Goal: Information Seeking & Learning: Learn about a topic

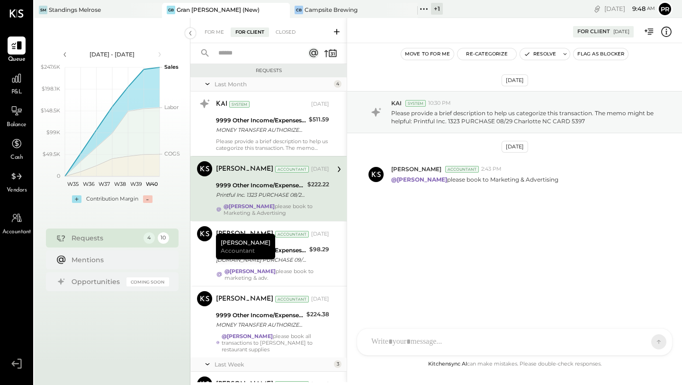
click at [219, 37] on div "For Me For Client Closed" at bounding box center [268, 30] width 156 height 25
click at [219, 34] on div "For Me" at bounding box center [214, 31] width 29 height 9
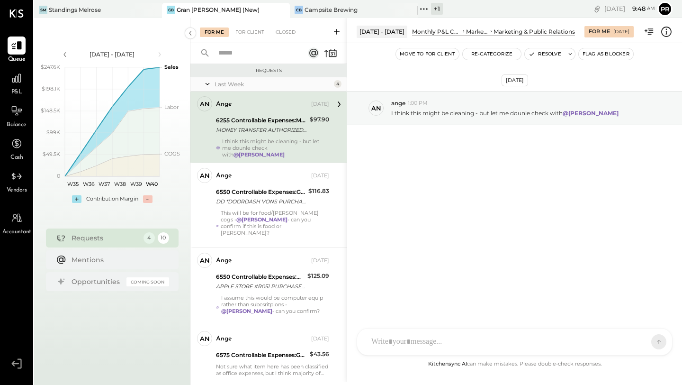
click at [261, 134] on div "MONEY TRANSFER AUTHORIZED ON 09/12 VENMO *Christina Lvov Visa Direct NY S465255…" at bounding box center [261, 129] width 91 height 9
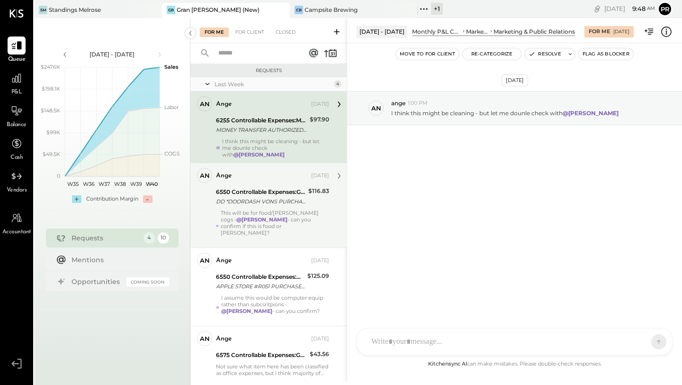
click at [268, 196] on div "6550 Controllable Expenses:General & Administrative Expenses:Dues and Subscript…" at bounding box center [261, 191] width 90 height 9
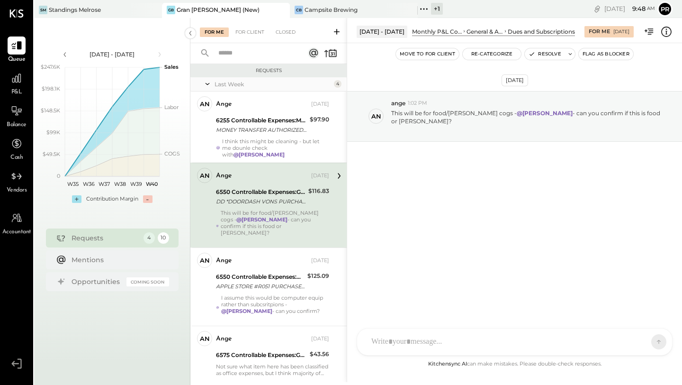
scroll to position [17, 0]
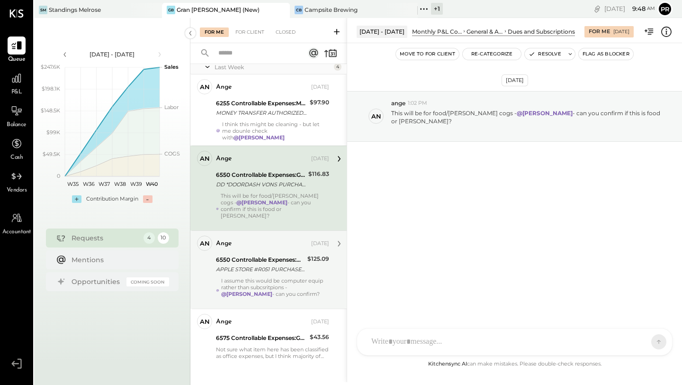
click at [270, 264] on div "APPLE STORE #R051 PURCHASE 09/15 SANTA MONICA CA CARD 5397" at bounding box center [260, 268] width 89 height 9
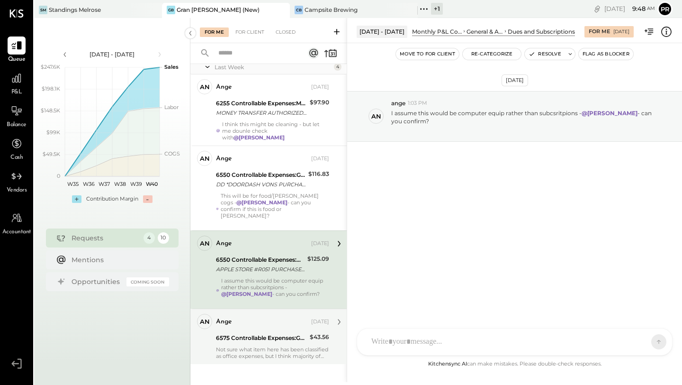
click at [254, 335] on div "6575 Controllable Expenses:General & Administrative Expenses:Office Supplies & …" at bounding box center [261, 337] width 91 height 9
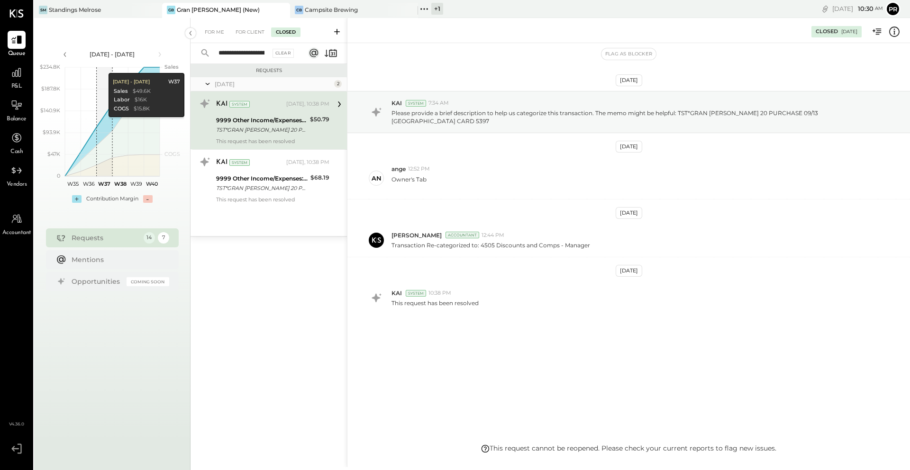
click at [323, 18] on div "For Me For Client Closed" at bounding box center [268, 30] width 156 height 25
click at [324, 13] on div "Campsite Brewing" at bounding box center [331, 10] width 53 height 8
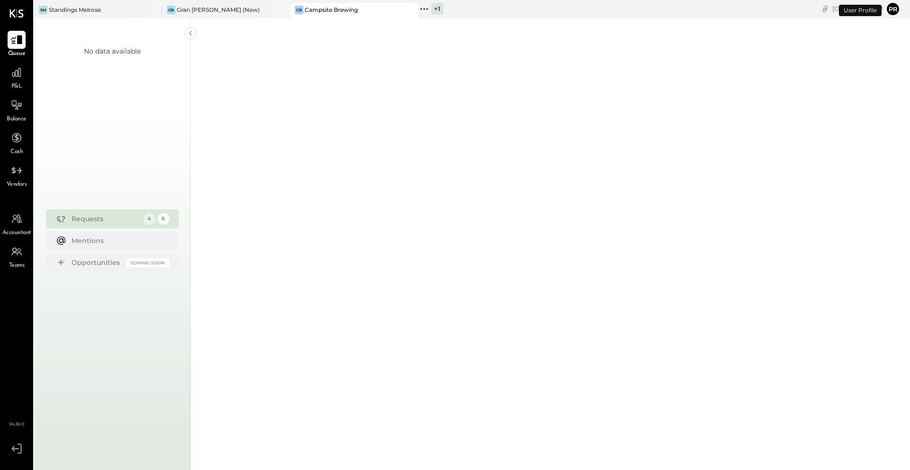
click at [19, 41] on icon at bounding box center [16, 40] width 11 height 9
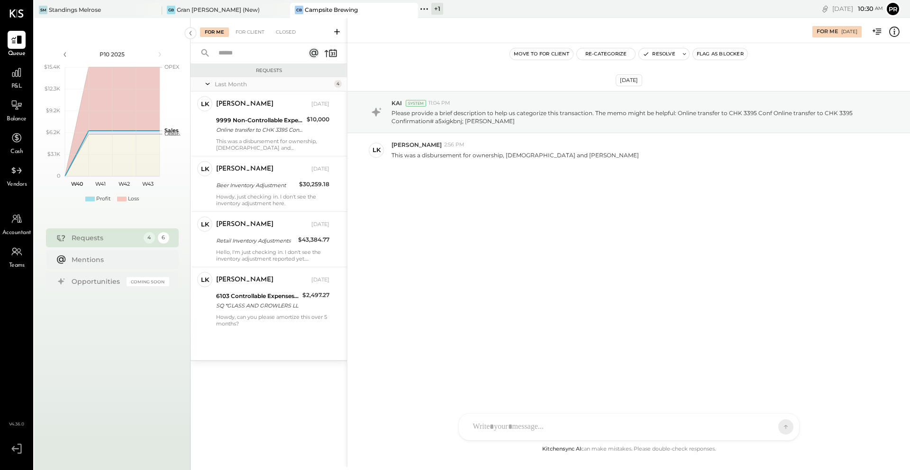
click at [335, 32] on icon at bounding box center [336, 31] width 9 height 9
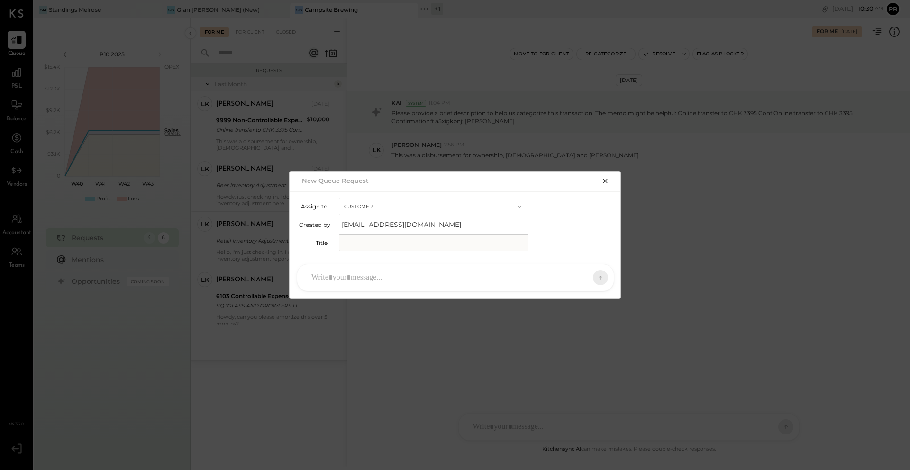
click at [607, 182] on icon "button" at bounding box center [605, 181] width 8 height 8
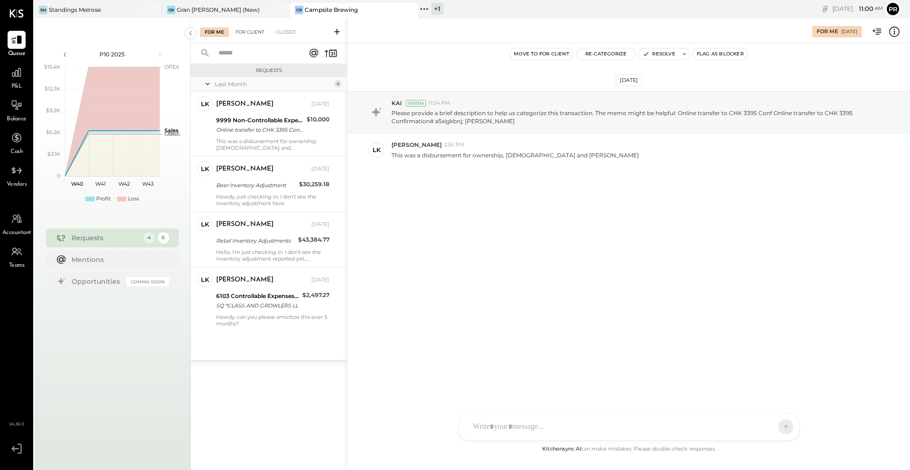
click at [259, 34] on div "For Client" at bounding box center [250, 31] width 38 height 9
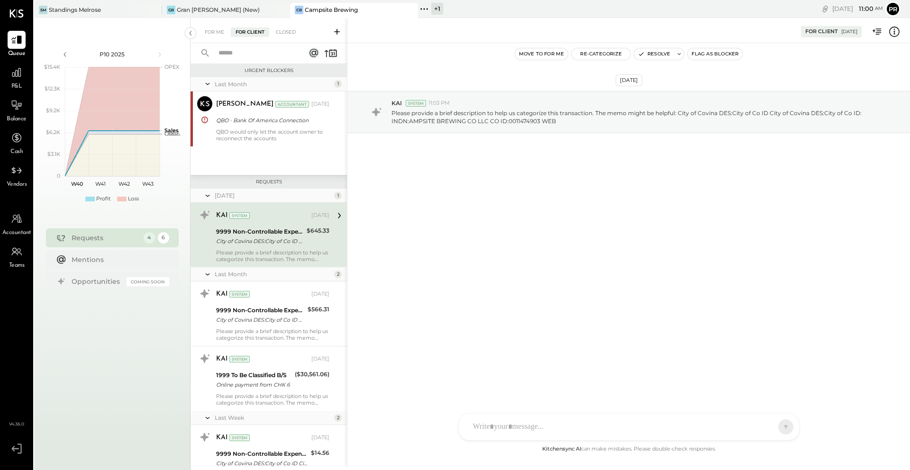
click at [337, 29] on icon at bounding box center [336, 31] width 9 height 9
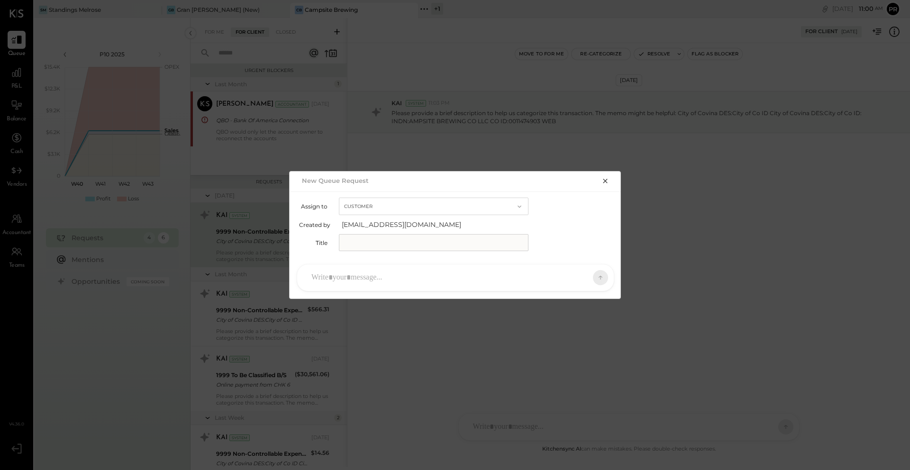
click at [377, 244] on input "text" at bounding box center [434, 242] width 190 height 17
type input "*"
type input "**********"
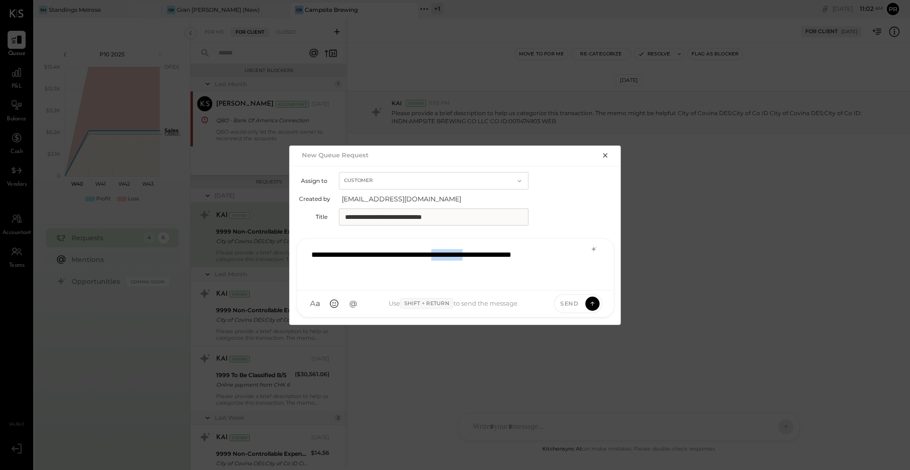
click at [494, 254] on div "**********" at bounding box center [456, 264] width 298 height 38
click at [375, 268] on div "**********" at bounding box center [456, 264] width 298 height 38
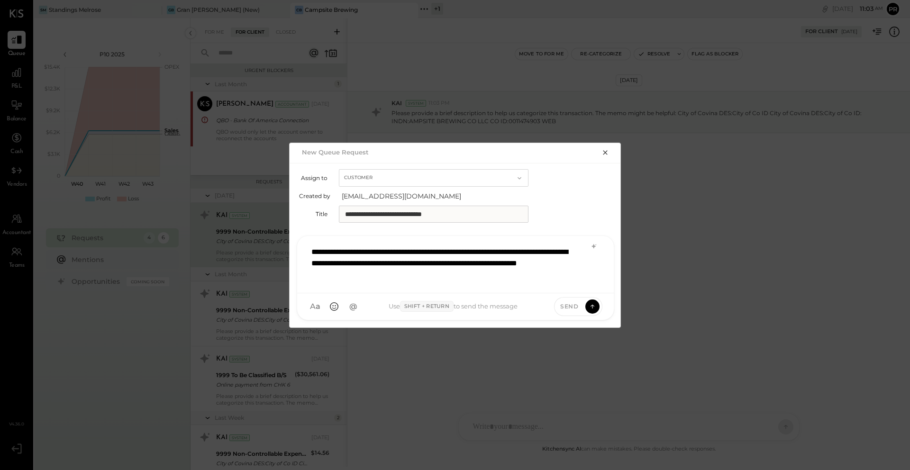
click at [450, 278] on div "**********" at bounding box center [456, 264] width 298 height 44
click at [430, 278] on div "**********" at bounding box center [456, 264] width 298 height 44
click at [448, 276] on div "**********" at bounding box center [456, 264] width 298 height 44
click at [483, 273] on div "**********" at bounding box center [456, 264] width 298 height 44
click at [542, 264] on div "**********" at bounding box center [456, 264] width 298 height 44
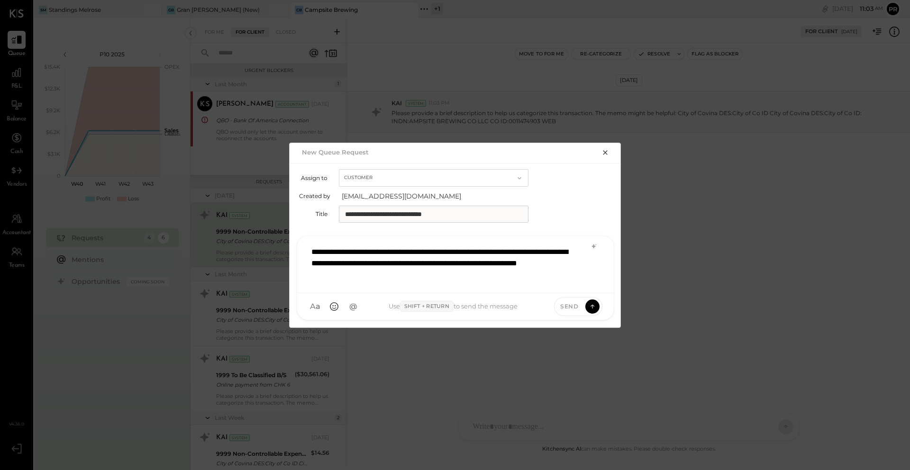
click at [538, 262] on div "**********" at bounding box center [456, 264] width 298 height 44
click at [549, 273] on div "**********" at bounding box center [456, 264] width 298 height 44
click at [310, 251] on div "**********" at bounding box center [456, 264] width 298 height 44
click at [391, 265] on span "Landon Kelley" at bounding box center [388, 262] width 74 height 9
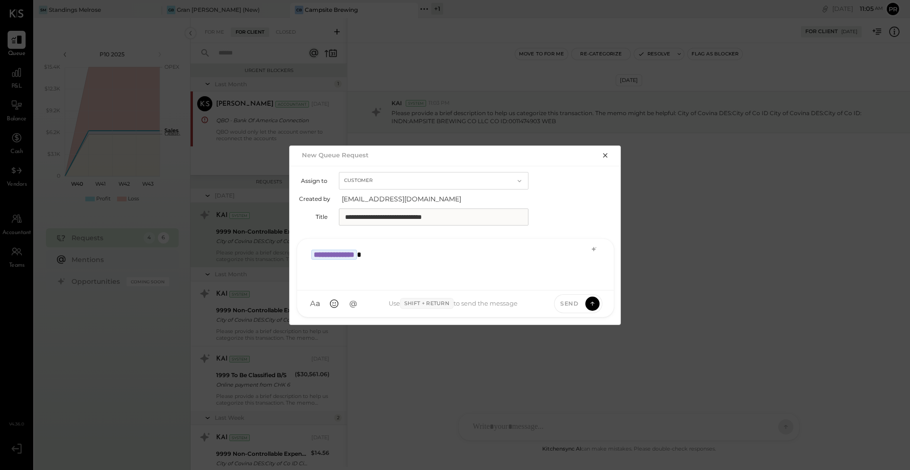
click at [406, 263] on div "**********" at bounding box center [456, 264] width 298 height 38
type input "*****"
click at [369, 261] on span "Landon Kelley" at bounding box center [388, 259] width 74 height 9
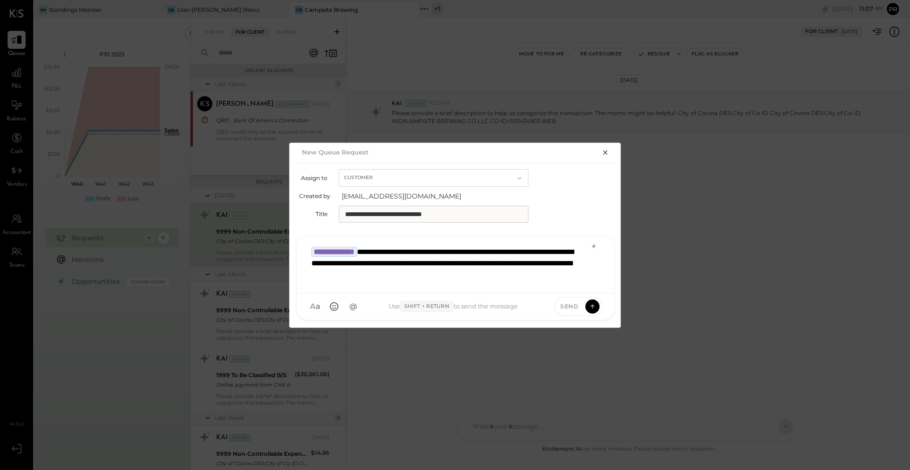
click at [509, 276] on div "**********" at bounding box center [456, 264] width 298 height 44
click at [550, 274] on div "**********" at bounding box center [456, 264] width 298 height 44
click at [446, 264] on div "**********" at bounding box center [456, 264] width 298 height 44
click at [529, 272] on div "**********" at bounding box center [456, 264] width 298 height 44
click at [591, 305] on icon at bounding box center [592, 305] width 9 height 9
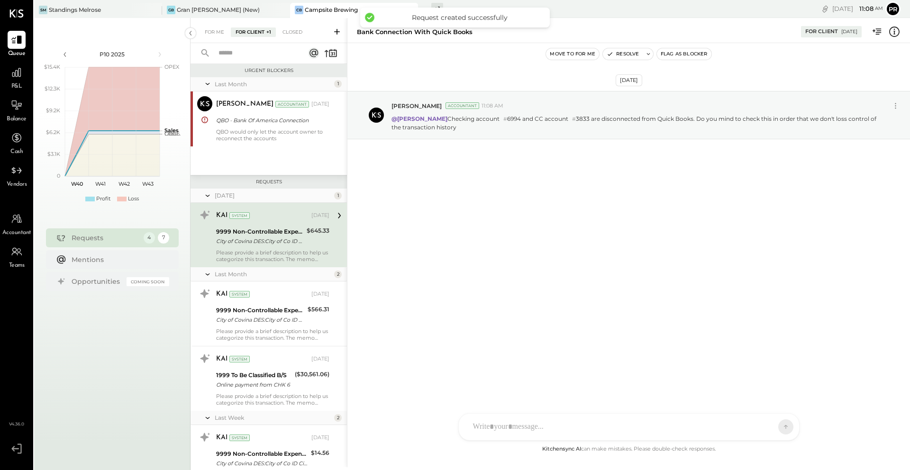
scroll to position [205, 0]
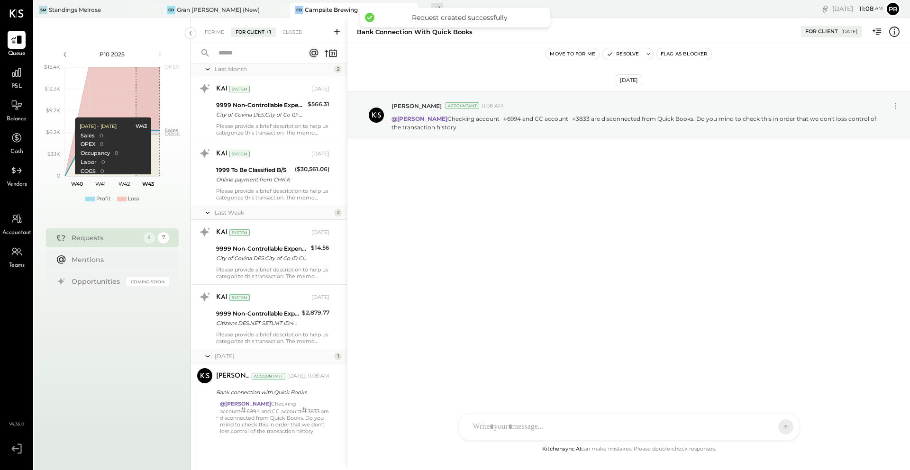
click at [607, 361] on div "Oct 2nd, 2025 Primo Luis Velasco Accountant 11:08 AM @Landon Kelley Checking ac…" at bounding box center [628, 243] width 562 height 400
click at [622, 432] on div "RS Rushabh Shah TM Tasmir Malek ID Iris Del Rocio Albarrán Millán PL Primo Luis…" at bounding box center [628, 426] width 341 height 27
click at [497, 428] on icon at bounding box center [495, 427] width 10 height 10
click at [627, 351] on div at bounding box center [628, 351] width 321 height 38
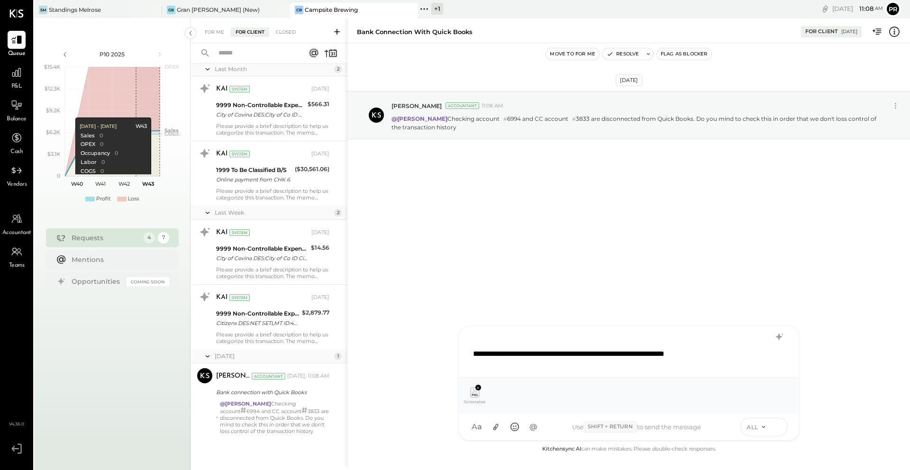
click at [778, 426] on icon at bounding box center [777, 426] width 9 height 9
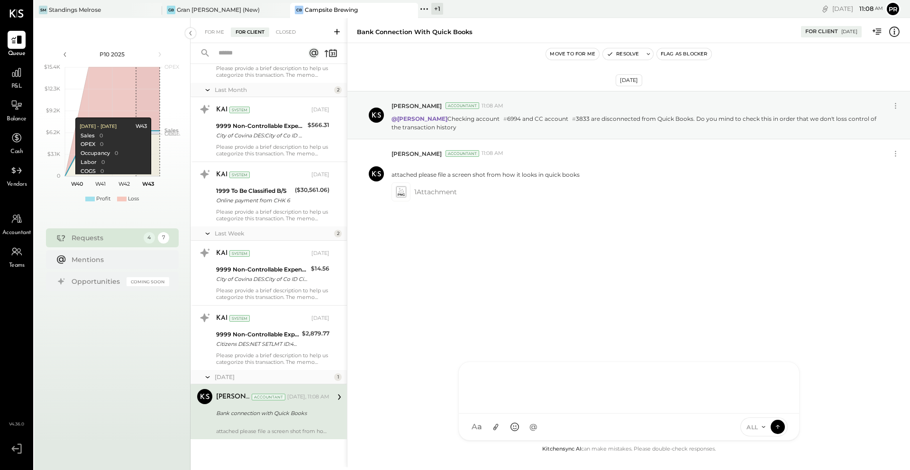
scroll to position [184, 0]
click at [399, 193] on icon at bounding box center [401, 192] width 10 height 11
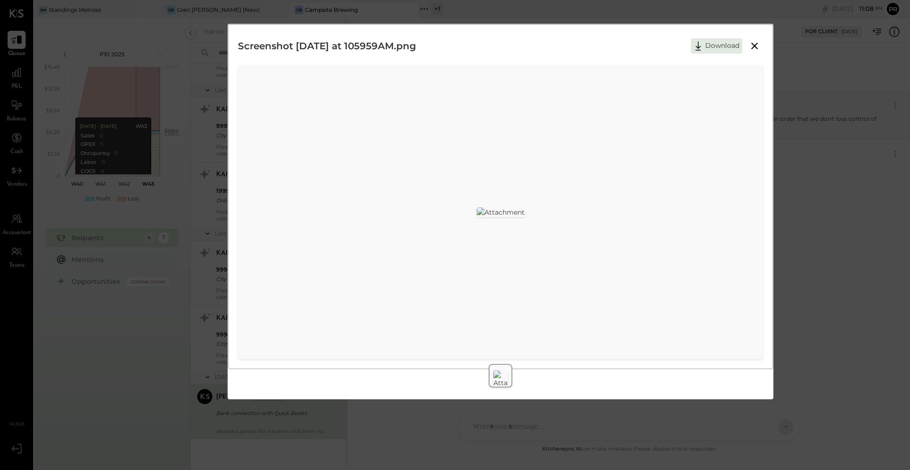
click at [752, 50] on icon at bounding box center [754, 45] width 11 height 11
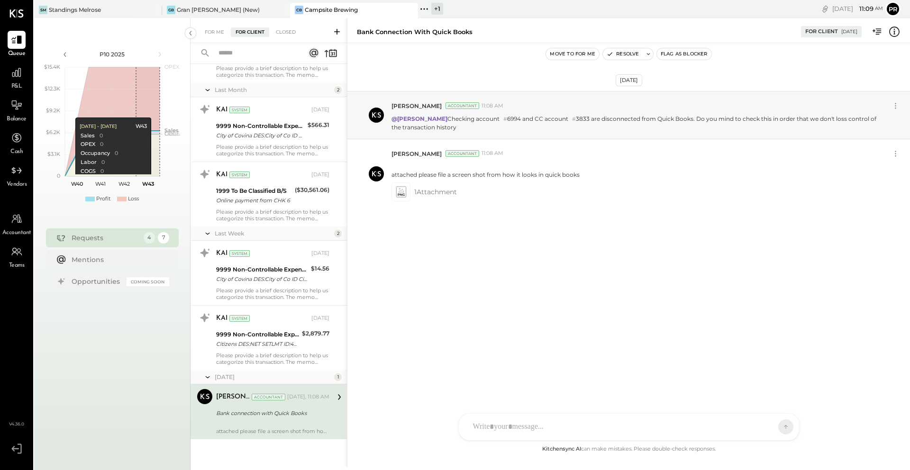
click at [487, 280] on div "Oct 2nd, 2025 Primo Luis Velasco Accountant 11:08 AM @Landon Kelley Checking ac…" at bounding box center [628, 243] width 562 height 400
click at [219, 32] on div "For Me" at bounding box center [214, 31] width 29 height 9
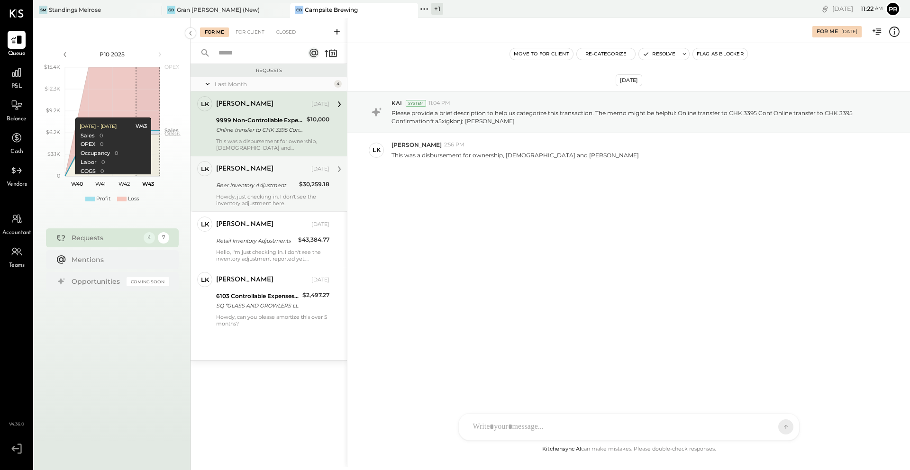
click at [282, 191] on div "Landon Kelley Sep 18, 2025 Beer Inventory Adjustment $30,259.18 Howdy, just che…" at bounding box center [272, 183] width 113 height 45
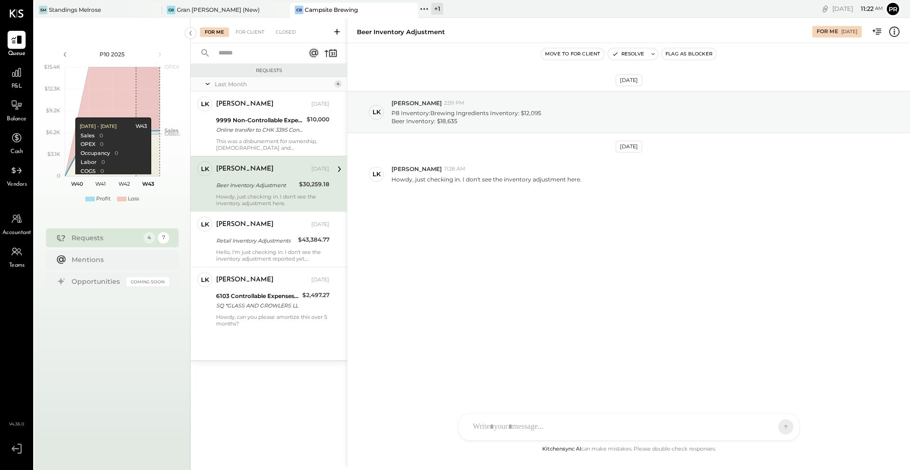
click at [282, 191] on div "Landon Kelley Sep 18, 2025 Beer Inventory Adjustment $30,259.18 Howdy, just che…" at bounding box center [272, 183] width 113 height 45
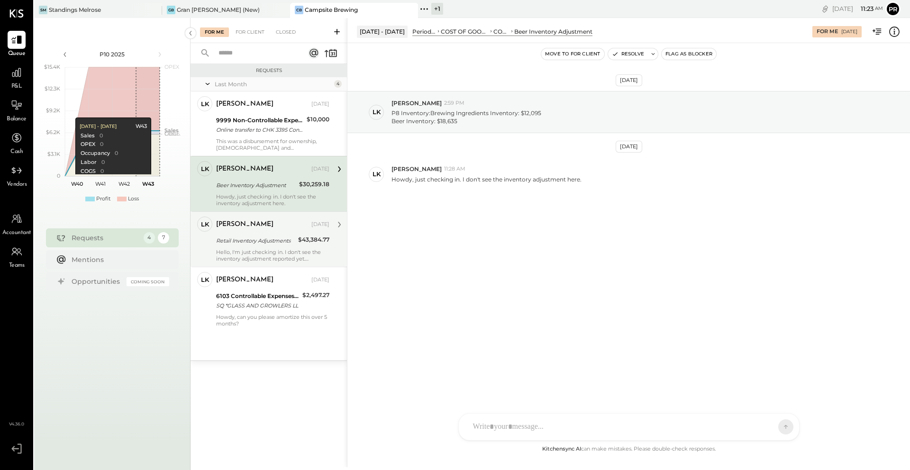
click at [304, 229] on div "Landon Kelley Sep 18, 2025" at bounding box center [272, 224] width 113 height 13
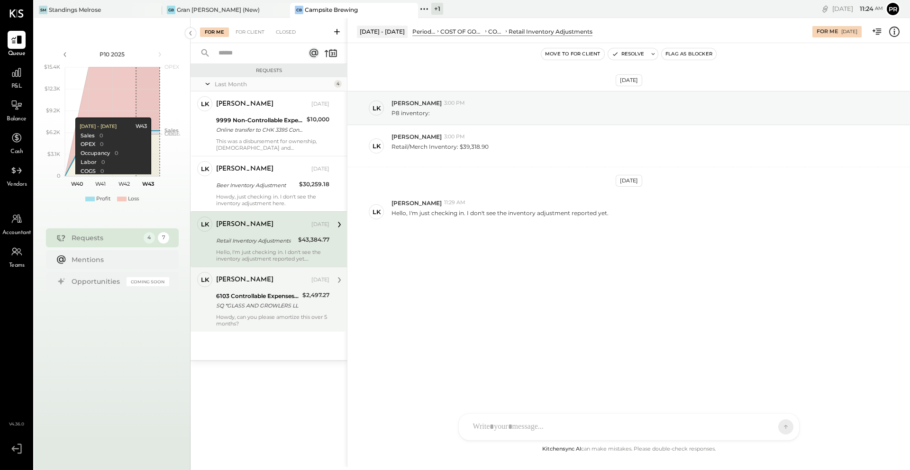
click at [291, 291] on div "6103 Controllable Expenses:Direct Operating Expenses:Glassware, China & Flatware" at bounding box center [257, 295] width 83 height 9
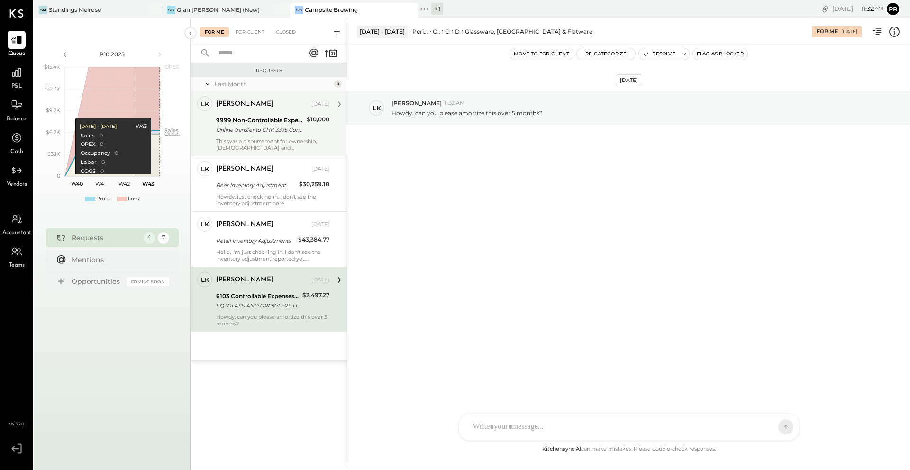
click at [273, 127] on div "Online transfer to CHK 3395 Conf Online transfer to CHK 3395 Confirmation# a5xi…" at bounding box center [260, 129] width 88 height 9
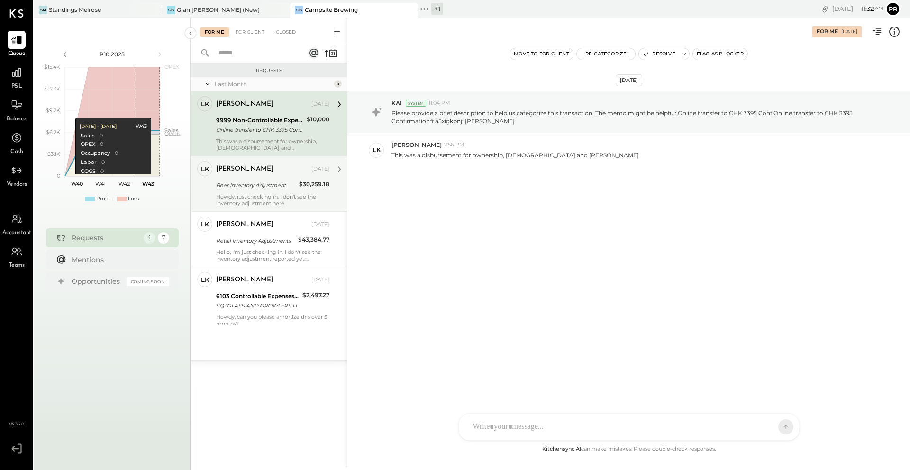
click at [253, 177] on div "Landon Kelley Sep 18, 2025" at bounding box center [272, 169] width 113 height 16
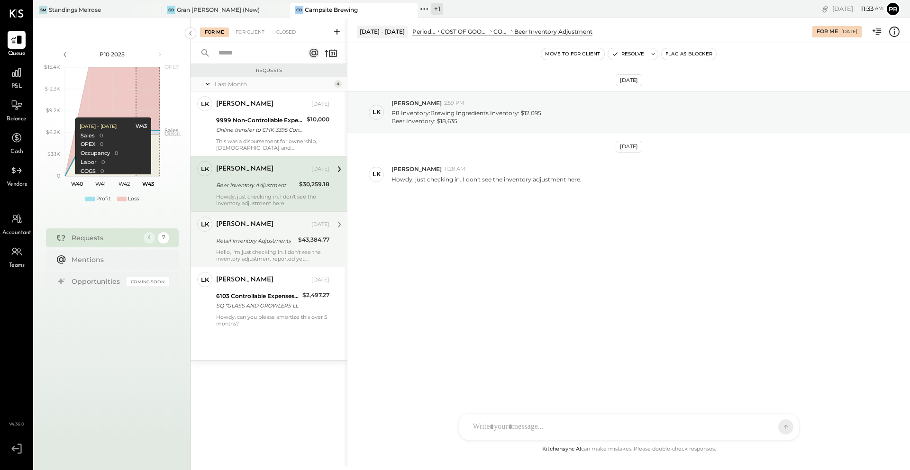
click at [280, 235] on div "Retail Inventory Adjustments" at bounding box center [255, 240] width 79 height 11
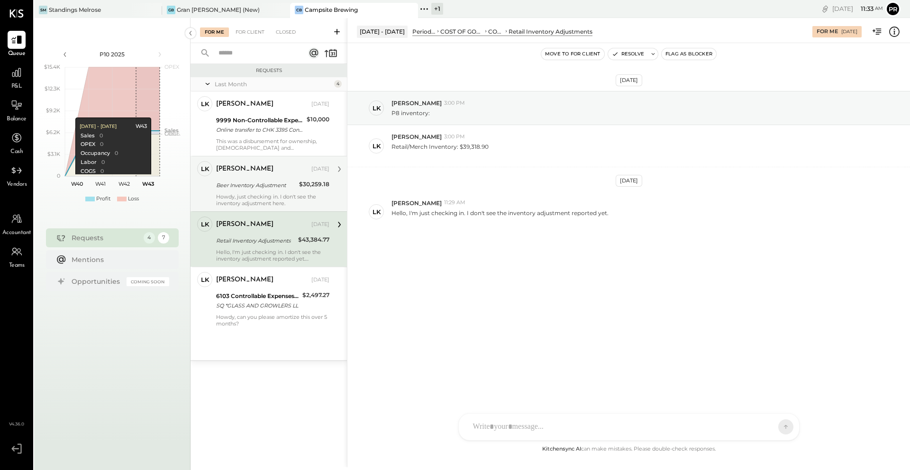
click at [290, 185] on div "Beer Inventory Adjustment" at bounding box center [256, 185] width 80 height 9
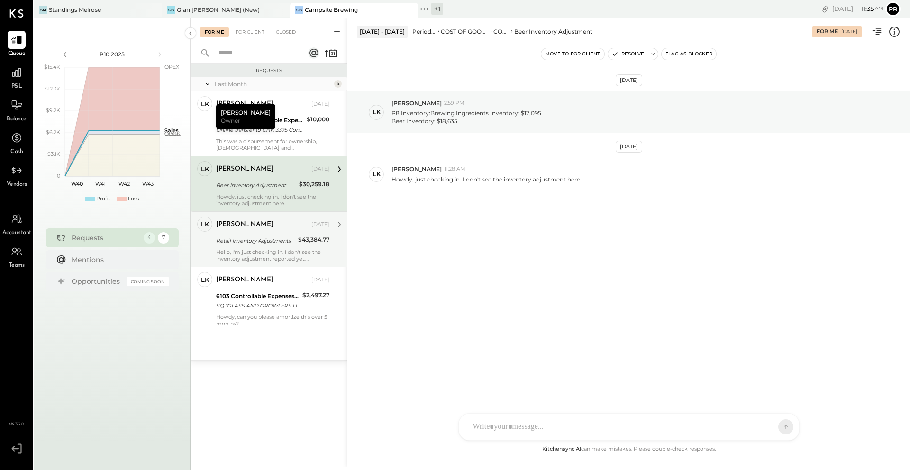
click at [268, 231] on div "Landon Kelley Sep 18, 2025" at bounding box center [272, 225] width 113 height 16
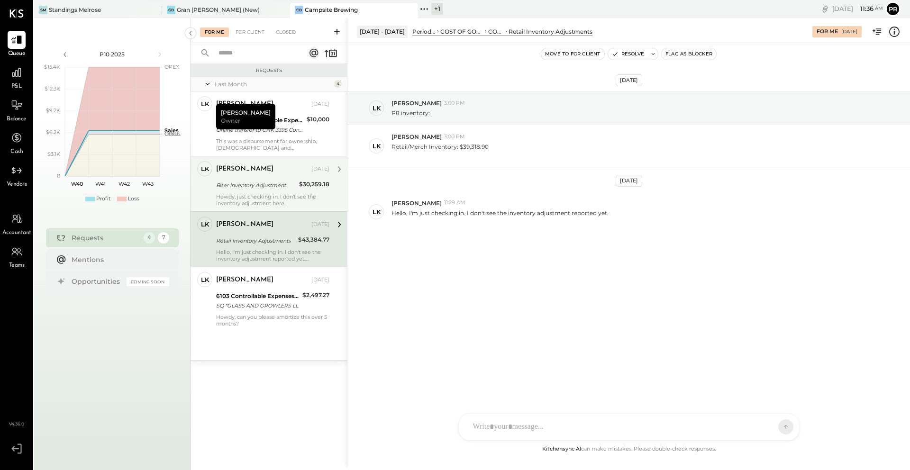
click at [288, 185] on div "Beer Inventory Adjustment" at bounding box center [256, 185] width 80 height 9
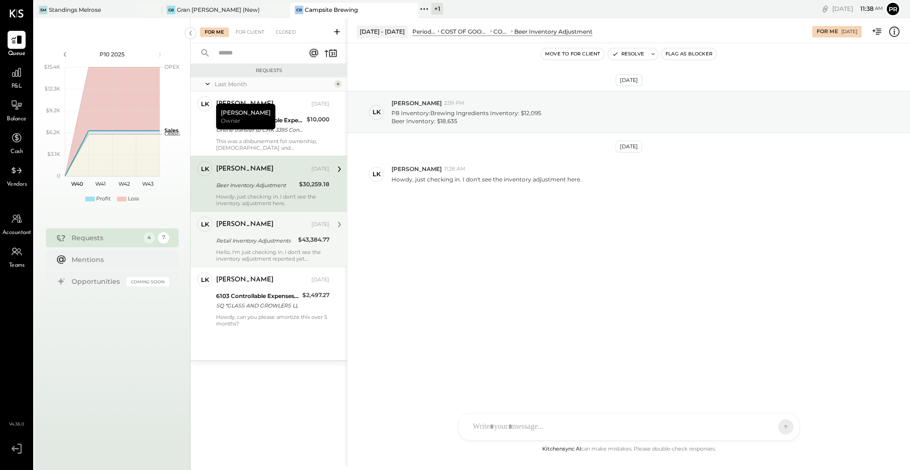
click at [301, 247] on div "Landon Kelley Sep 18, 2025 Retail Inventory Adjustments $43,384.77 Hello, I'm j…" at bounding box center [272, 239] width 113 height 45
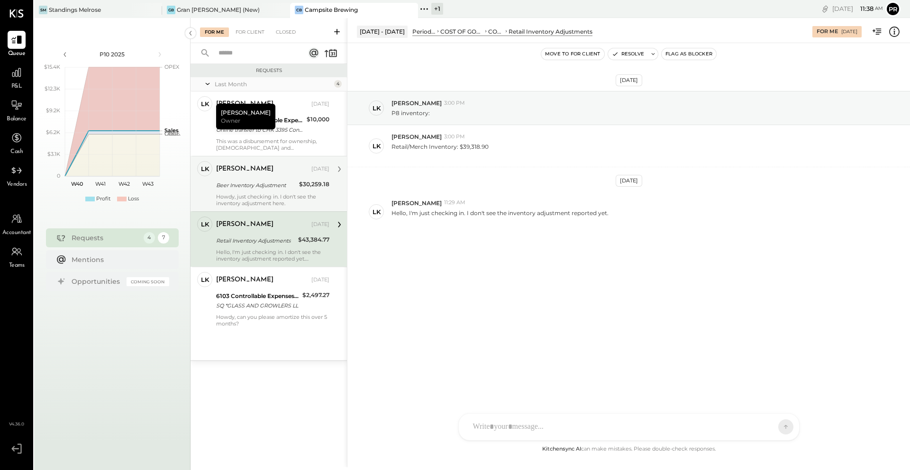
click at [264, 192] on div "Landon Kelley Sep 18, 2025 Beer Inventory Adjustment $30,259.18 Howdy, just che…" at bounding box center [272, 183] width 113 height 45
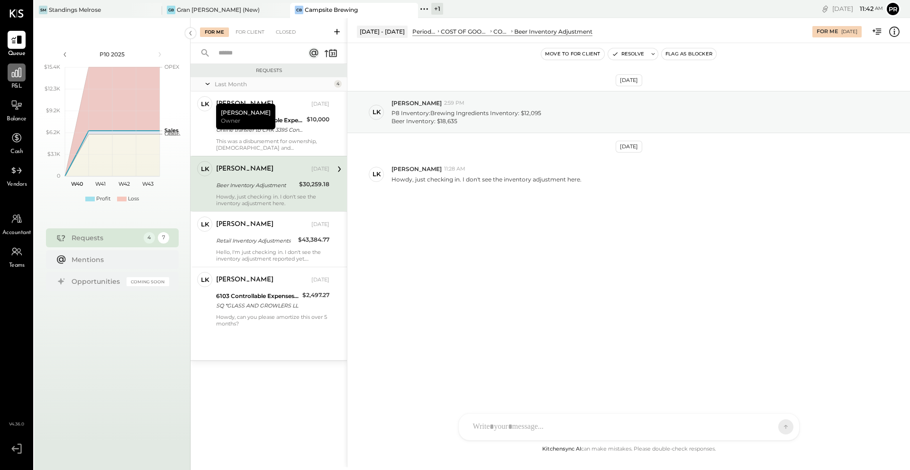
click at [16, 75] on icon at bounding box center [16, 72] width 12 height 12
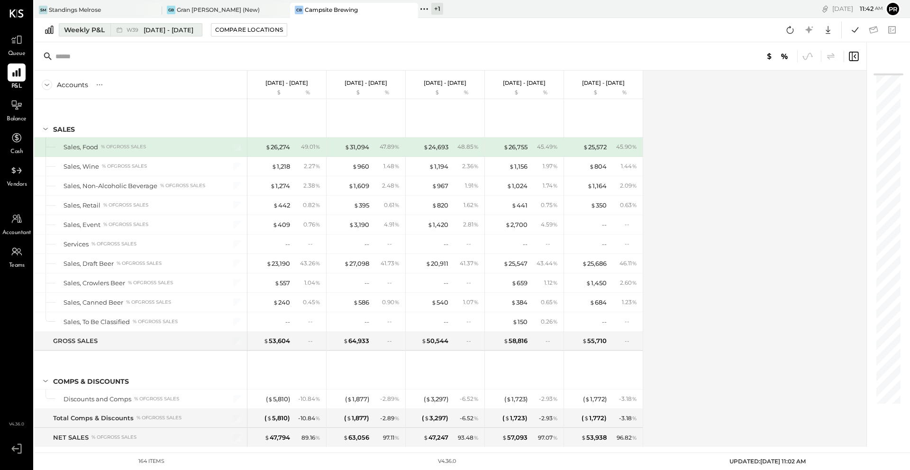
click at [100, 29] on div "Weekly P&L" at bounding box center [84, 29] width 41 height 9
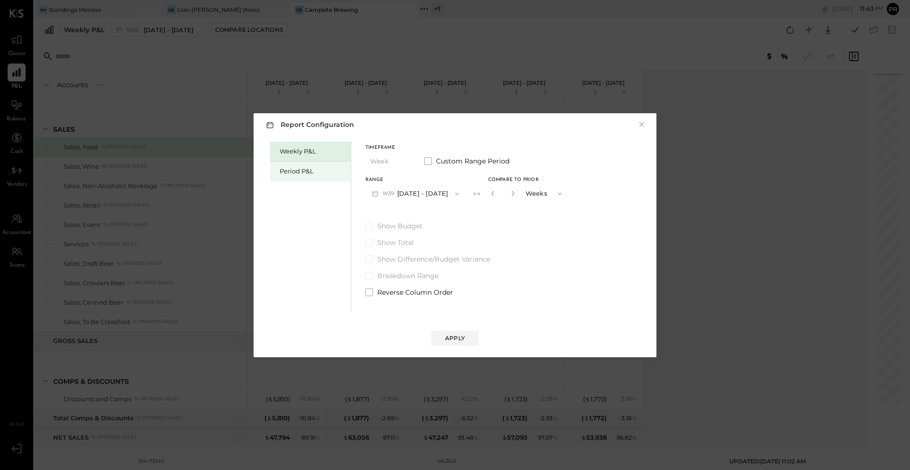
click at [313, 168] on div "Period P&L" at bounding box center [313, 171] width 66 height 9
click at [460, 194] on button "P10 Sep 29 - Oct 26, 2025" at bounding box center [413, 194] width 97 height 18
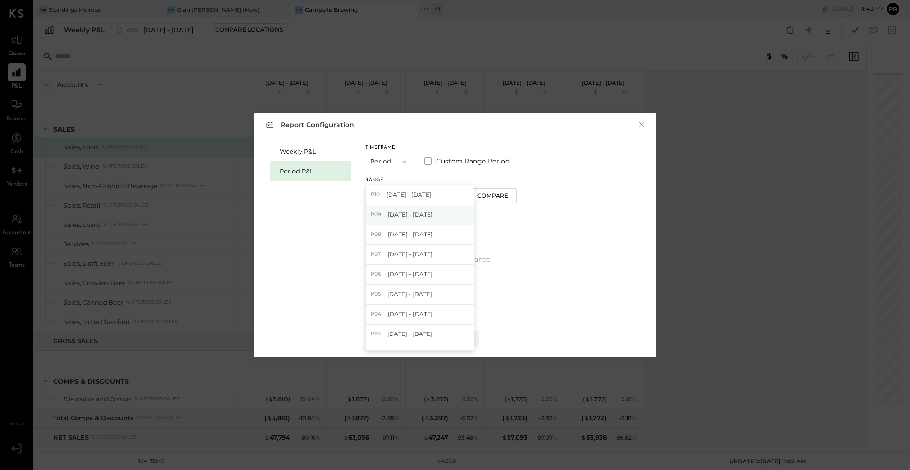
click at [433, 215] on span "Aug 25 - Sep 28, 2025" at bounding box center [410, 214] width 45 height 8
click at [505, 197] on div "Compare" at bounding box center [494, 195] width 31 height 8
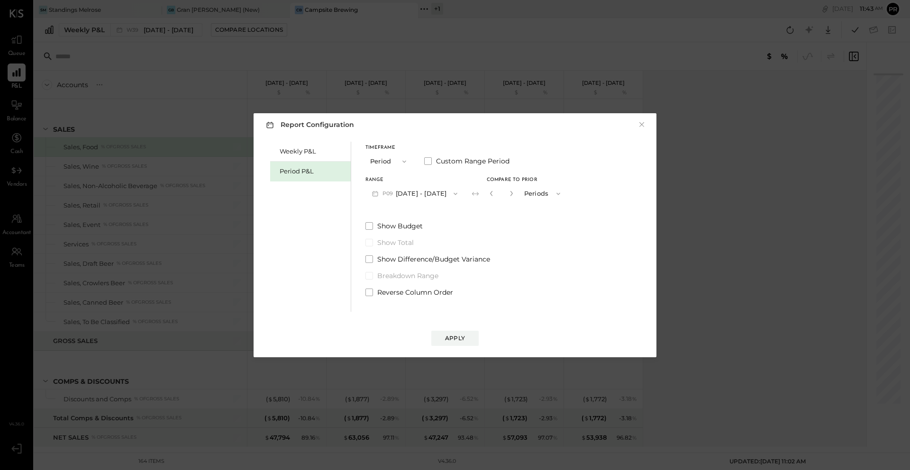
click at [207, 111] on div "Report Configuration × Weekly P&L Period P&L Timeframe Period Custom Range Peri…" at bounding box center [455, 235] width 910 height 470
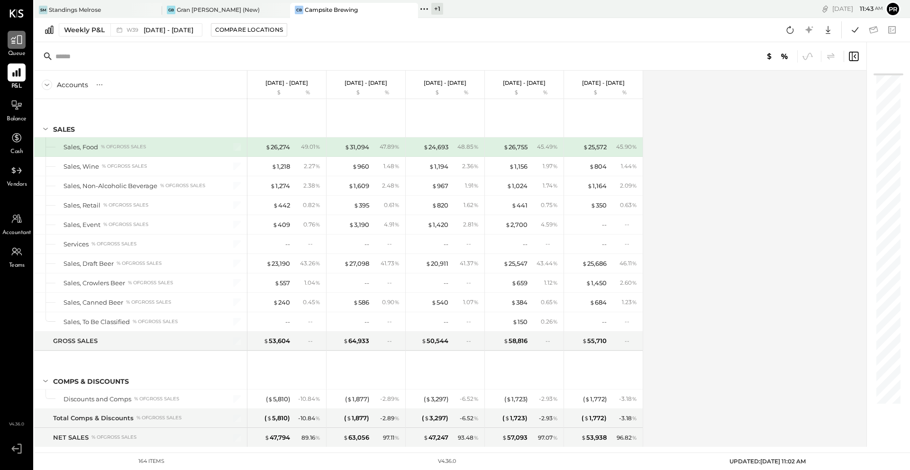
click at [16, 42] on icon at bounding box center [16, 40] width 12 height 12
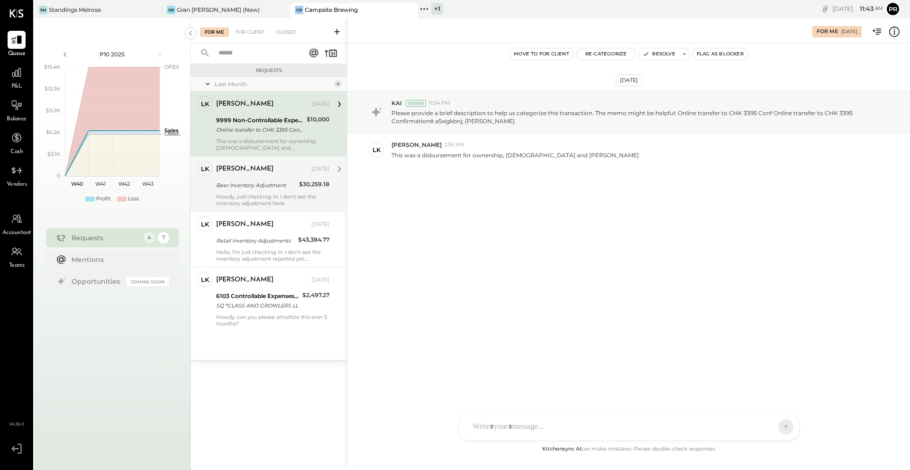
click at [244, 188] on div "Beer Inventory Adjustment" at bounding box center [256, 185] width 80 height 9
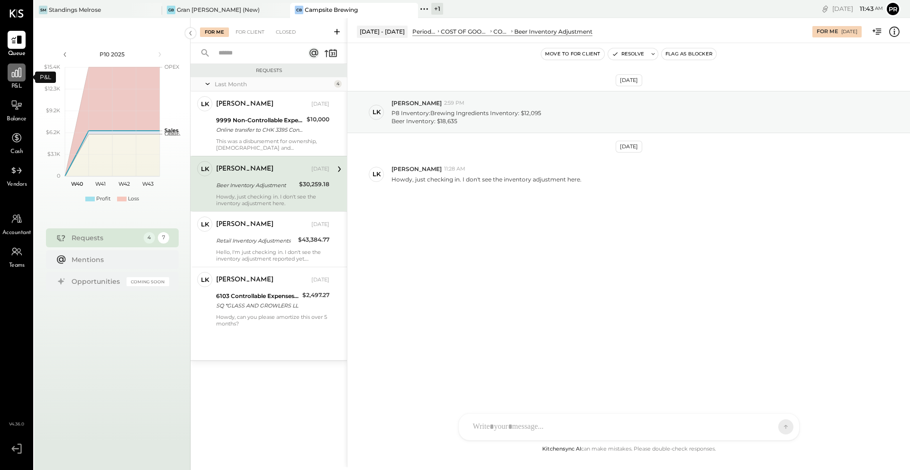
click at [21, 73] on icon at bounding box center [16, 72] width 9 height 9
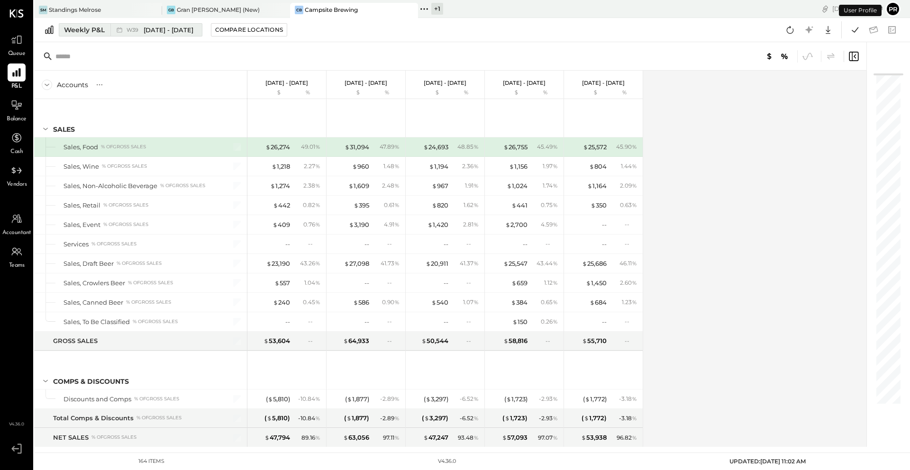
click at [146, 29] on span "Sep 22 - 28, 2025" at bounding box center [169, 30] width 50 height 9
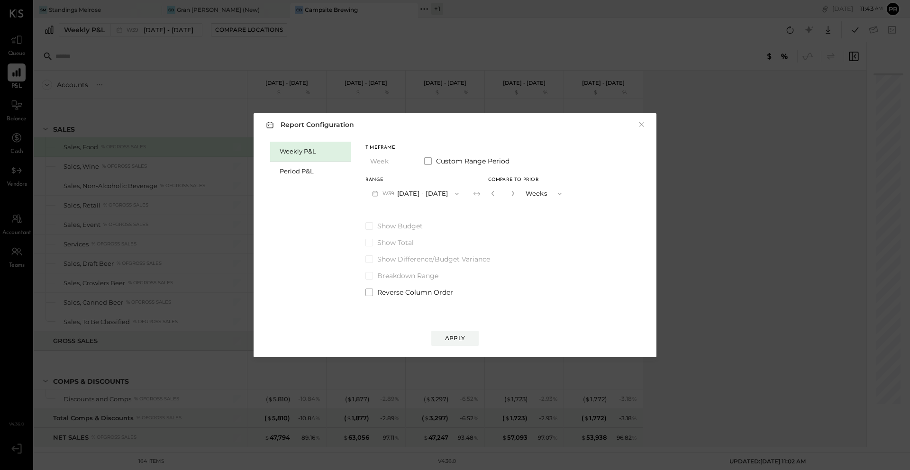
click at [456, 193] on icon "button" at bounding box center [457, 194] width 8 height 8
click at [454, 192] on div "W40 Sep 29 - Oct 5, 2025" at bounding box center [420, 195] width 108 height 20
click at [319, 175] on div "Period P&L" at bounding box center [313, 171] width 66 height 9
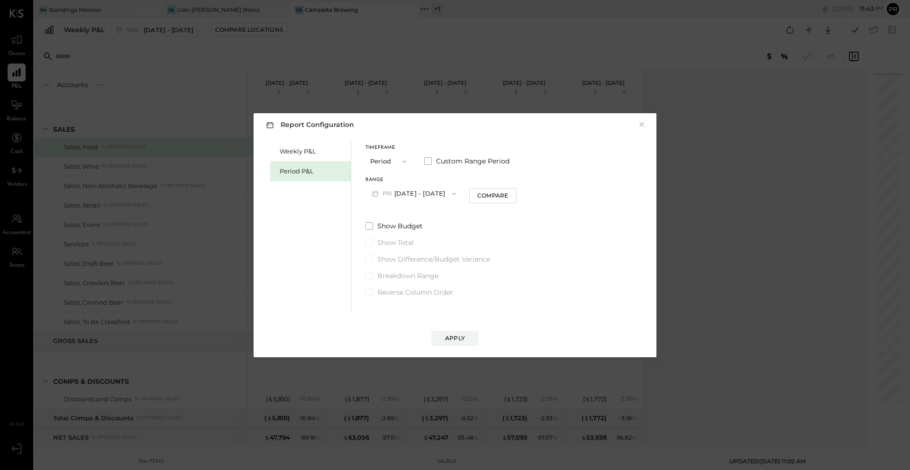
click at [98, 81] on div "Report Configuration × Weekly P&L Period P&L Timeframe Period Custom Range Peri…" at bounding box center [455, 235] width 910 height 470
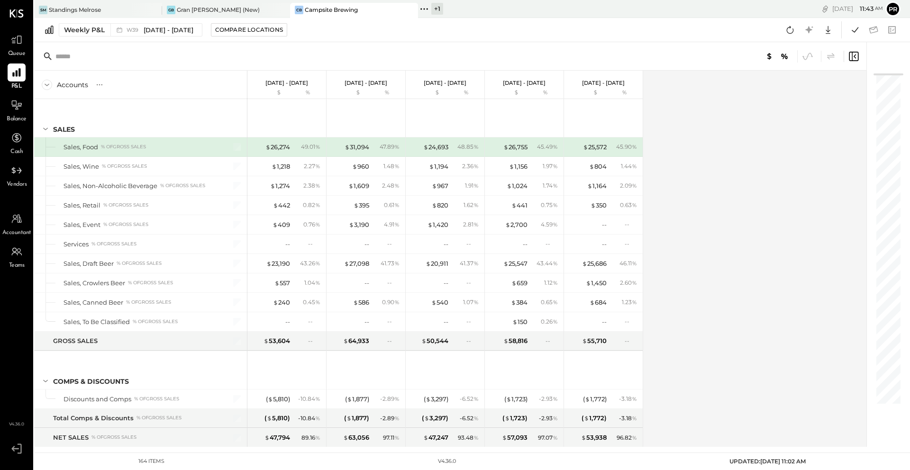
click at [23, 50] on span "Queue" at bounding box center [17, 54] width 18 height 9
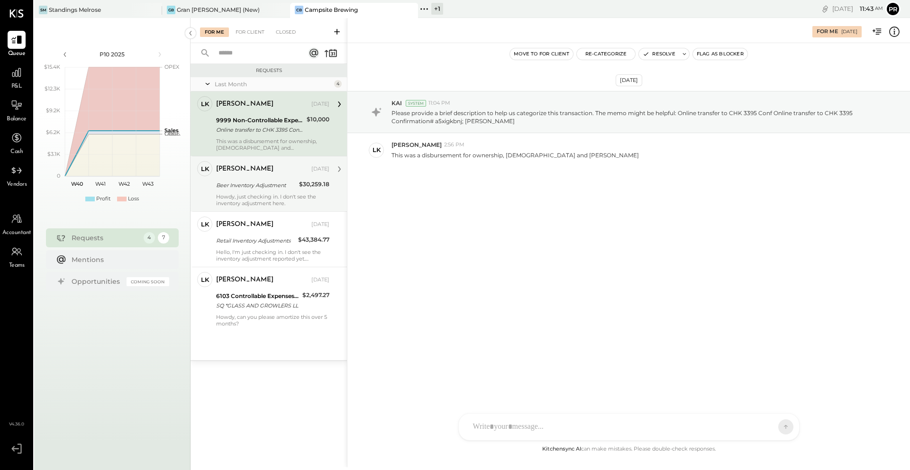
click at [282, 191] on div "Landon Kelley Sep 18, 2025 Beer Inventory Adjustment $30,259.18 Howdy, just che…" at bounding box center [272, 183] width 113 height 45
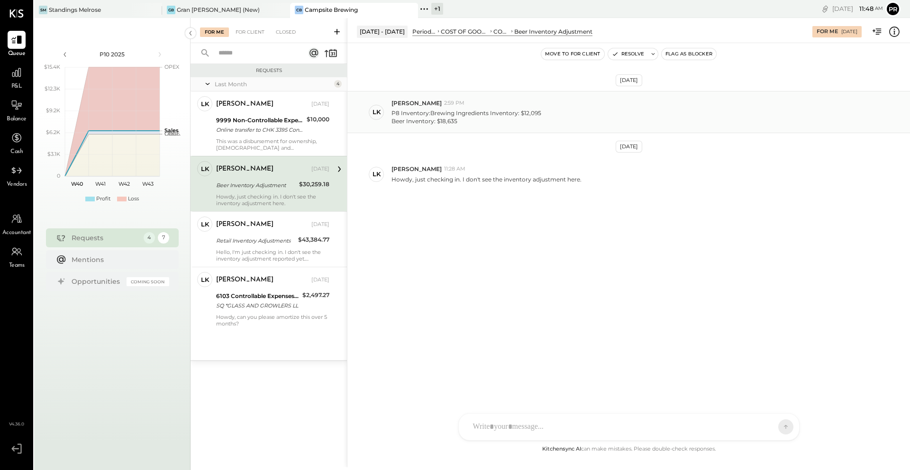
click at [522, 113] on p "P8 Inventory:Brewing Ingredients Inventory: $12,095 Beer Inventory: $18,635" at bounding box center [466, 117] width 150 height 16
copy p "12,095"
click at [442, 119] on p "P8 Inventory:Brewing Ingredients Inventory: $12,095 Beer Inventory: $18,635" at bounding box center [466, 117] width 150 height 16
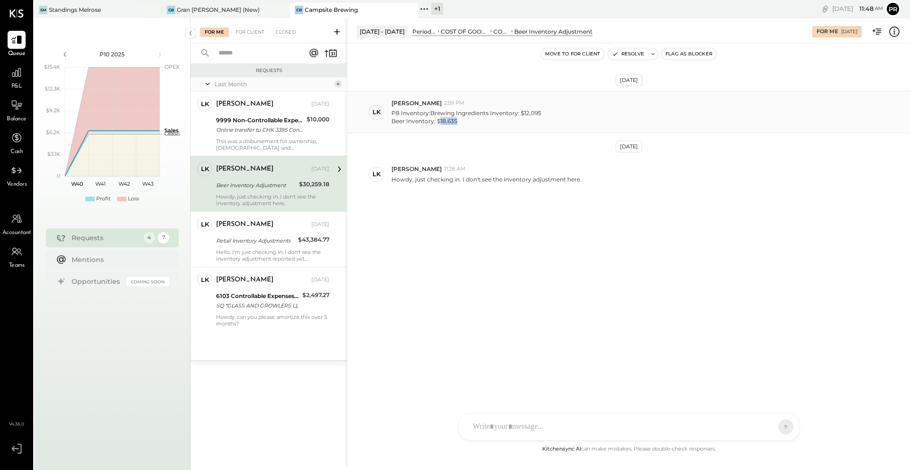
copy p "18,635"
click at [482, 222] on div "Sep 18th, 2025 LK Landon Kelley 2:59 PM P8 Inventory:Brewing Ingredients Invent…" at bounding box center [628, 164] width 562 height 195
click at [17, 70] on icon at bounding box center [16, 72] width 12 height 12
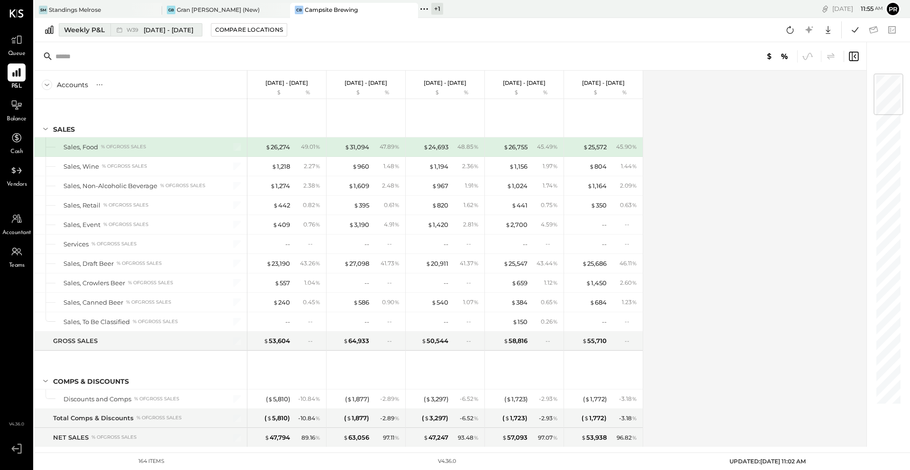
click at [92, 29] on div "Weekly P&L" at bounding box center [84, 29] width 41 height 9
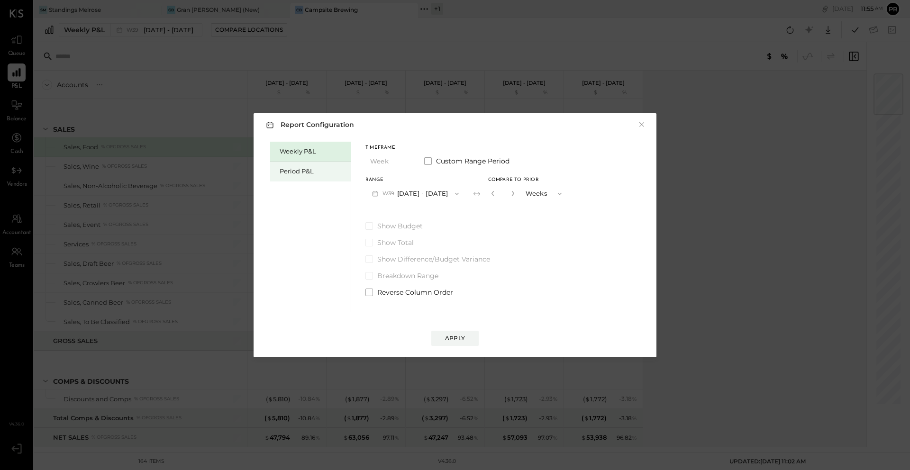
click at [281, 170] on div "Period P&L" at bounding box center [313, 171] width 66 height 9
click at [458, 195] on icon "button" at bounding box center [454, 194] width 8 height 8
click at [439, 108] on div "Report Configuration × Weekly P&L Period P&L Timeframe Period Custom Range Peri…" at bounding box center [455, 235] width 422 height 263
click at [638, 127] on button "×" at bounding box center [641, 124] width 9 height 9
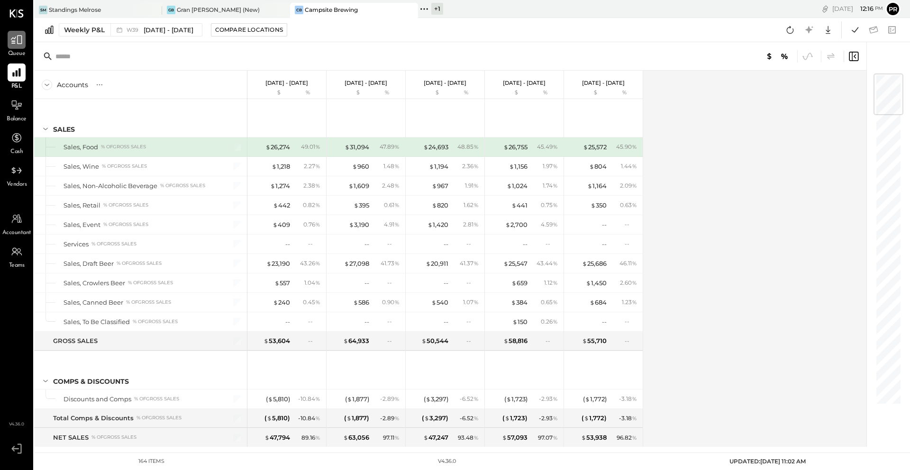
click at [12, 46] on div at bounding box center [17, 40] width 18 height 18
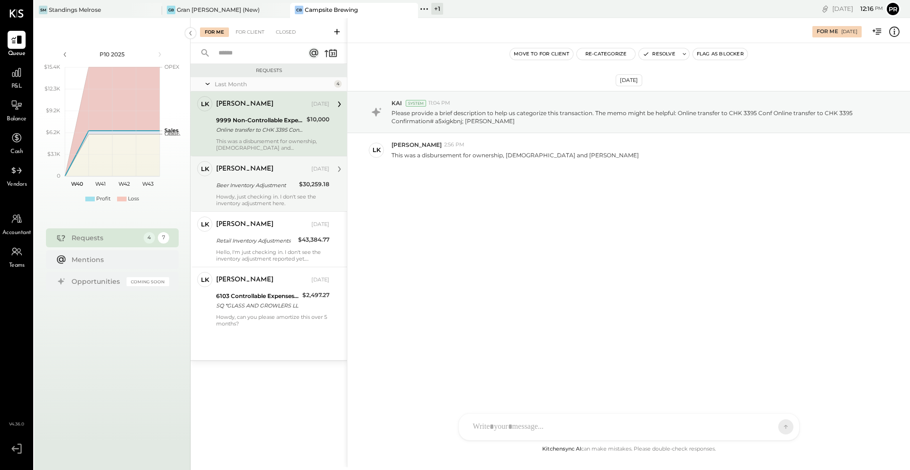
click at [296, 191] on div "Landon Kelley Sep 18, 2025 Beer Inventory Adjustment $30,259.18 Howdy, just che…" at bounding box center [272, 183] width 113 height 45
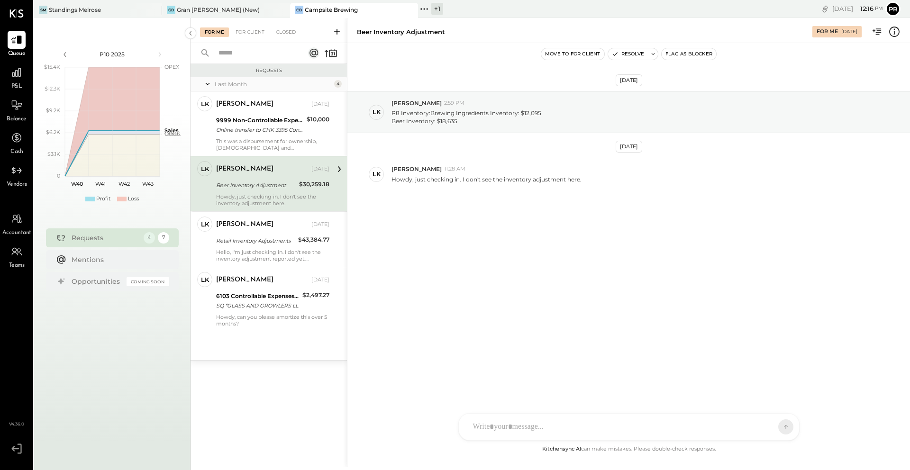
click at [296, 191] on div "Landon Kelley Sep 18, 2025 Beer Inventory Adjustment $30,259.18 Howdy, just che…" at bounding box center [272, 183] width 113 height 45
click at [12, 82] on div "P&L" at bounding box center [17, 76] width 18 height 27
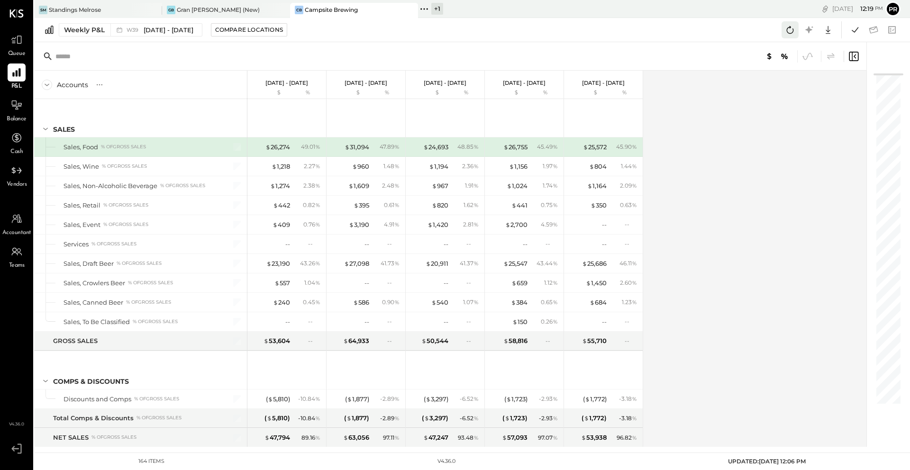
click at [792, 36] on icon at bounding box center [790, 30] width 12 height 12
click at [857, 28] on icon at bounding box center [855, 29] width 7 height 5
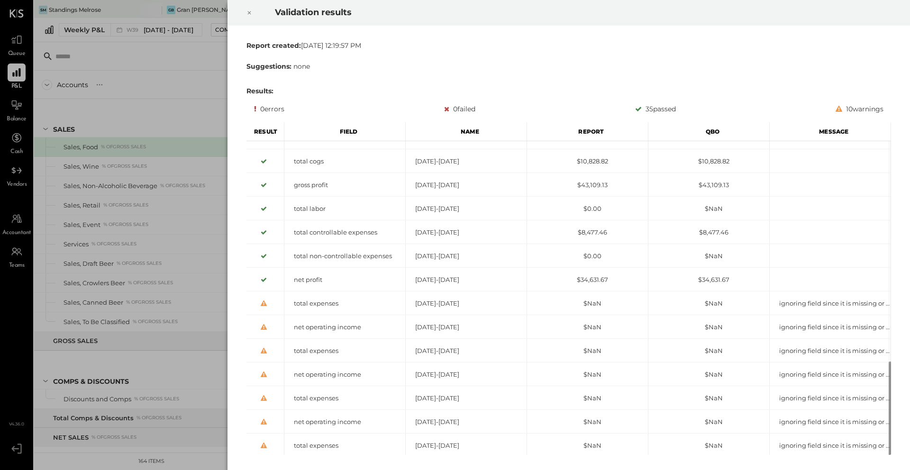
click at [251, 8] on icon at bounding box center [249, 12] width 6 height 11
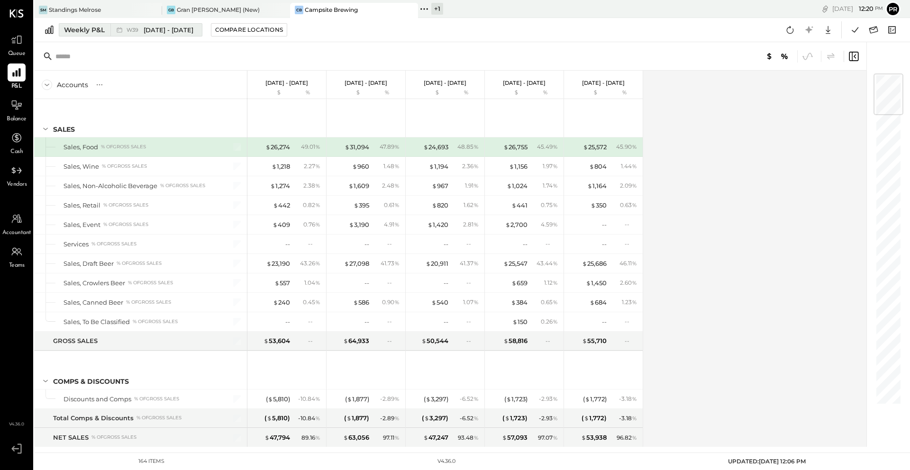
click at [158, 30] on span "Sep 22 - 28, 2025" at bounding box center [169, 30] width 50 height 9
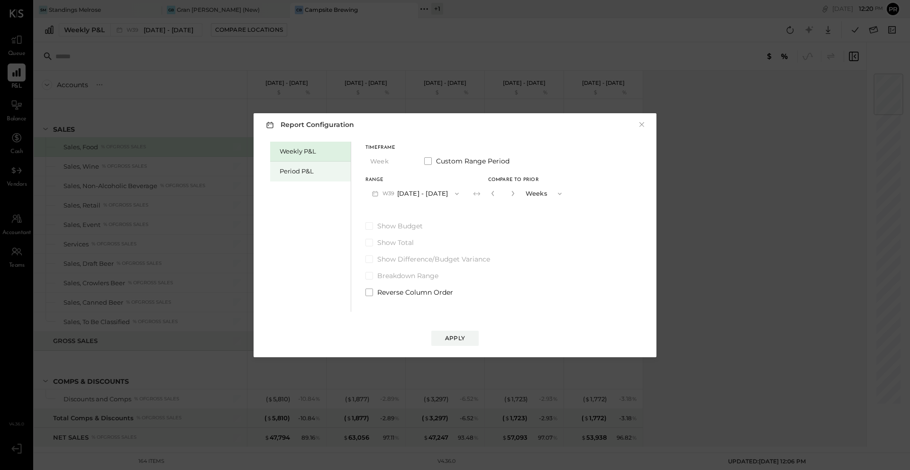
click at [287, 168] on div "Period P&L" at bounding box center [313, 171] width 66 height 9
click at [424, 196] on button "P10 Sep 29 - Oct 26, 2025" at bounding box center [413, 194] width 97 height 18
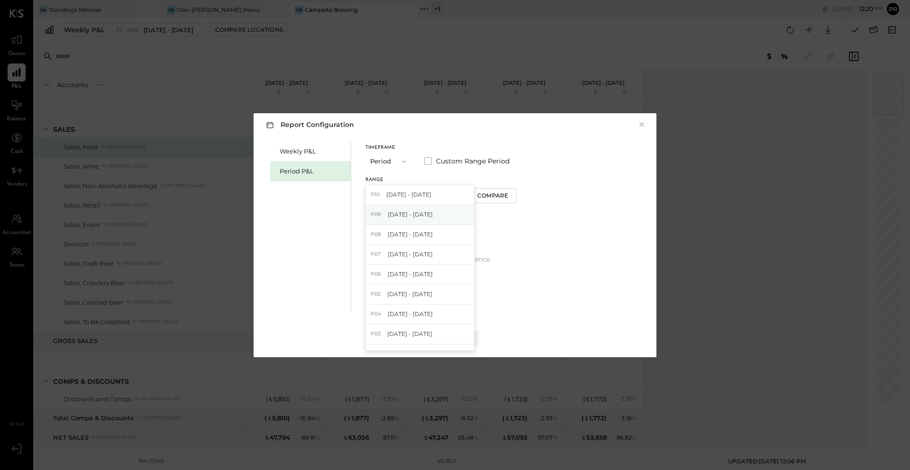
click at [423, 213] on span "Aug 25 - Sep 28, 2025" at bounding box center [410, 214] width 45 height 8
click at [418, 194] on button "P09 Aug 25 - Sep 28, 2025" at bounding box center [414, 194] width 99 height 18
click at [420, 235] on span "Jul 28 - Aug 24, 2025" at bounding box center [410, 234] width 45 height 8
click at [455, 339] on div "Apply" at bounding box center [455, 338] width 20 height 8
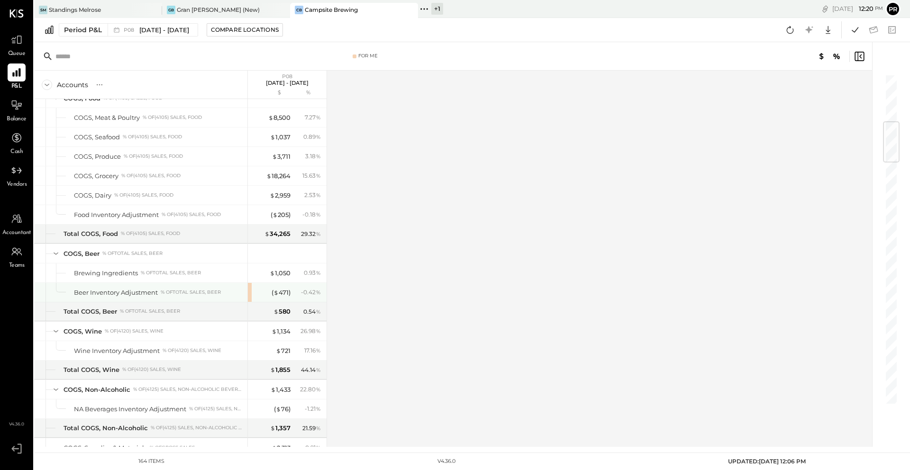
scroll to position [401, 0]
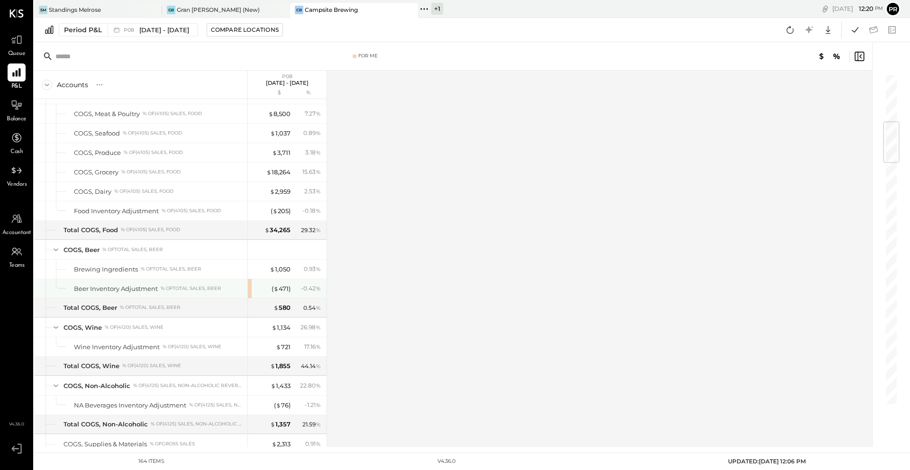
click at [249, 289] on div "( $ 471 ) - 0.42 %" at bounding box center [287, 288] width 79 height 19
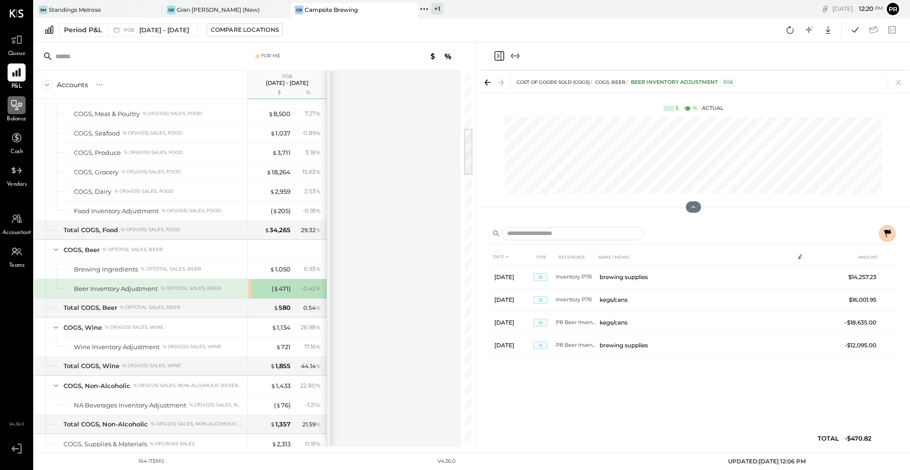
click at [11, 105] on icon at bounding box center [16, 105] width 12 height 12
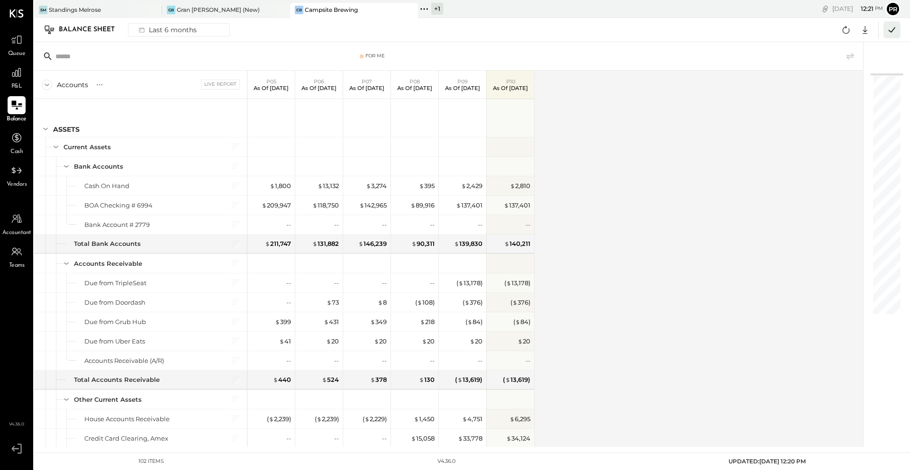
click at [890, 30] on icon at bounding box center [892, 30] width 12 height 12
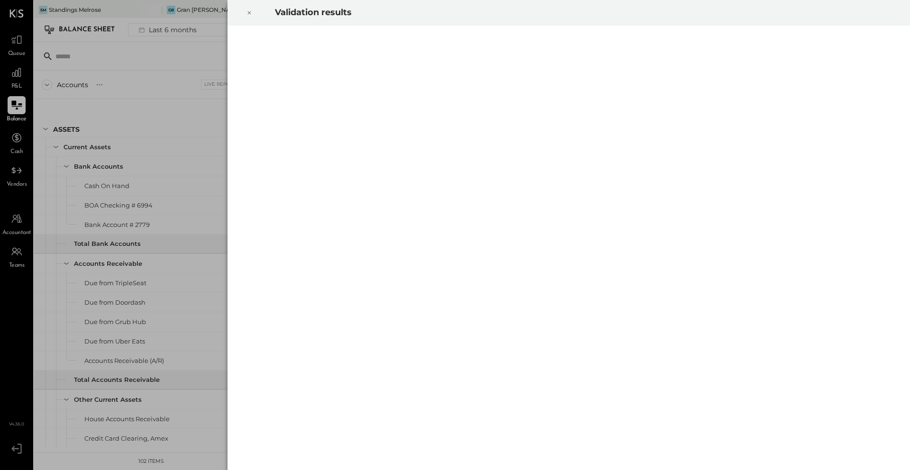
click at [254, 16] on div at bounding box center [249, 13] width 21 height 27
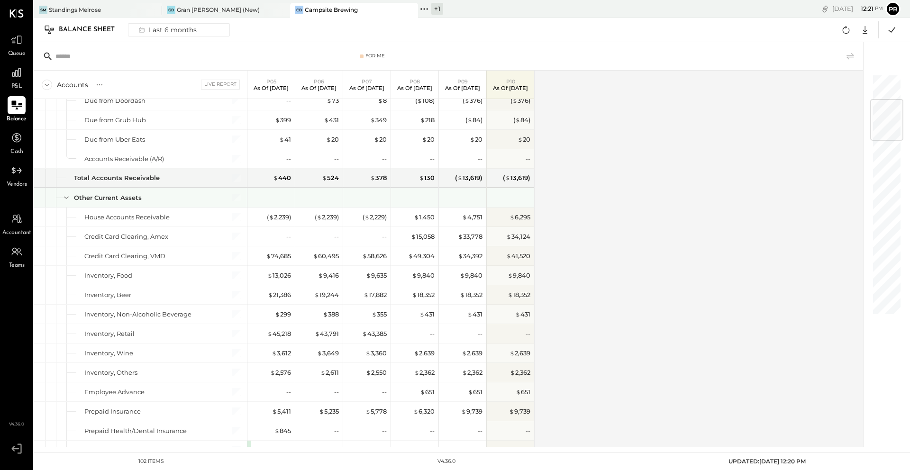
scroll to position [214, 0]
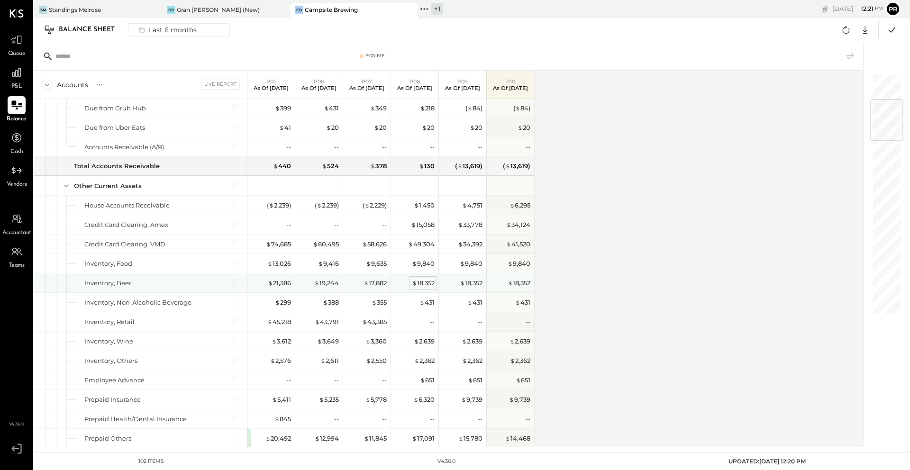
click at [427, 281] on div "$ 18,352" at bounding box center [423, 283] width 23 height 9
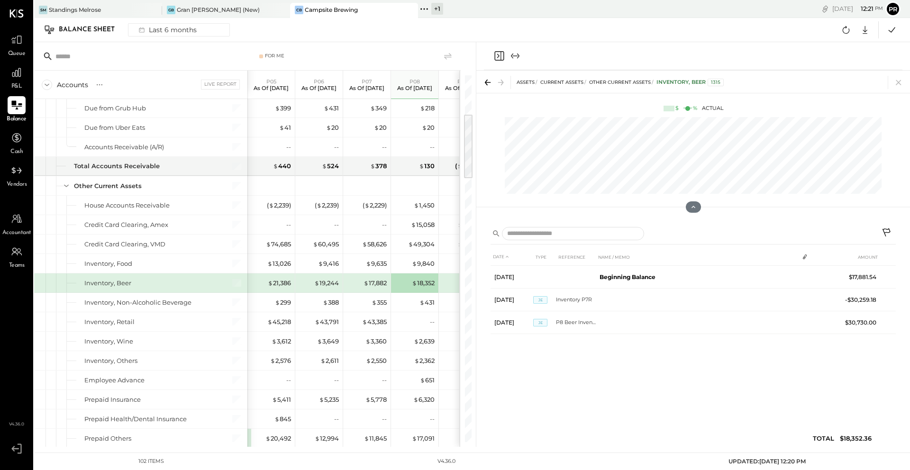
click at [16, 53] on span "Queue" at bounding box center [17, 54] width 18 height 9
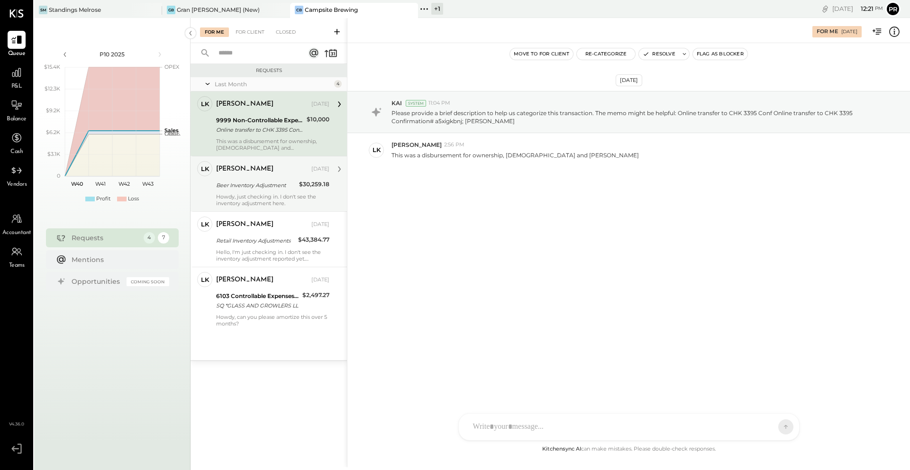
click at [287, 182] on div "Beer Inventory Adjustment" at bounding box center [256, 185] width 80 height 9
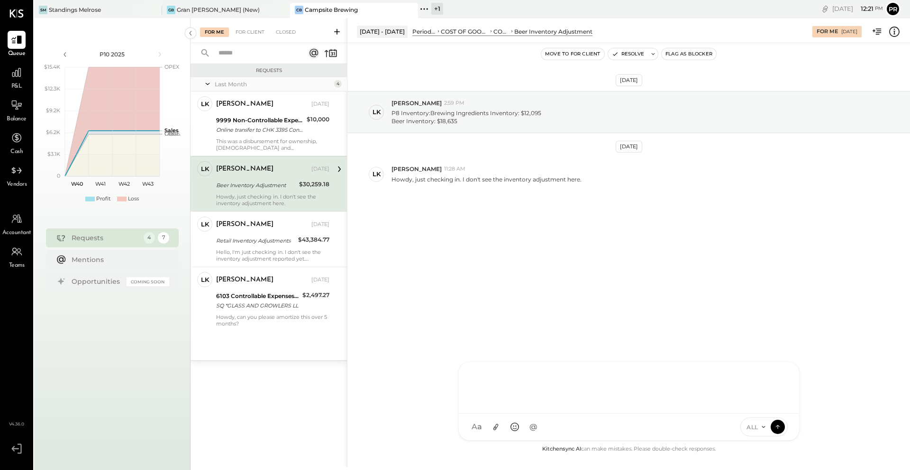
click at [624, 430] on div "RS Rushabh Shah TM Tasmir Malek ID Iris Del Rocio Albarrán Millán PL Primo Luis…" at bounding box center [628, 401] width 341 height 79
type input "**"
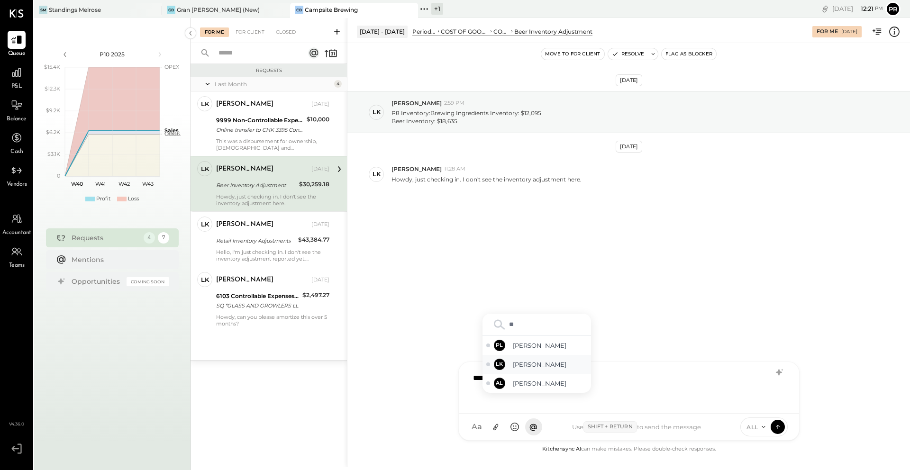
click at [507, 365] on div "LK Landon Kelley" at bounding box center [536, 364] width 109 height 19
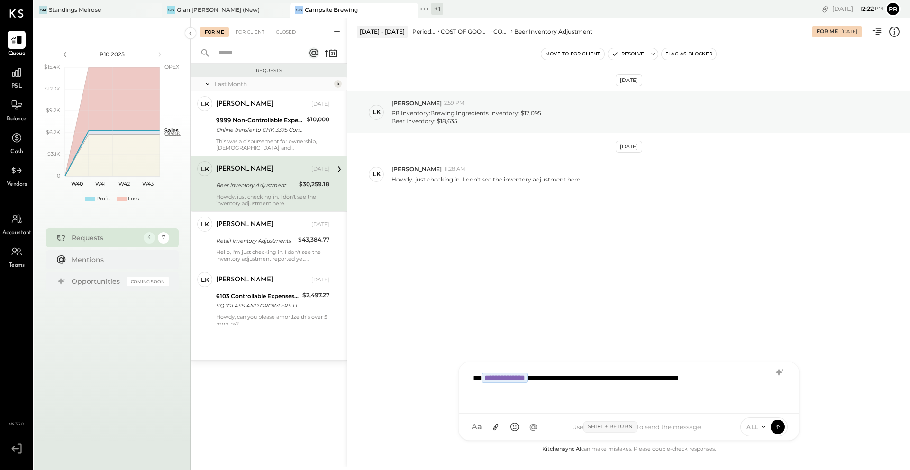
click at [553, 395] on div "**********" at bounding box center [628, 387] width 321 height 38
click at [781, 424] on button at bounding box center [777, 426] width 14 height 14
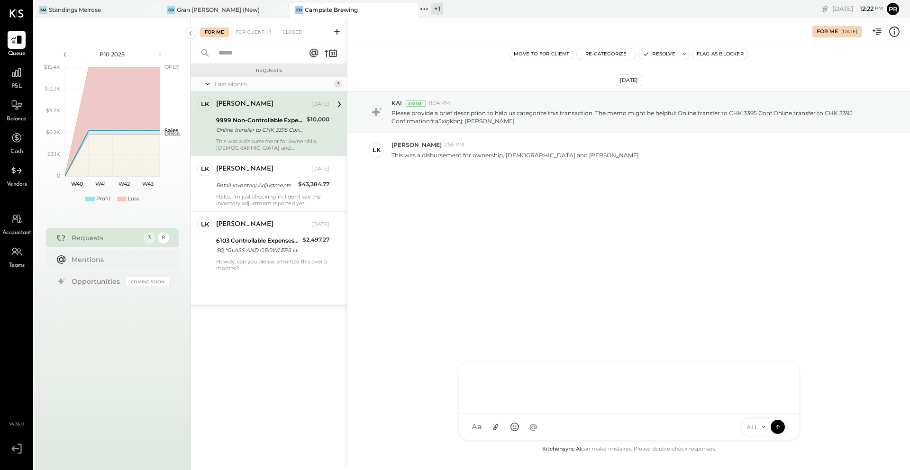
click at [263, 24] on div "For Me For Client +1 Closed" at bounding box center [268, 30] width 156 height 25
click at [262, 32] on div "For Client +1" at bounding box center [253, 31] width 45 height 9
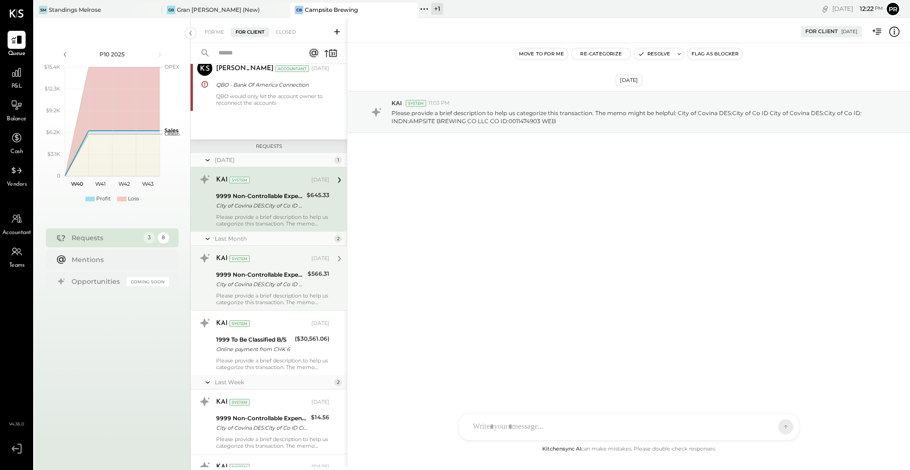
scroll to position [44, 0]
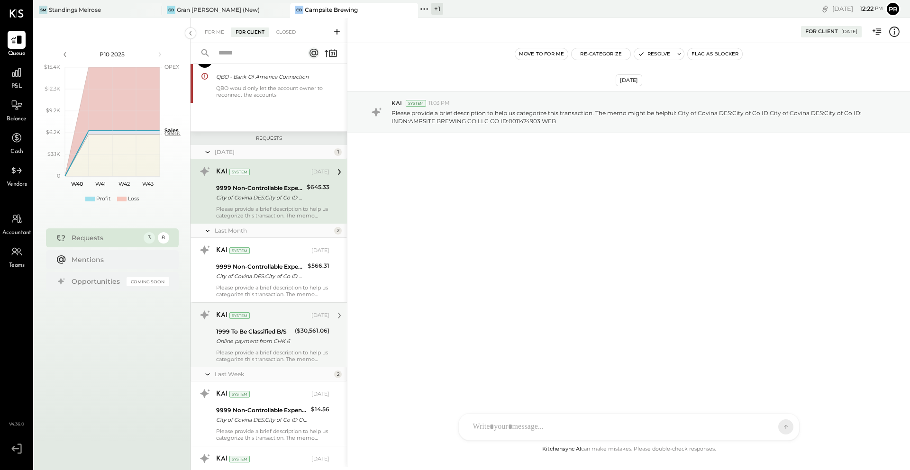
click at [274, 335] on div "1999 To Be Classified B/S" at bounding box center [254, 331] width 76 height 9
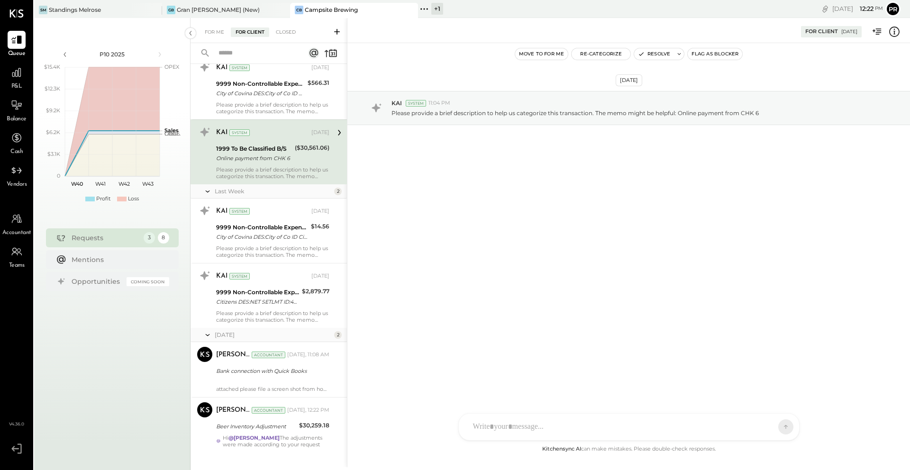
scroll to position [240, 0]
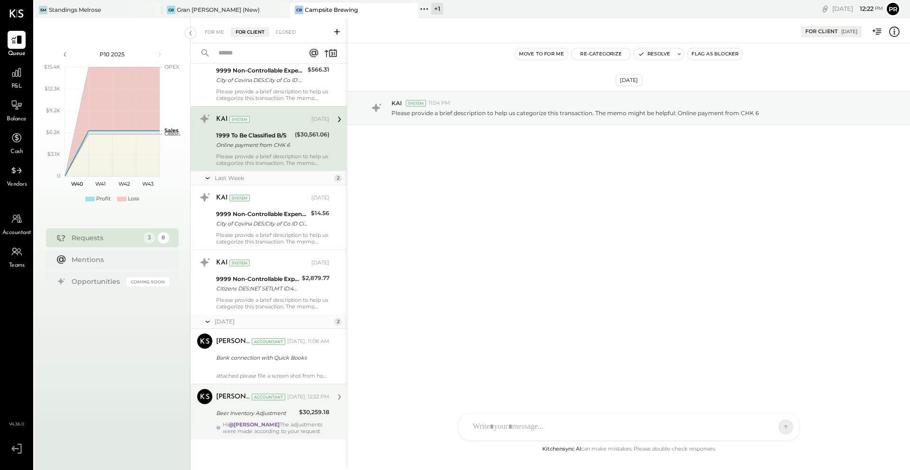
click at [266, 420] on div "Primo Luis Velasco Accountant Today, 12:22 PM Beer Inventory Adjustment $30,259…" at bounding box center [272, 411] width 113 height 45
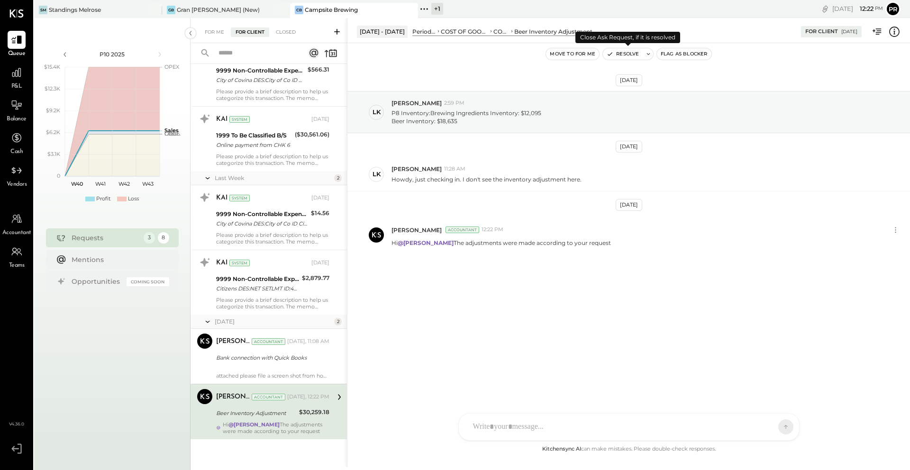
click at [626, 53] on button "Resolve" at bounding box center [623, 53] width 40 height 11
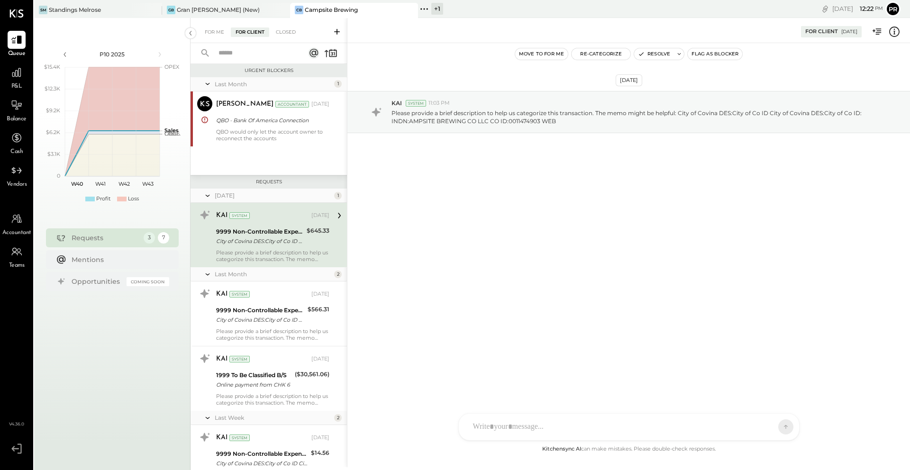
click at [215, 38] on div "For Me For Client Closed" at bounding box center [268, 30] width 156 height 25
click at [215, 34] on div "For Me" at bounding box center [214, 31] width 29 height 9
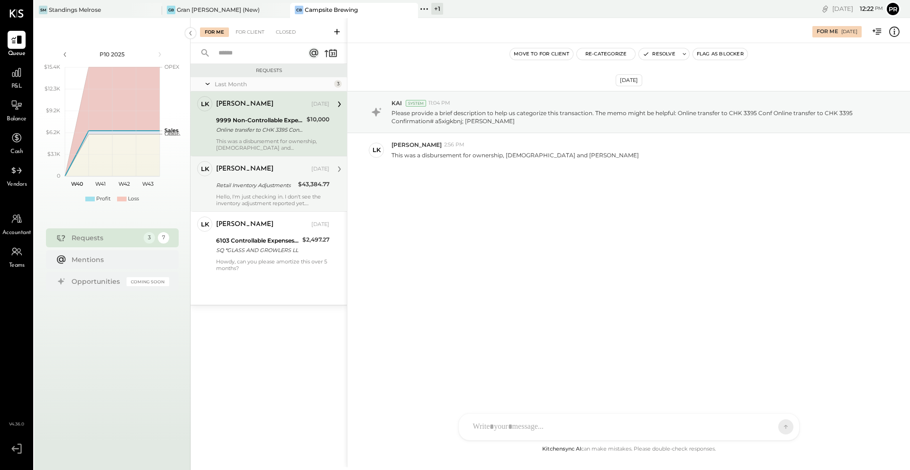
click at [259, 184] on div "Retail Inventory Adjustments" at bounding box center [255, 185] width 79 height 9
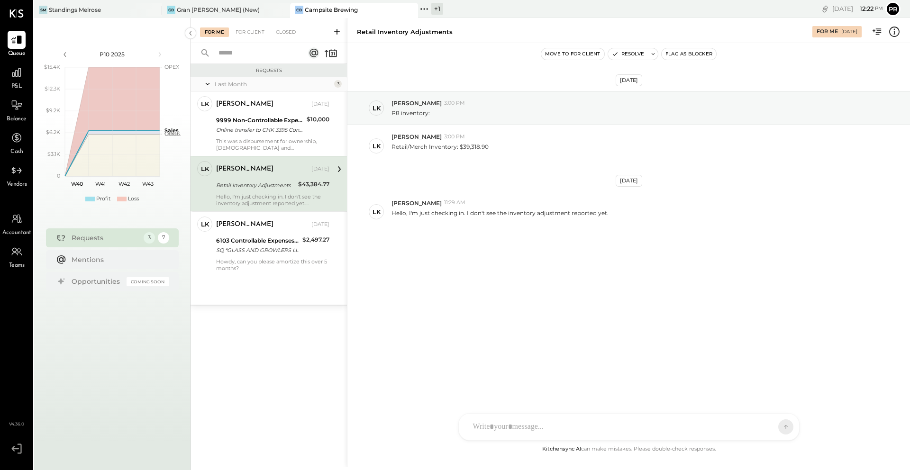
click at [259, 184] on div "Retail Inventory Adjustments" at bounding box center [255, 185] width 79 height 9
click at [12, 72] on icon at bounding box center [16, 72] width 9 height 9
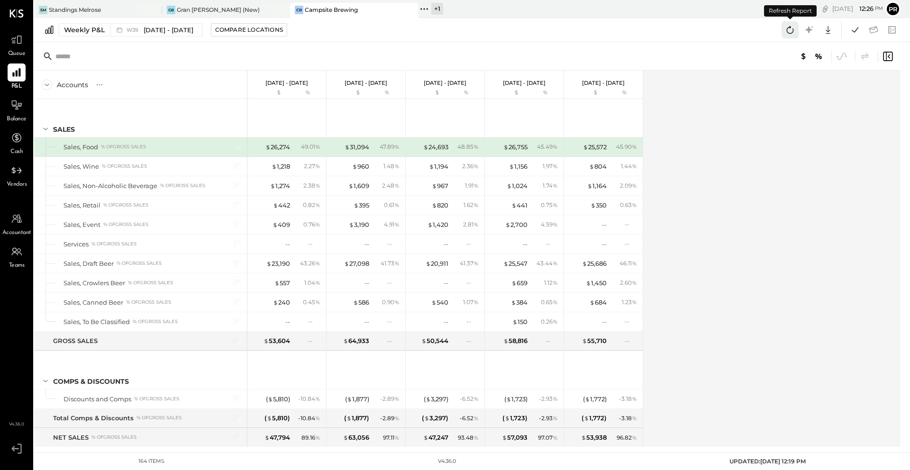
click at [788, 33] on icon at bounding box center [790, 30] width 7 height 8
click at [853, 26] on icon at bounding box center [855, 30] width 12 height 12
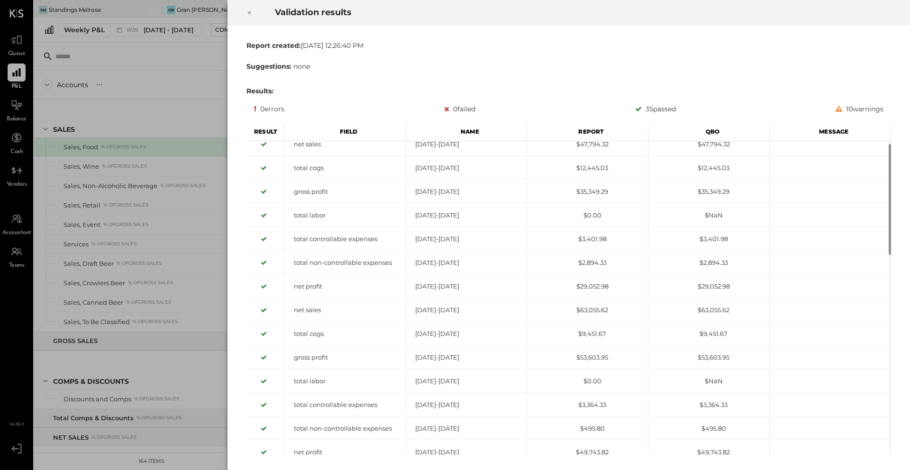
click at [248, 17] on icon at bounding box center [249, 12] width 6 height 11
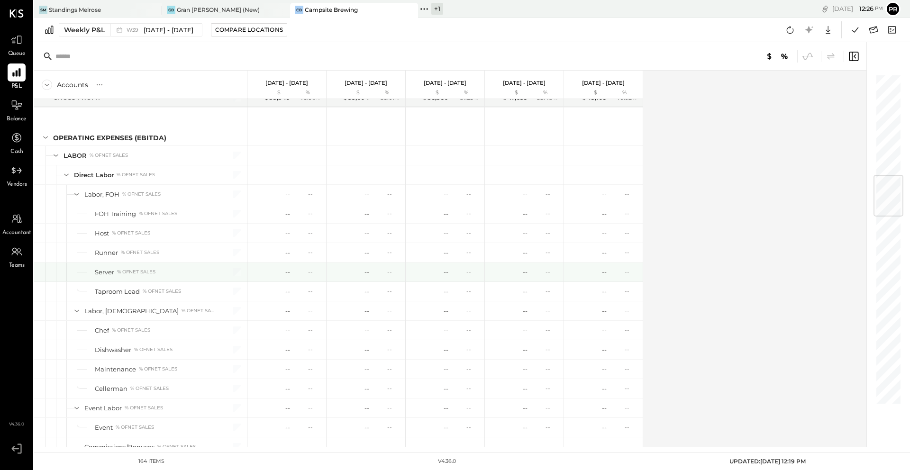
scroll to position [699, 0]
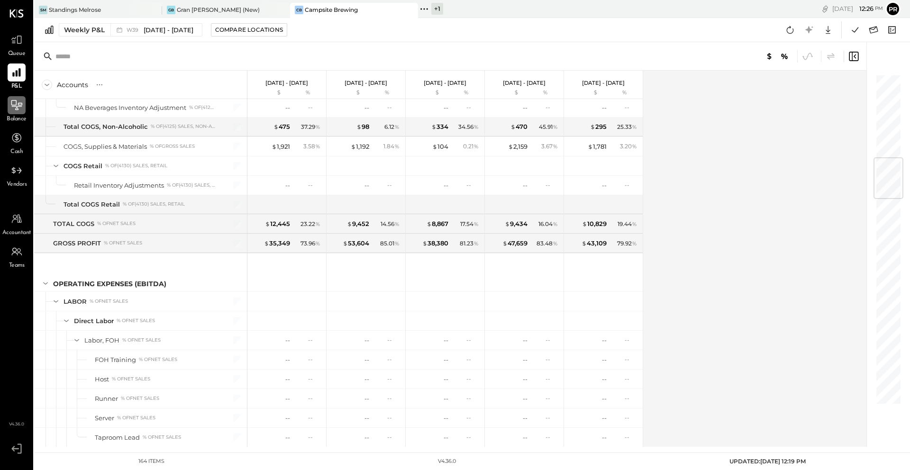
click at [12, 104] on icon at bounding box center [16, 105] width 12 height 12
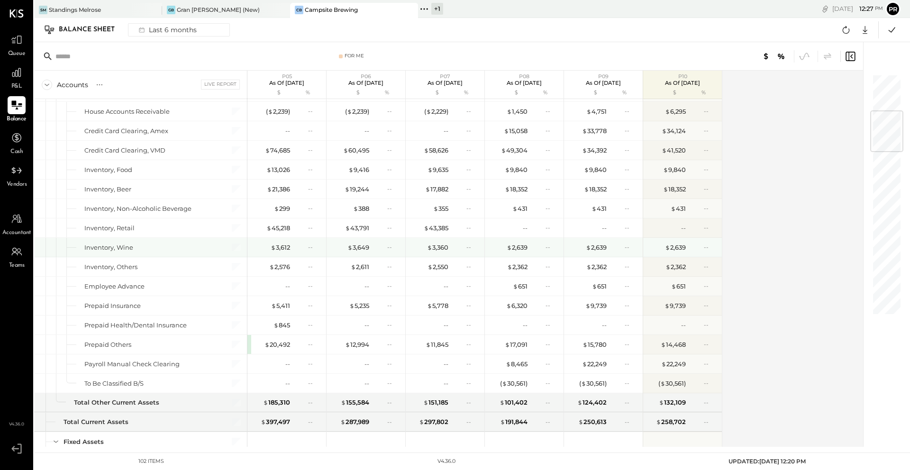
scroll to position [302, 0]
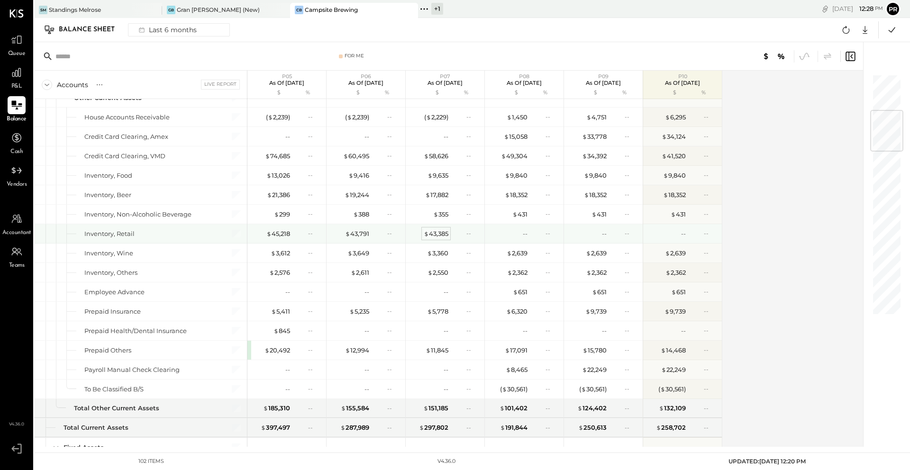
click at [441, 235] on div "$ 43,385" at bounding box center [436, 233] width 25 height 9
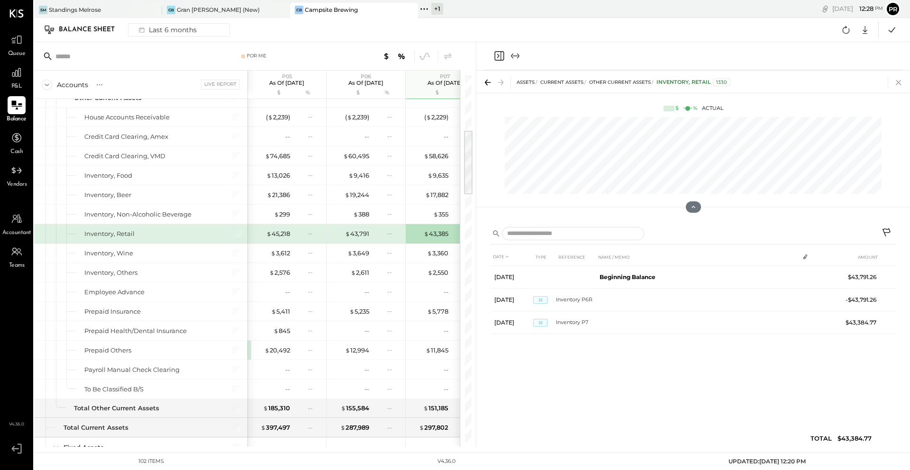
click at [899, 84] on icon at bounding box center [898, 82] width 13 height 13
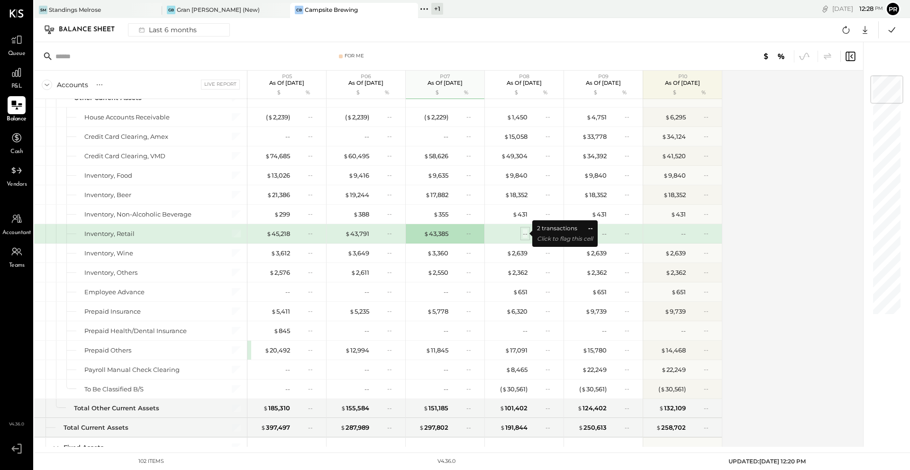
click at [524, 237] on div "--" at bounding box center [525, 233] width 5 height 9
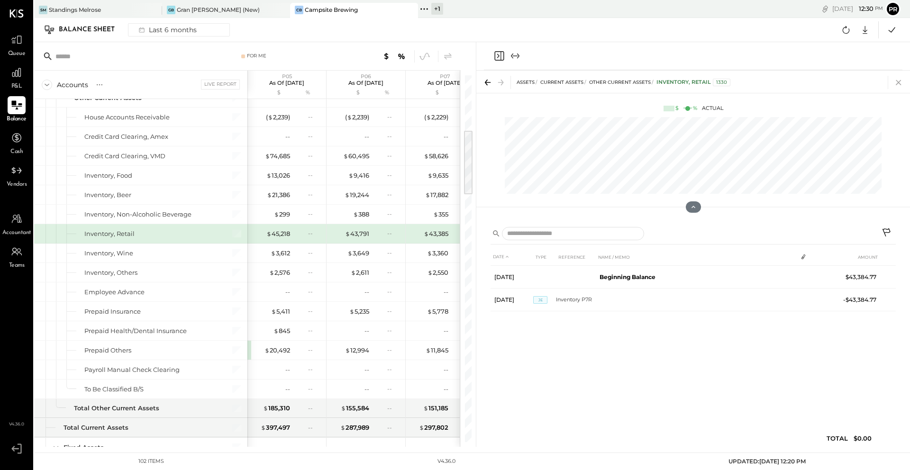
click at [900, 83] on icon at bounding box center [898, 82] width 13 height 13
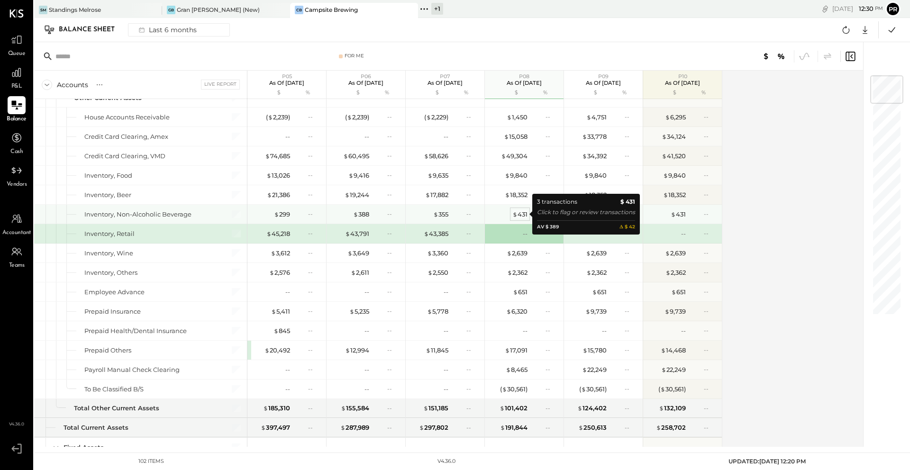
click at [519, 216] on div "$ 431" at bounding box center [519, 214] width 15 height 9
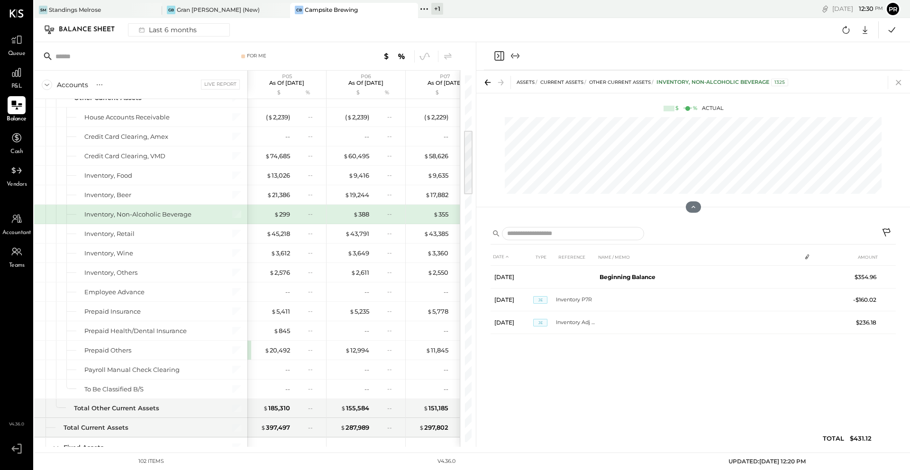
click at [898, 83] on icon at bounding box center [898, 82] width 5 height 5
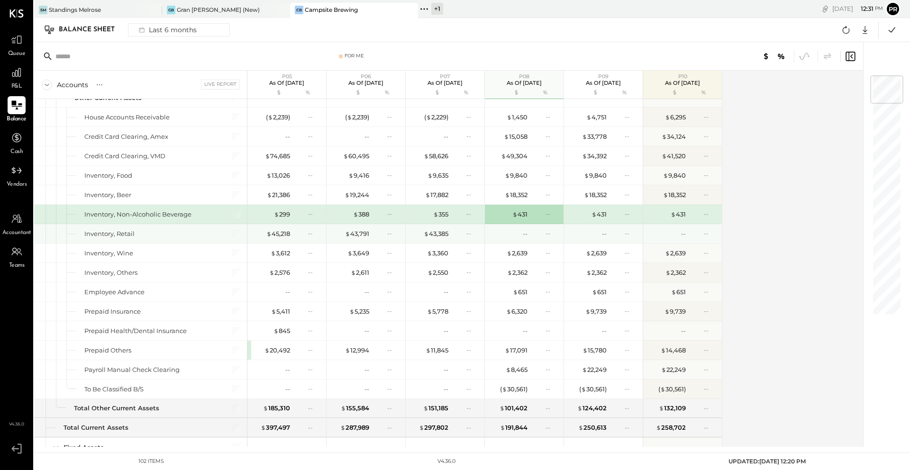
click at [173, 233] on div "Inventory, Retail" at bounding box center [149, 233] width 131 height 9
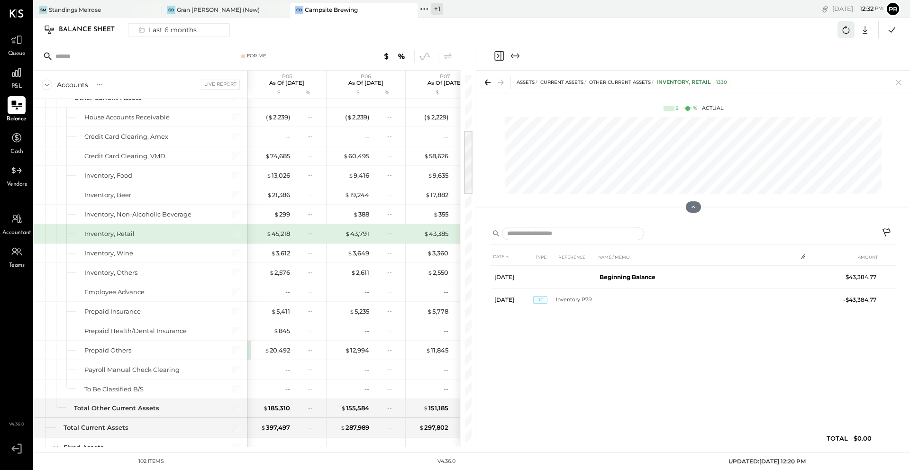
click at [848, 27] on icon at bounding box center [846, 30] width 12 height 12
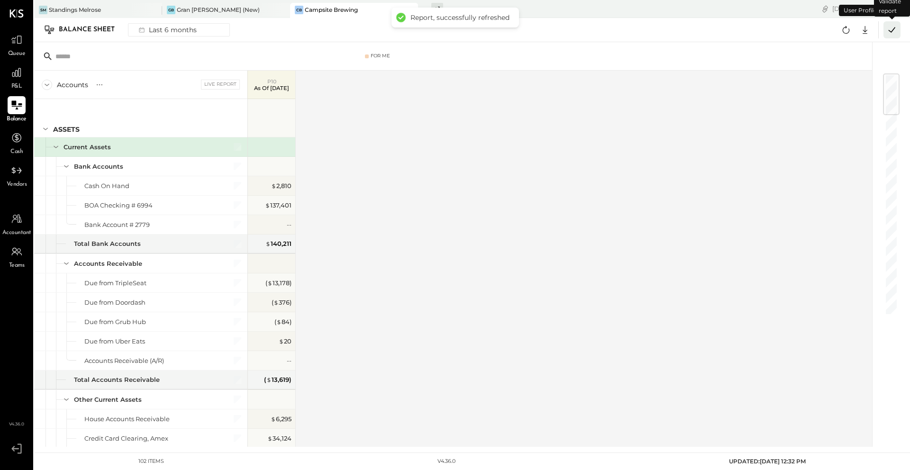
click at [895, 30] on icon at bounding box center [892, 30] width 12 height 12
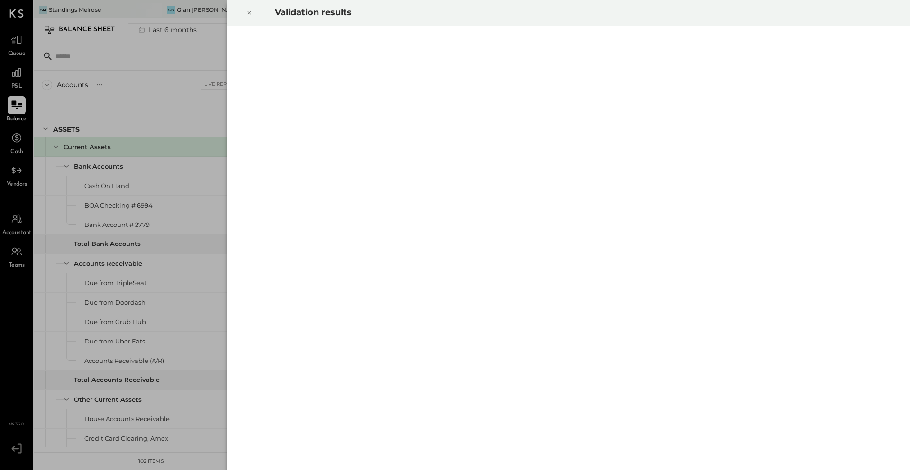
click at [248, 13] on icon at bounding box center [249, 12] width 3 height 3
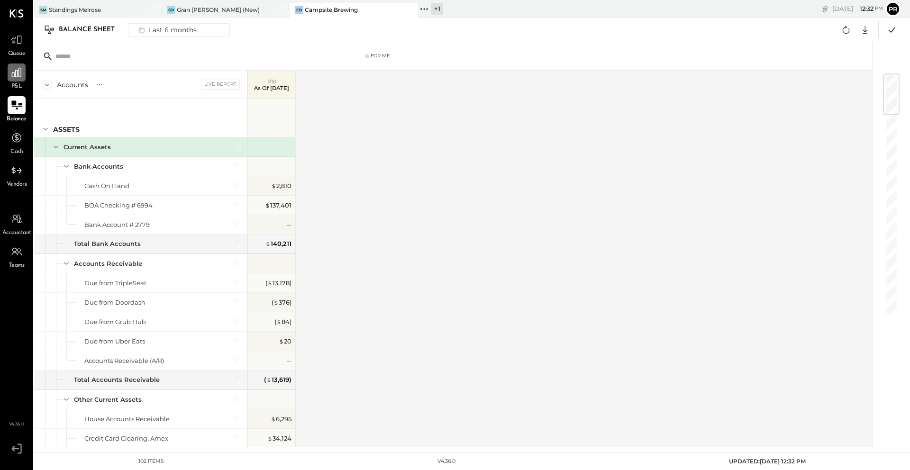
click at [17, 78] on icon at bounding box center [16, 72] width 12 height 12
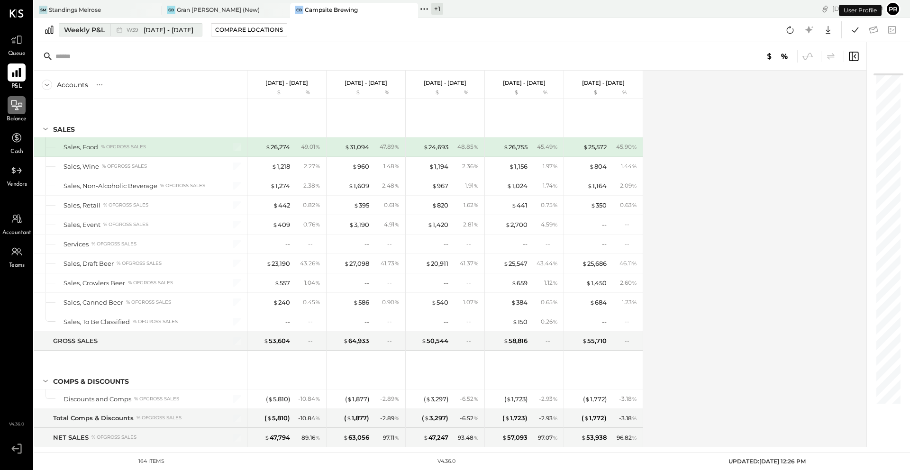
click at [178, 31] on span "Sep 22 - 28, 2025" at bounding box center [169, 30] width 50 height 9
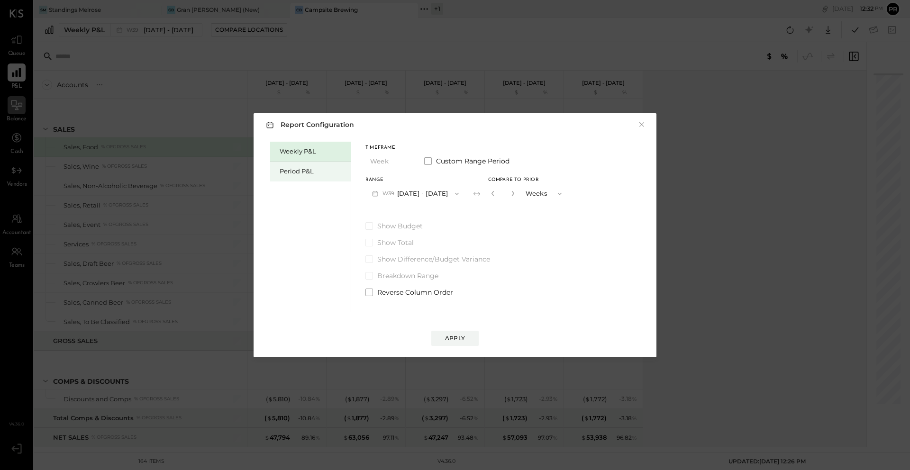
click at [312, 168] on div "Period P&L" at bounding box center [313, 171] width 66 height 9
click at [502, 198] on div "Compare" at bounding box center [492, 195] width 31 height 8
click at [513, 194] on icon "button" at bounding box center [510, 193] width 6 height 6
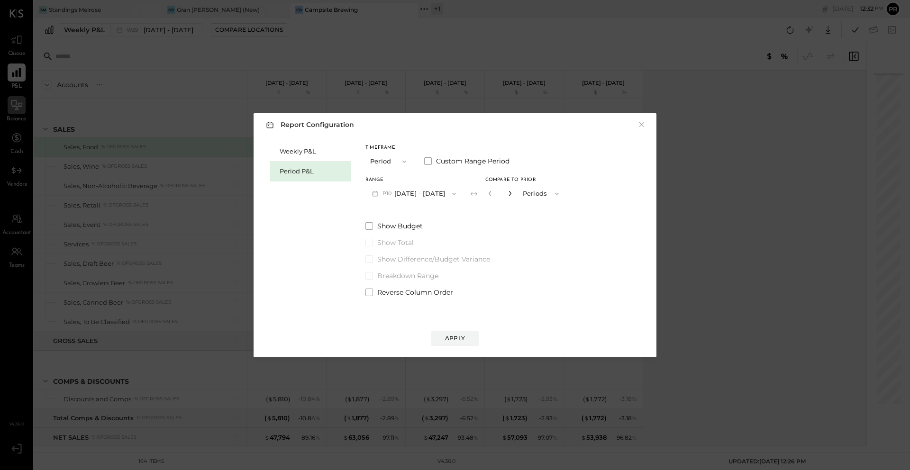
click at [513, 194] on icon "button" at bounding box center [510, 193] width 6 height 6
type input "*"
click at [454, 336] on div "Apply" at bounding box center [455, 338] width 20 height 8
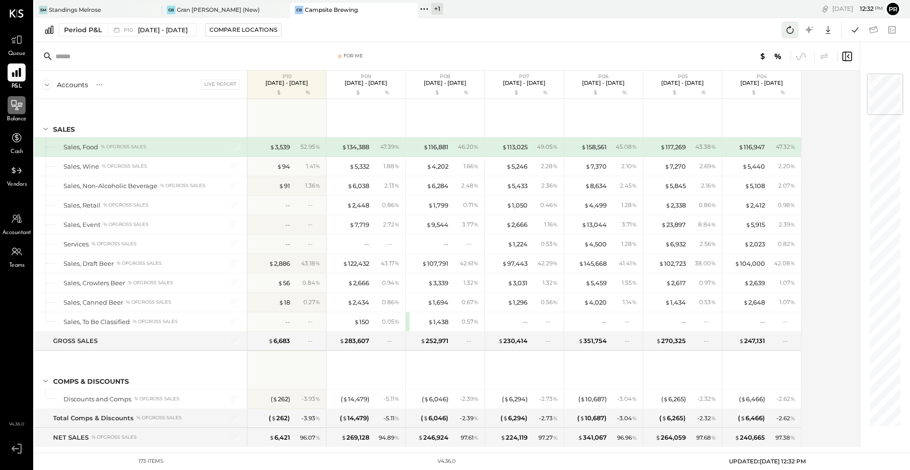
click at [789, 34] on icon at bounding box center [790, 30] width 12 height 12
click at [857, 28] on icon at bounding box center [855, 29] width 7 height 5
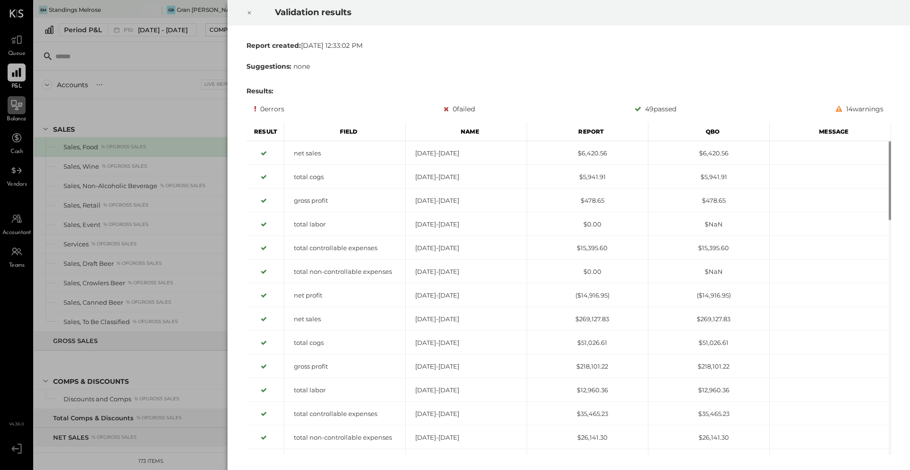
click at [250, 16] on icon at bounding box center [249, 12] width 6 height 11
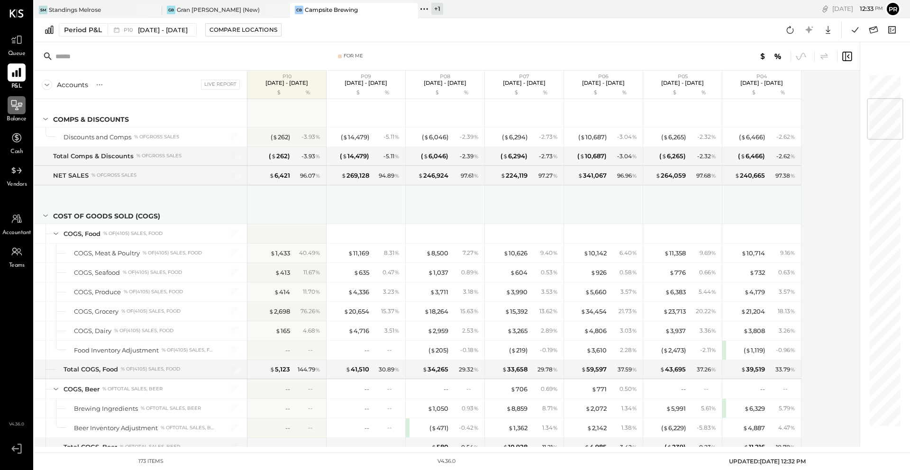
scroll to position [206, 0]
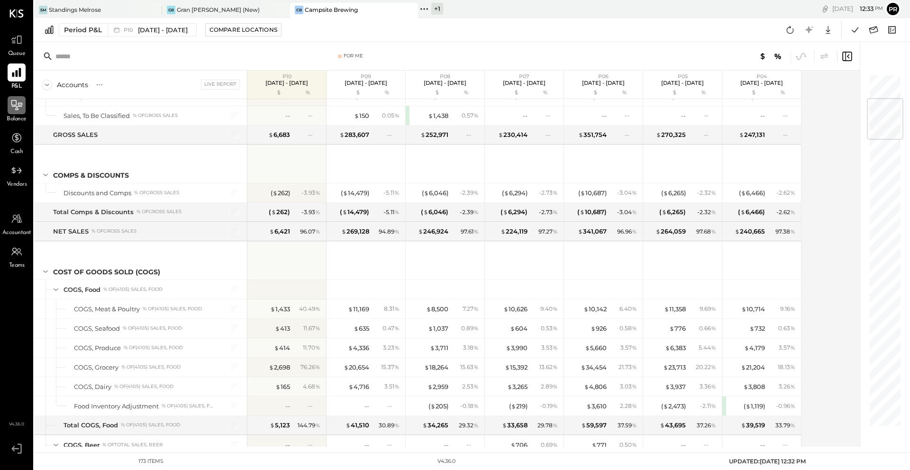
click at [15, 110] on icon at bounding box center [16, 105] width 12 height 12
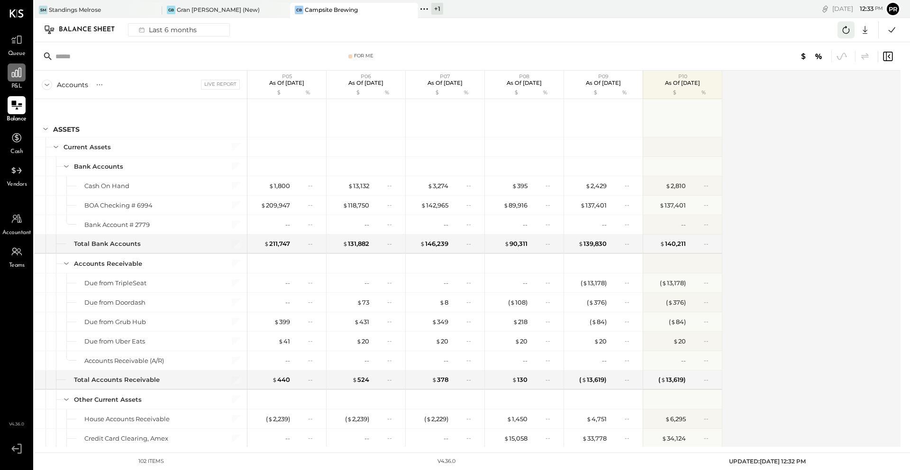
click at [848, 28] on icon at bounding box center [846, 30] width 12 height 12
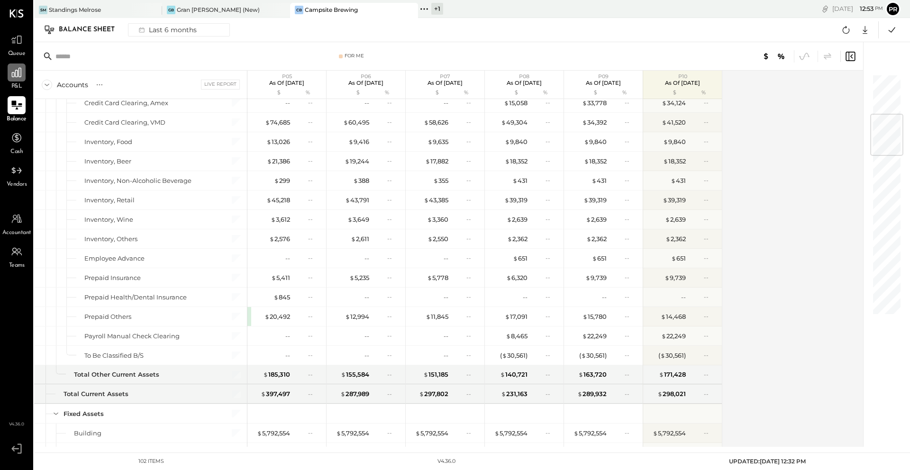
scroll to position [335, 0]
click at [19, 50] on span "Queue" at bounding box center [17, 54] width 18 height 9
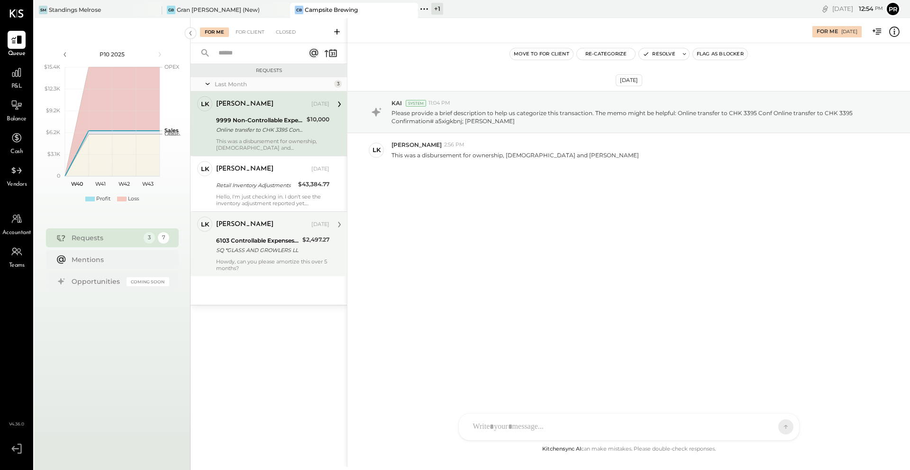
click at [267, 251] on div "SQ *GLASS AND GROWLERS LL" at bounding box center [257, 249] width 83 height 9
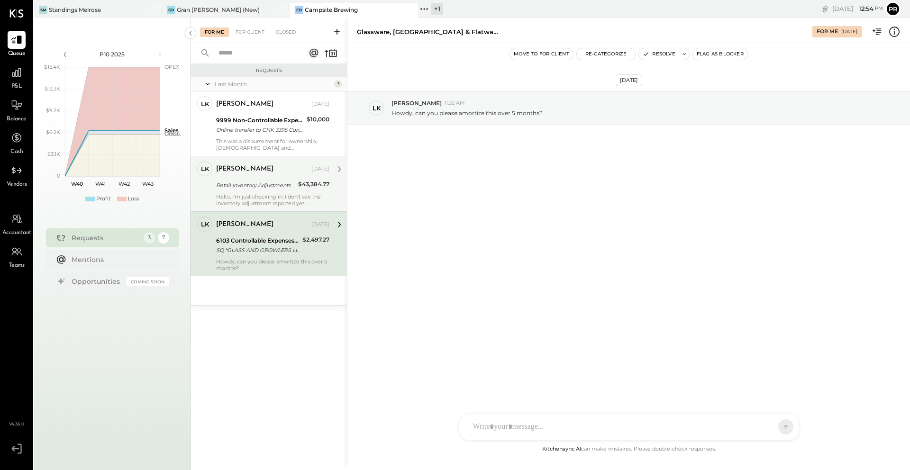
click at [274, 179] on div "Landon Kelley Sep 18, 2025 Retail Inventory Adjustments $43,384.77 Hello, I'm j…" at bounding box center [272, 183] width 113 height 45
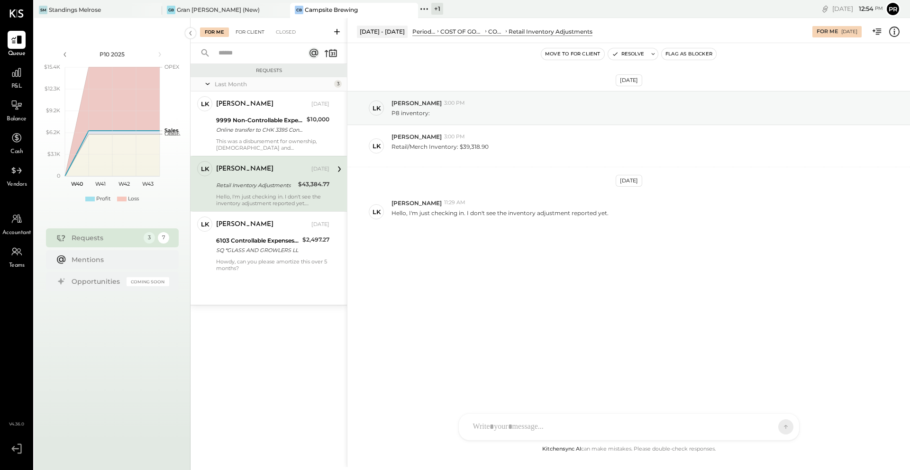
click at [256, 33] on div "For Client" at bounding box center [250, 31] width 38 height 9
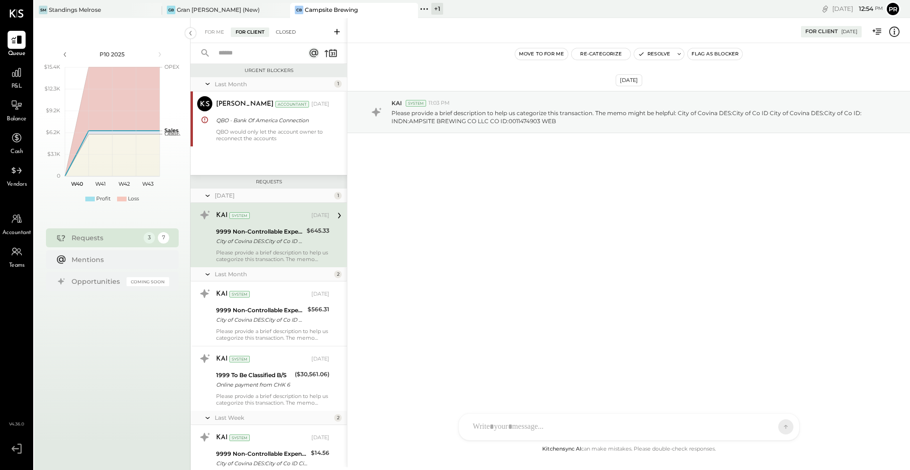
click at [288, 34] on div "Closed" at bounding box center [285, 31] width 29 height 9
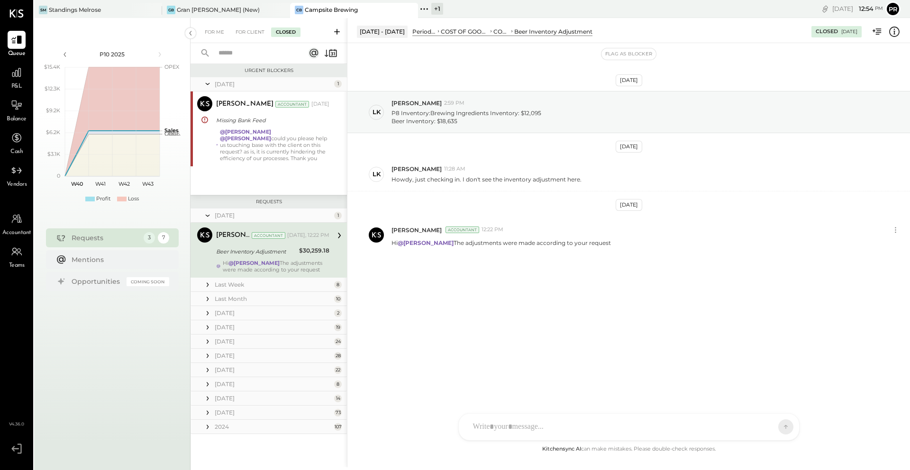
drag, startPoint x: 391, startPoint y: 243, endPoint x: 617, endPoint y: 259, distance: 227.1
click at [618, 259] on div "Sep 18th, 2025 LK Landon Kelley 2:59 PM P8 Inventory:Brewing Ingredients Invent…" at bounding box center [628, 196] width 562 height 259
copy p "Hi @Landon Kelley The adjustments were made according to your request"
click at [214, 37] on div "For Me For Client Closed" at bounding box center [268, 30] width 156 height 25
click at [215, 33] on div "For Me" at bounding box center [214, 31] width 29 height 9
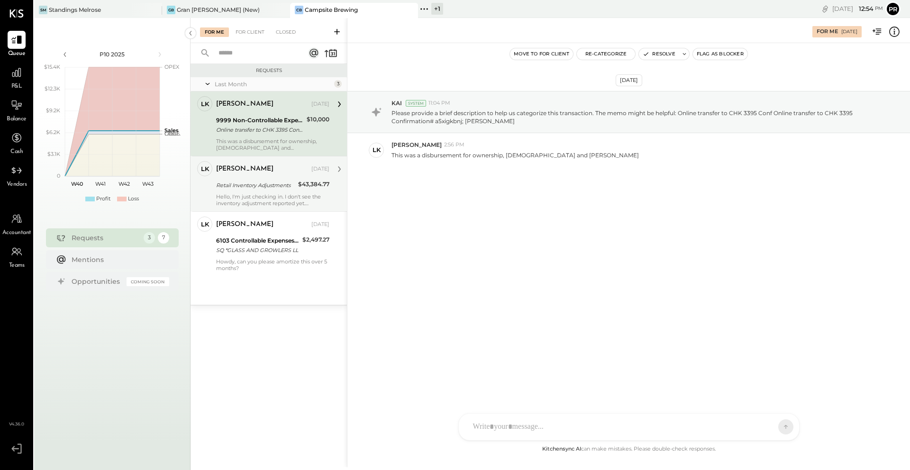
click at [260, 172] on div "Landon Kelley" at bounding box center [262, 168] width 93 height 9
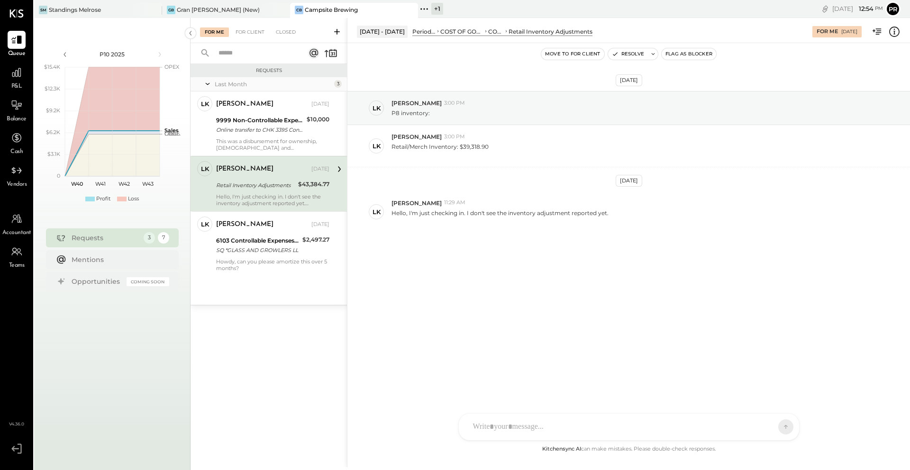
click at [502, 424] on div at bounding box center [620, 427] width 304 height 21
paste div
click at [528, 379] on div "**********" at bounding box center [628, 387] width 321 height 38
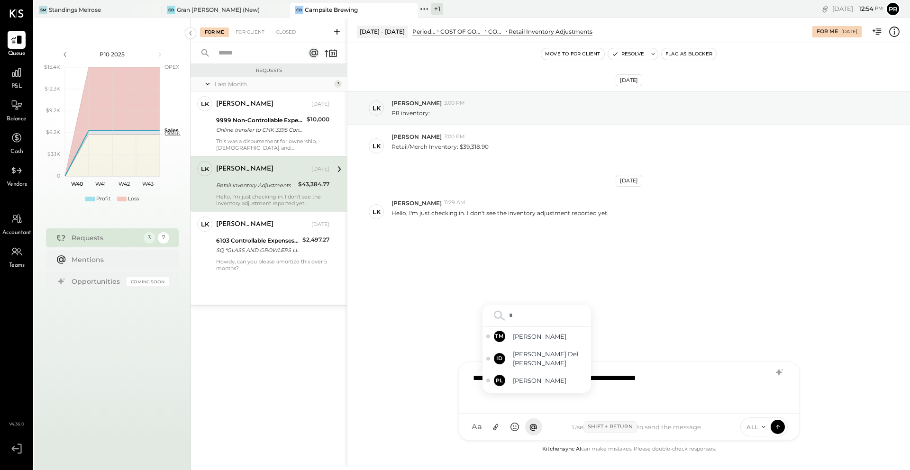
type input "**"
click at [516, 362] on span "Landon Kelley" at bounding box center [550, 364] width 74 height 9
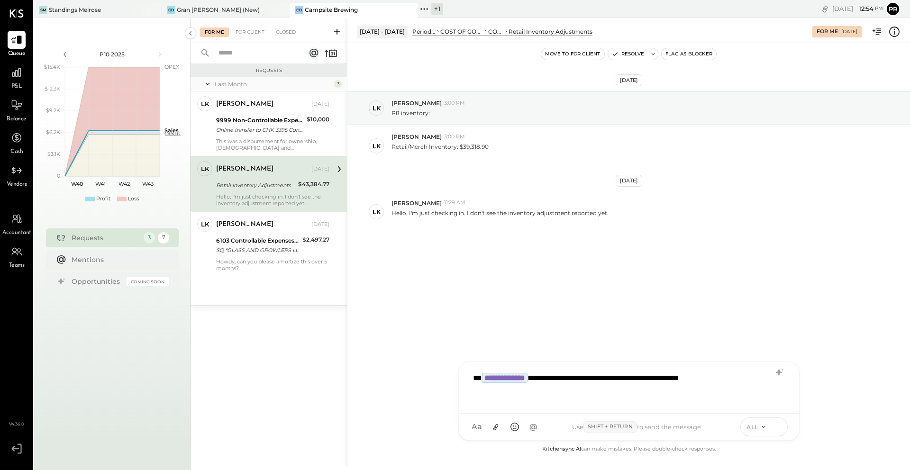
click at [779, 426] on icon at bounding box center [777, 426] width 9 height 9
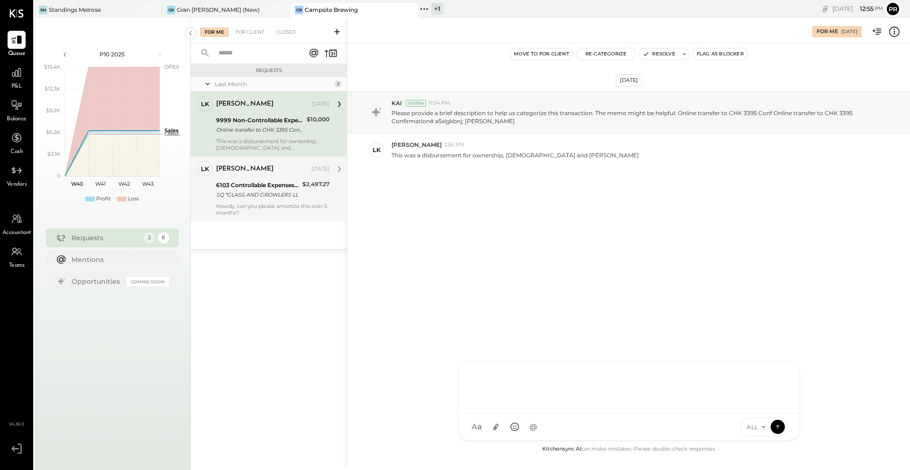
click at [270, 208] on div "Howdy, can you please amortize this over 5 months?" at bounding box center [272, 209] width 113 height 13
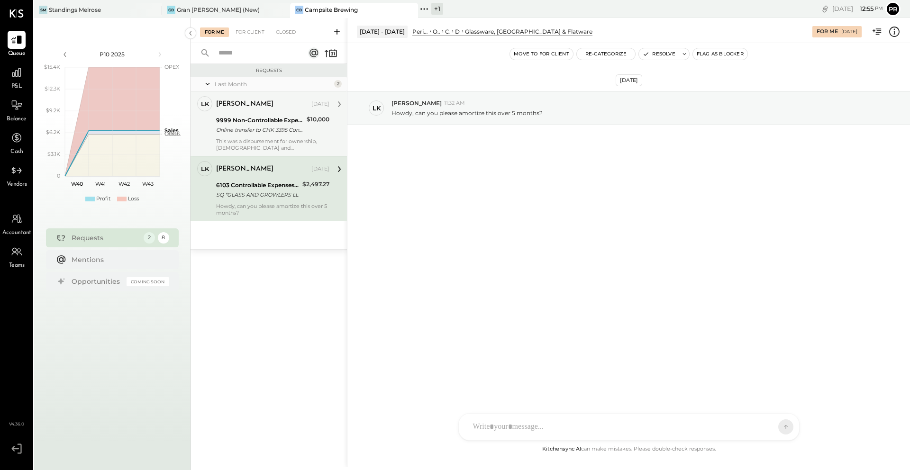
click at [270, 108] on div "Landon Kelley" at bounding box center [262, 104] width 93 height 9
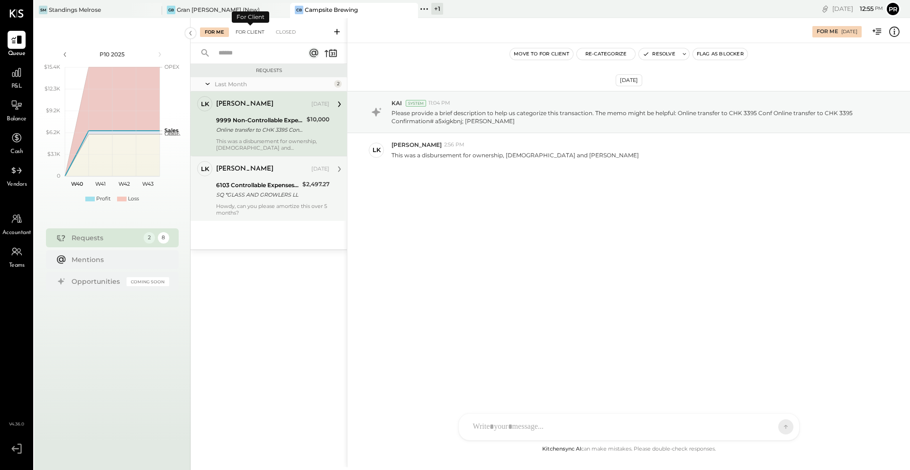
click at [252, 32] on div "For Client" at bounding box center [250, 31] width 38 height 9
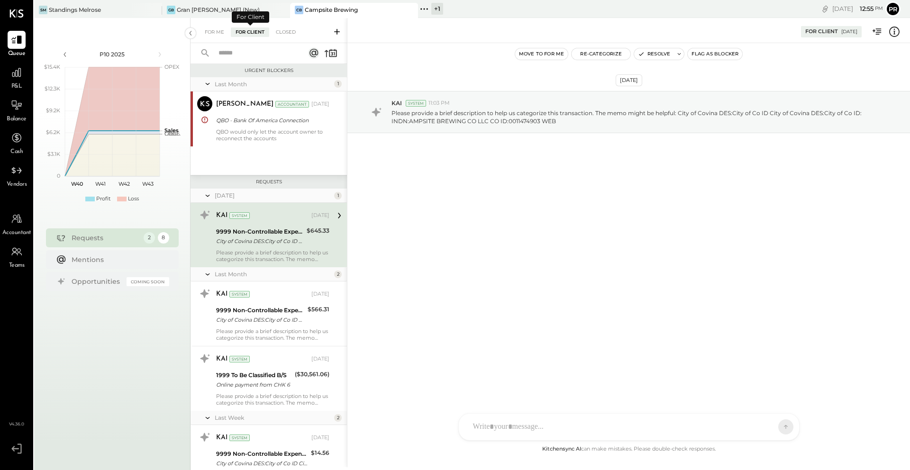
click at [297, 24] on div "For Me For Client Closed" at bounding box center [268, 30] width 156 height 25
click at [291, 30] on div "Closed" at bounding box center [285, 31] width 29 height 9
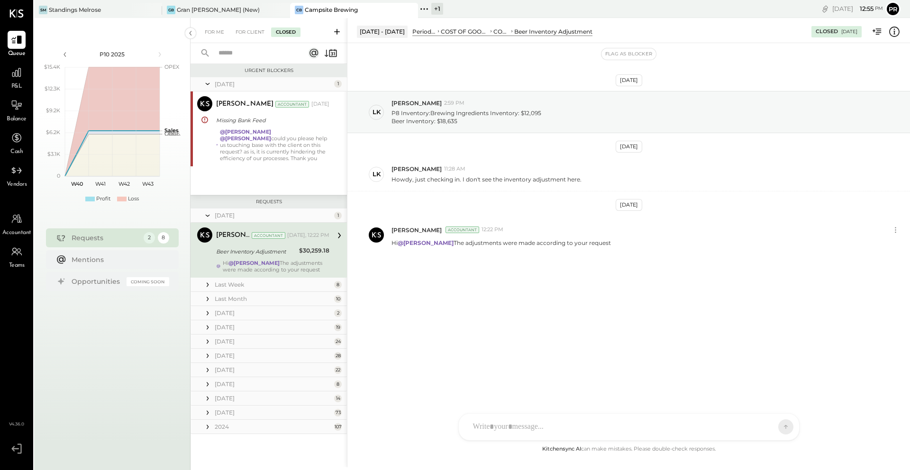
click at [247, 256] on div "Beer Inventory Adjustment" at bounding box center [256, 251] width 80 height 11
click at [270, 176] on div "August 25 1 Adolfo Rodriguez Accountant Adolfo Rodriguez Accountant Aug 20, 202…" at bounding box center [268, 136] width 156 height 118
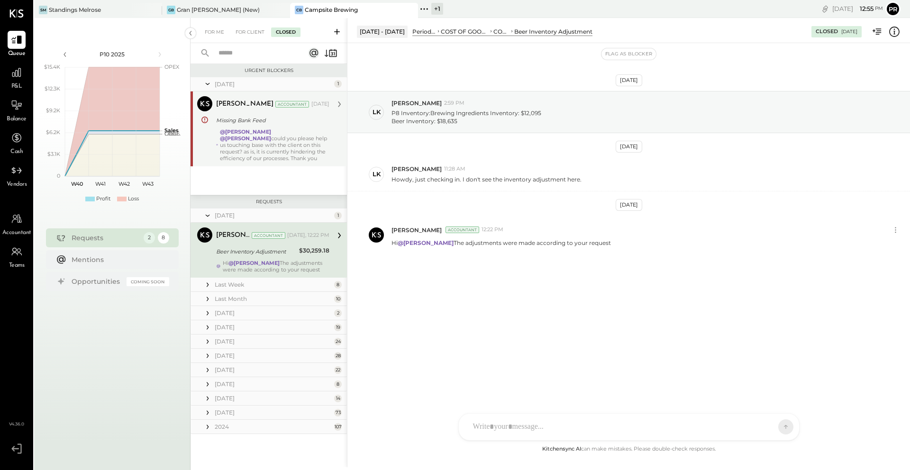
click at [272, 157] on div "@Chris Dash @Joseph Shin could you please help us touching base with the client…" at bounding box center [274, 144] width 109 height 33
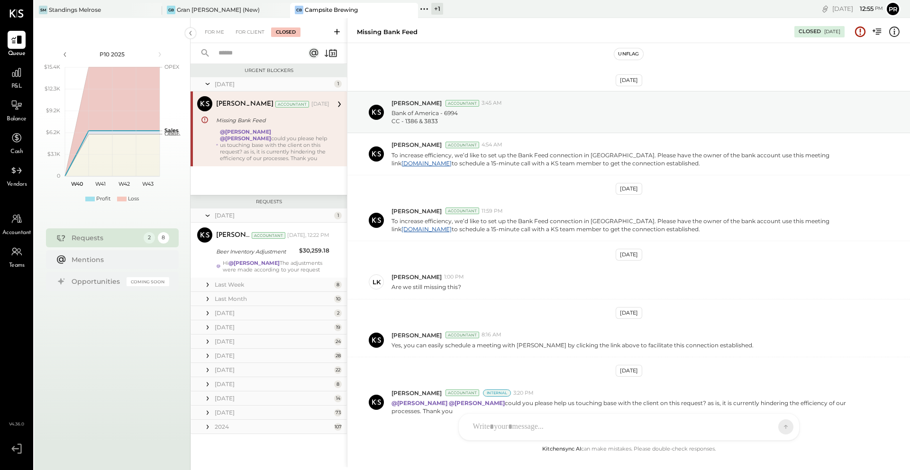
scroll to position [50, 0]
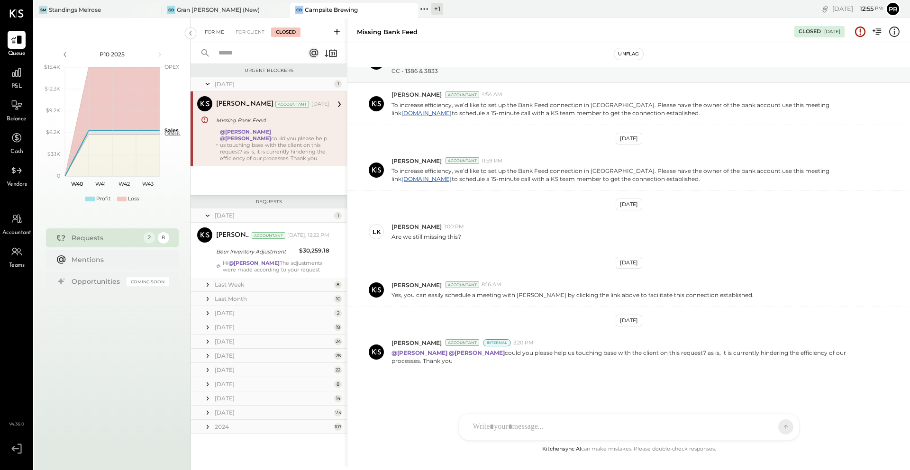
click at [221, 35] on div "For Me" at bounding box center [214, 31] width 29 height 9
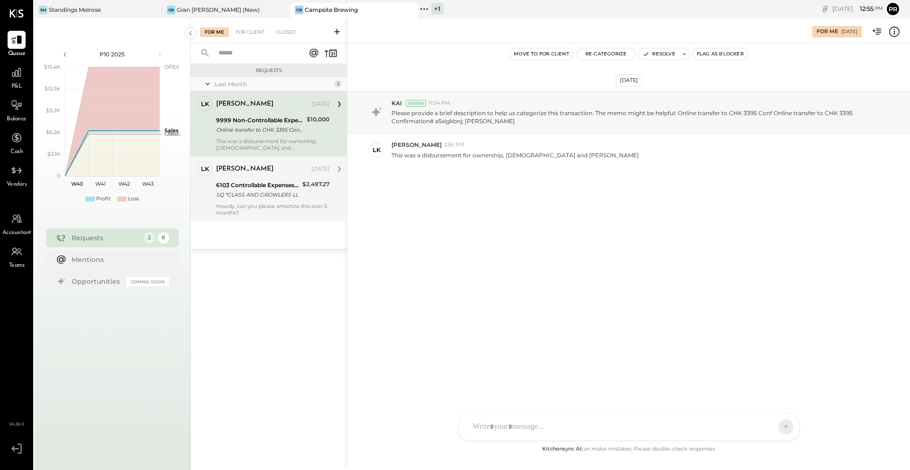
click at [267, 190] on div "SQ *GLASS AND GROWLERS LL" at bounding box center [257, 194] width 83 height 9
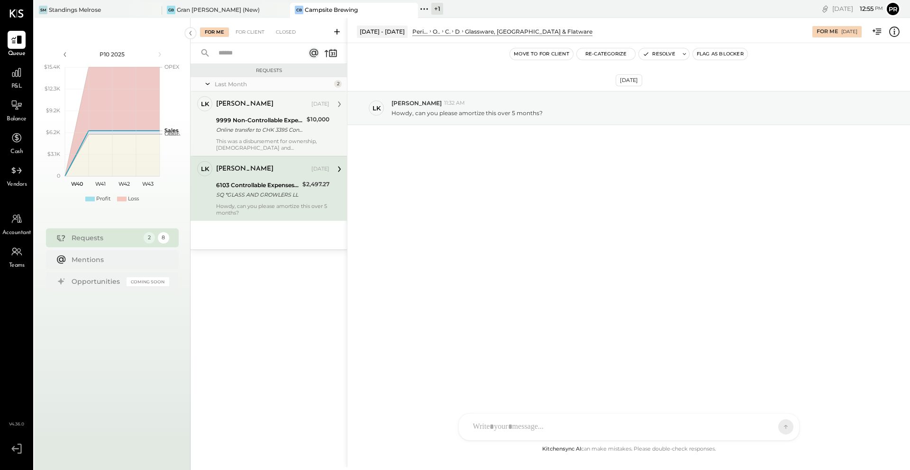
click at [263, 110] on div "Landon Kelley Sep 18, 2025" at bounding box center [272, 104] width 113 height 13
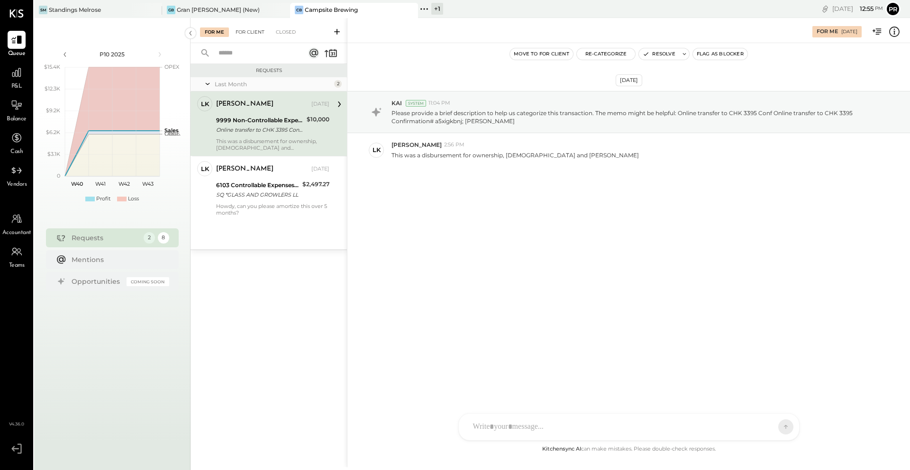
click at [249, 33] on div "For Client" at bounding box center [250, 31] width 38 height 9
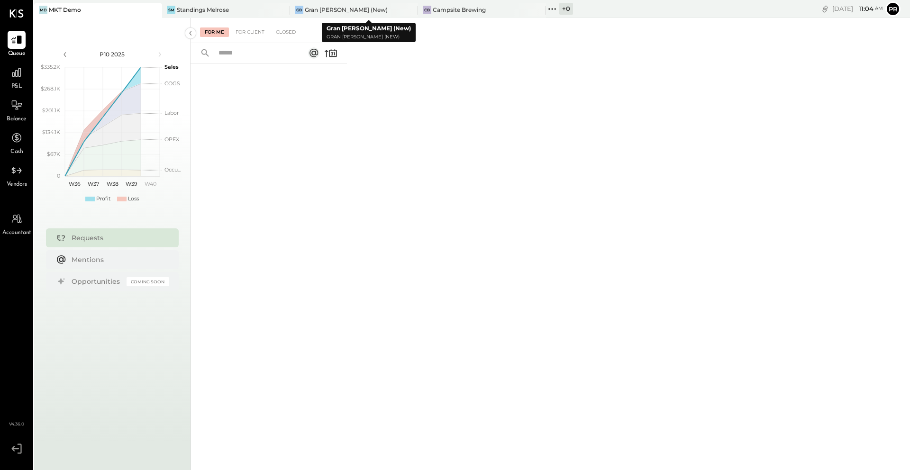
click at [457, 18] on div "For Me For Client Closed" at bounding box center [549, 242] width 719 height 449
click at [459, 10] on div "Campsite Brewing" at bounding box center [459, 10] width 53 height 8
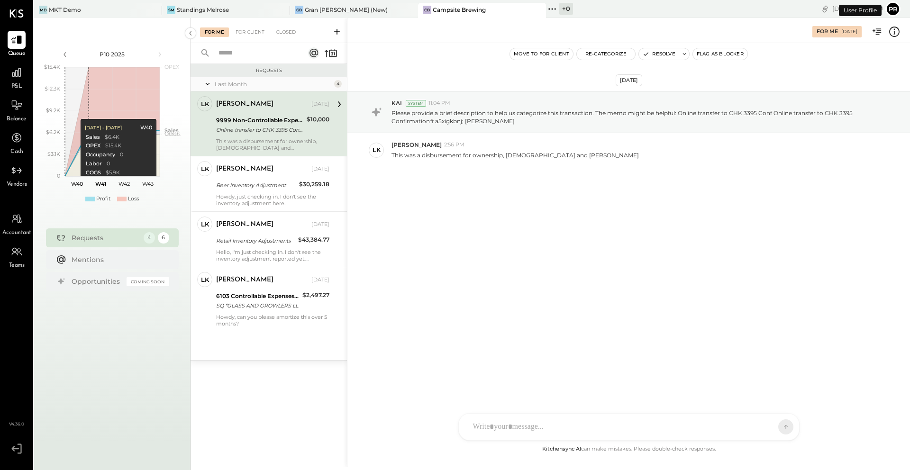
click at [12, 233] on span "Accountant" at bounding box center [16, 233] width 29 height 9
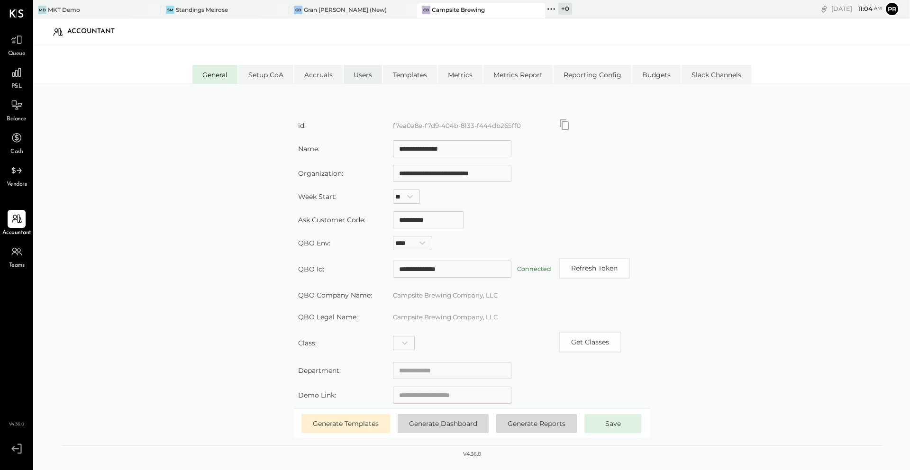
click at [360, 73] on li "Users" at bounding box center [363, 74] width 38 height 19
select select "**********"
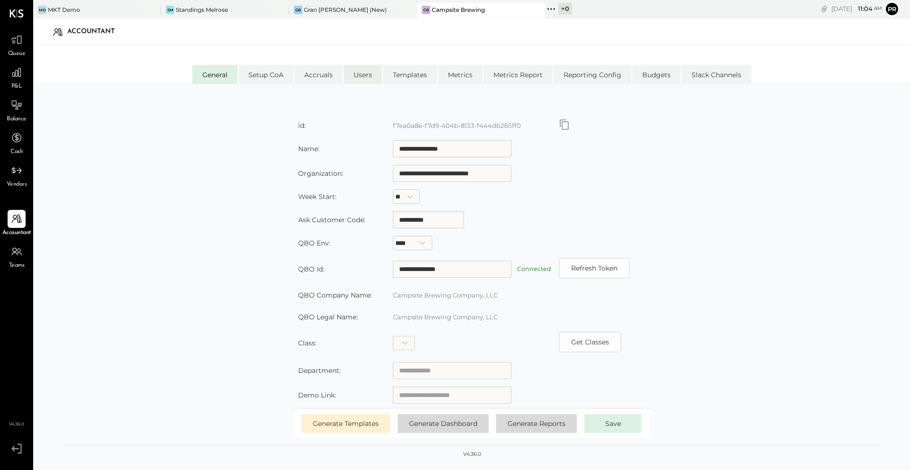
select select "**********"
select select "*****"
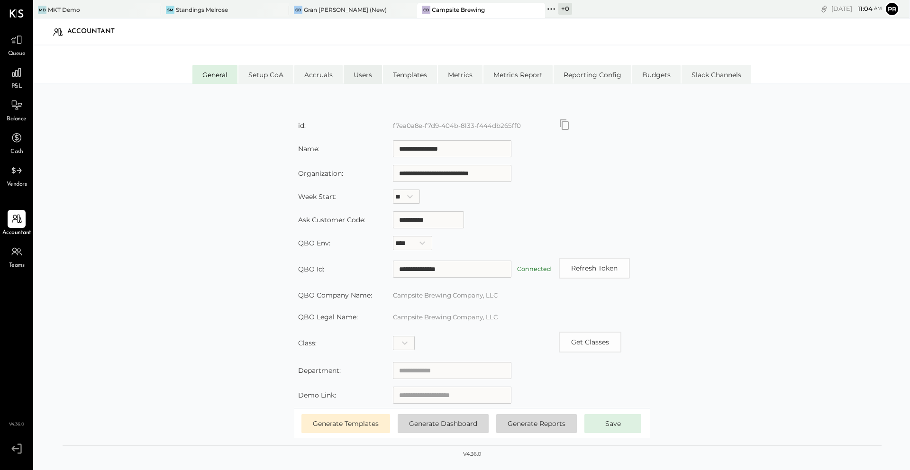
select select "**********"
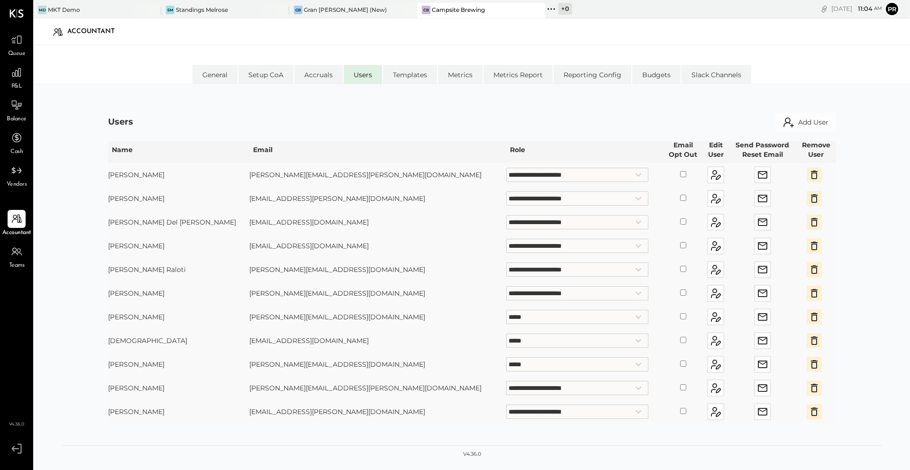
scroll to position [13, 0]
click at [12, 51] on span "Queue" at bounding box center [17, 54] width 18 height 9
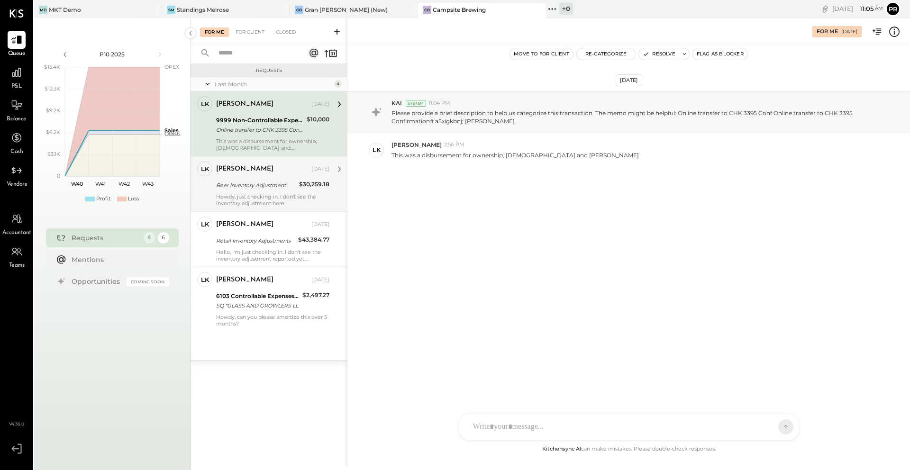
click at [266, 187] on div "Beer Inventory Adjustment" at bounding box center [256, 185] width 80 height 9
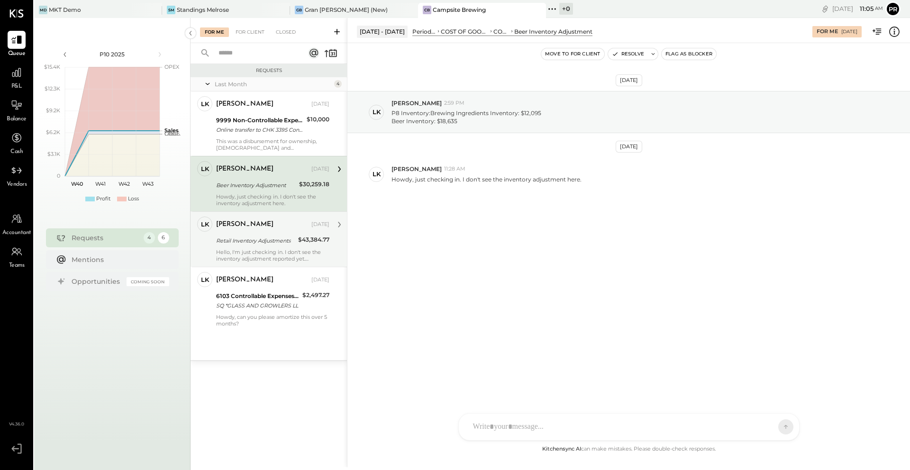
click at [268, 236] on div "Retail Inventory Adjustments" at bounding box center [255, 240] width 79 height 9
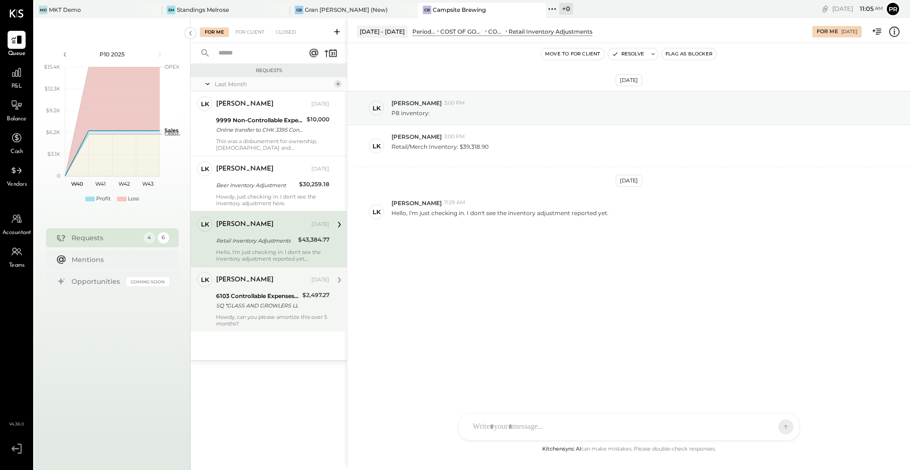
click at [269, 287] on div "Landon Kelley Sep 24, 2025" at bounding box center [272, 280] width 113 height 16
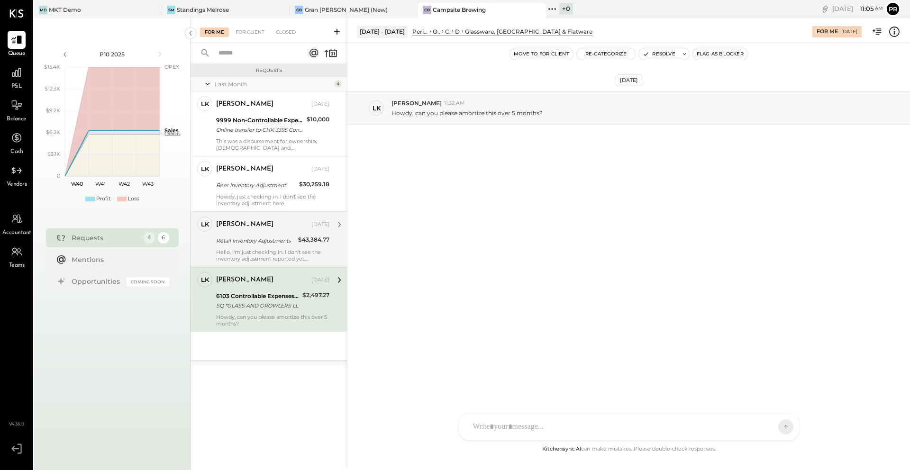
click at [259, 245] on div "Retail Inventory Adjustments" at bounding box center [255, 240] width 79 height 11
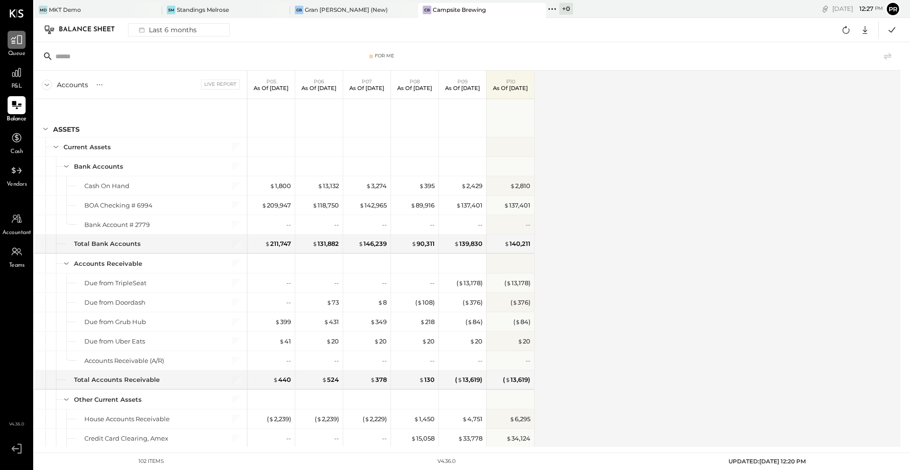
click at [14, 45] on icon at bounding box center [16, 40] width 12 height 12
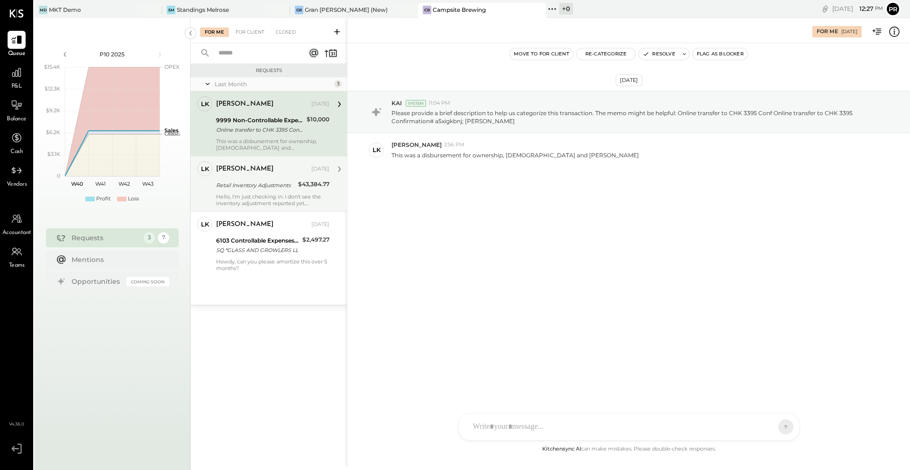
click at [264, 175] on div "Landon Kelley Sep 18, 2025" at bounding box center [272, 169] width 113 height 13
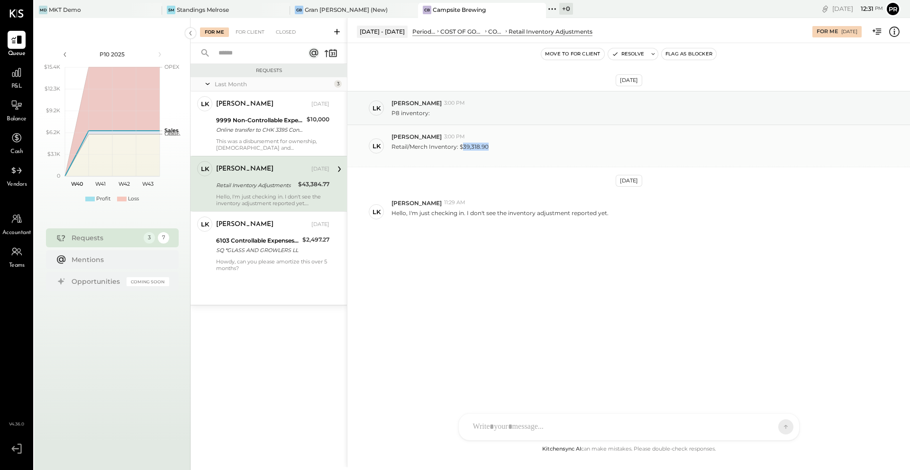
drag, startPoint x: 462, startPoint y: 149, endPoint x: 492, endPoint y: 149, distance: 30.3
click at [492, 149] on div "Retail/Merch Inventory: $39,318.90" at bounding box center [646, 150] width 511 height 18
copy p "39,318.90"
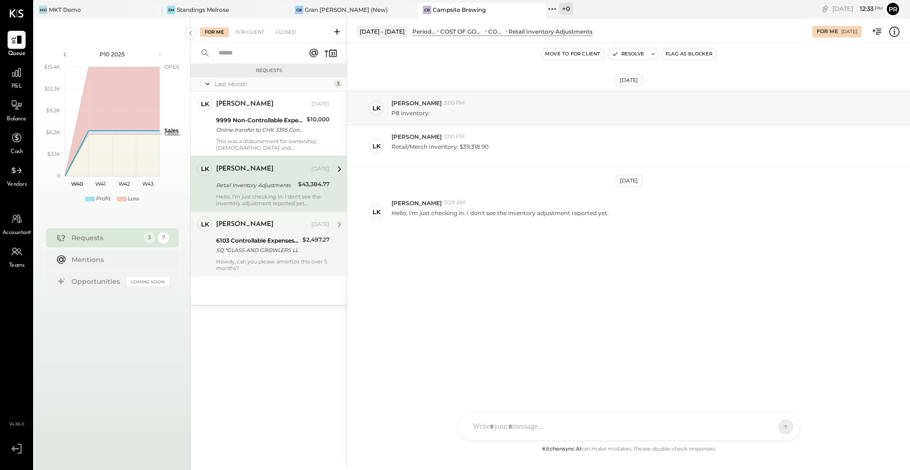
click at [264, 254] on div "SQ *GLASS AND GROWLERS LL" at bounding box center [257, 249] width 83 height 9
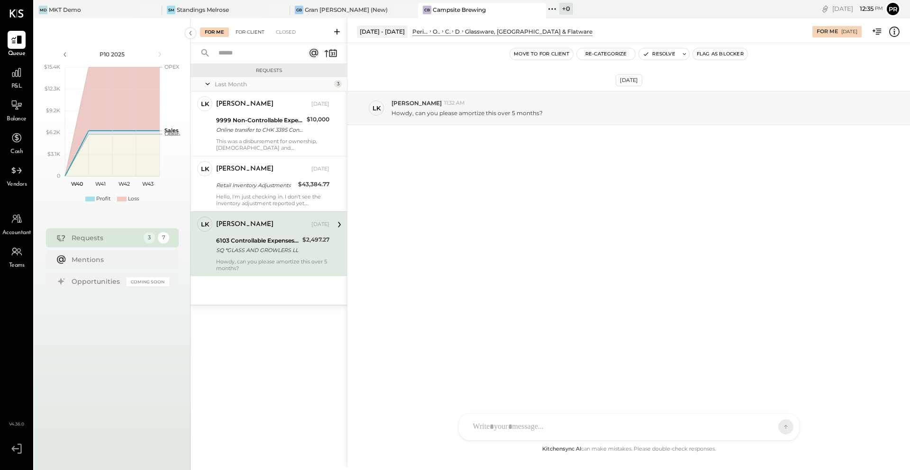
click at [253, 29] on div "For Client" at bounding box center [250, 31] width 38 height 9
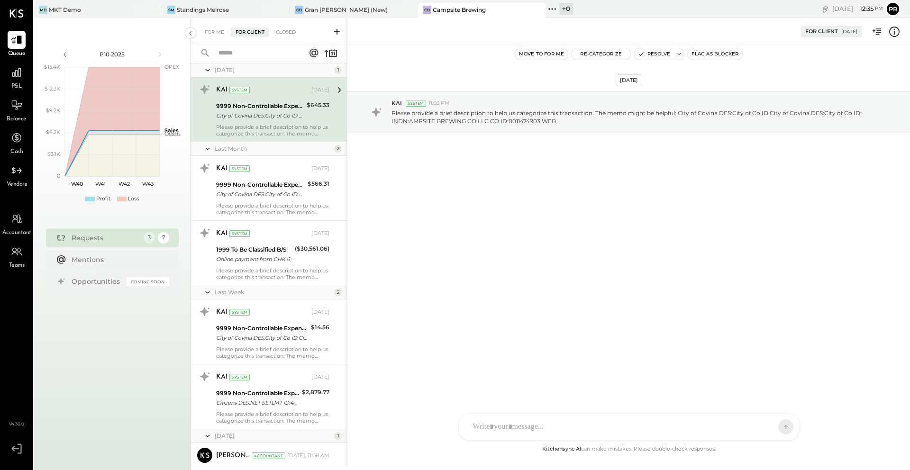
scroll to position [184, 0]
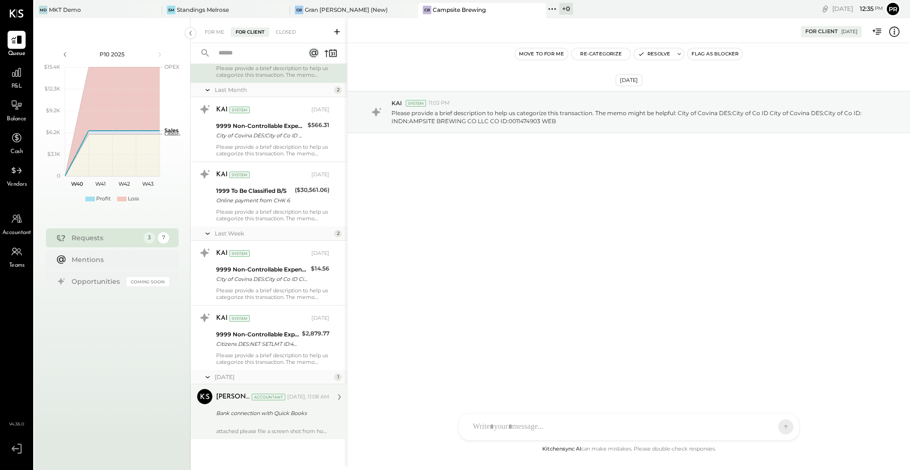
click at [237, 425] on div at bounding box center [272, 424] width 113 height 7
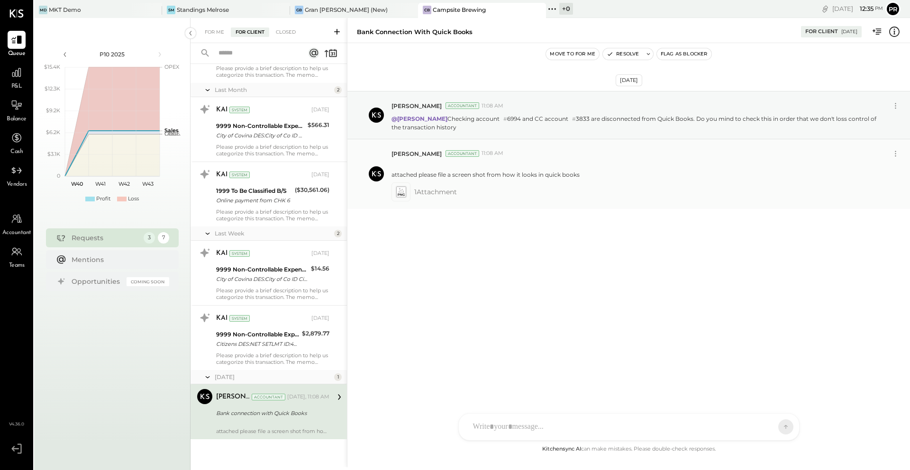
click at [402, 195] on icon at bounding box center [401, 195] width 7 height 2
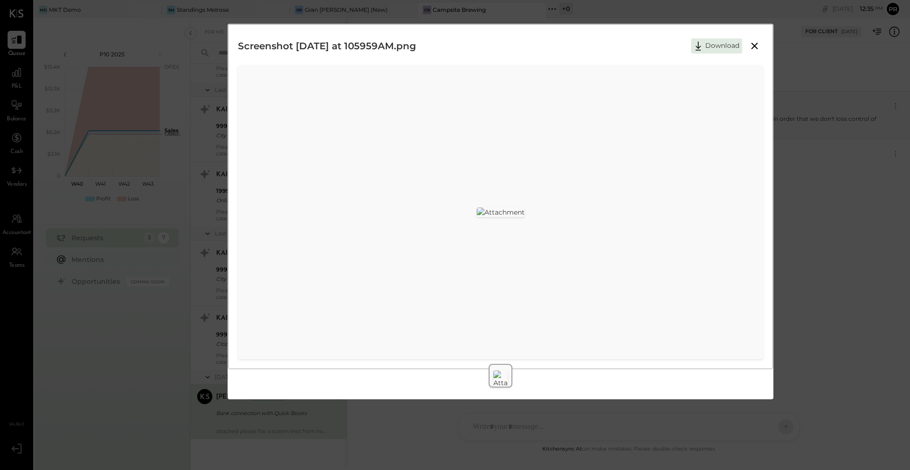
click at [756, 45] on icon at bounding box center [754, 45] width 11 height 11
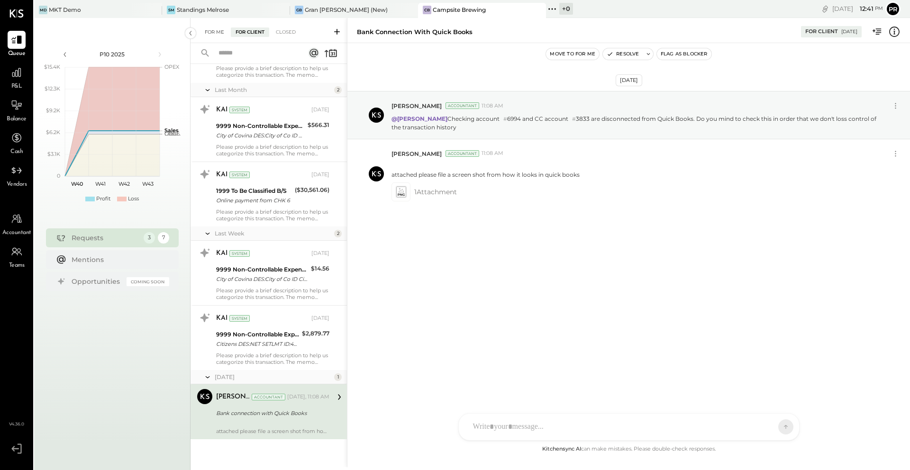
click at [216, 33] on div "For Me" at bounding box center [214, 31] width 29 height 9
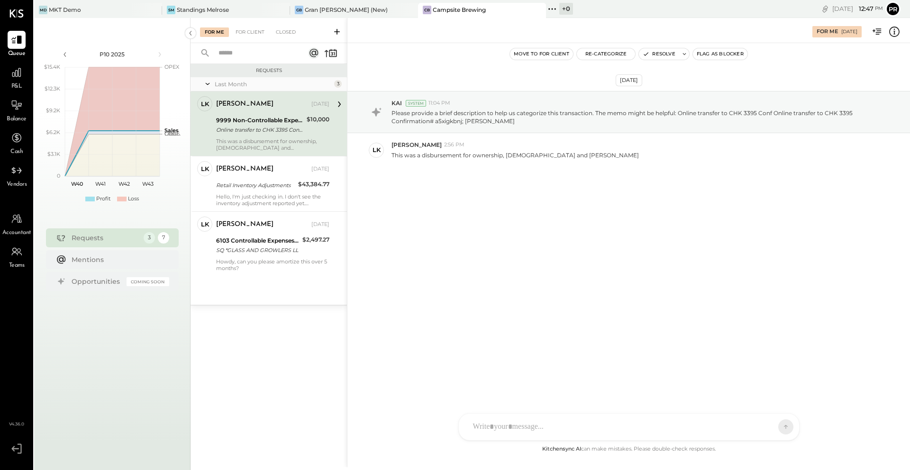
click at [27, 84] on div "P&L" at bounding box center [16, 76] width 27 height 27
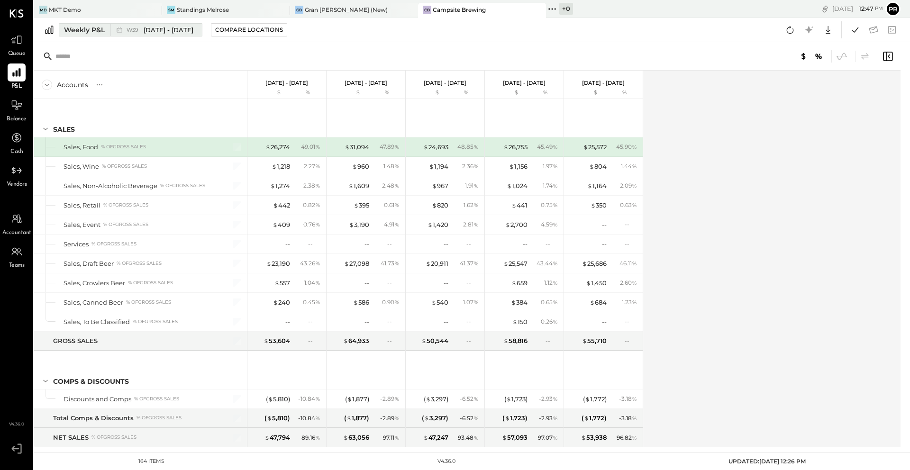
click at [94, 30] on div "Weekly P&L" at bounding box center [84, 29] width 41 height 9
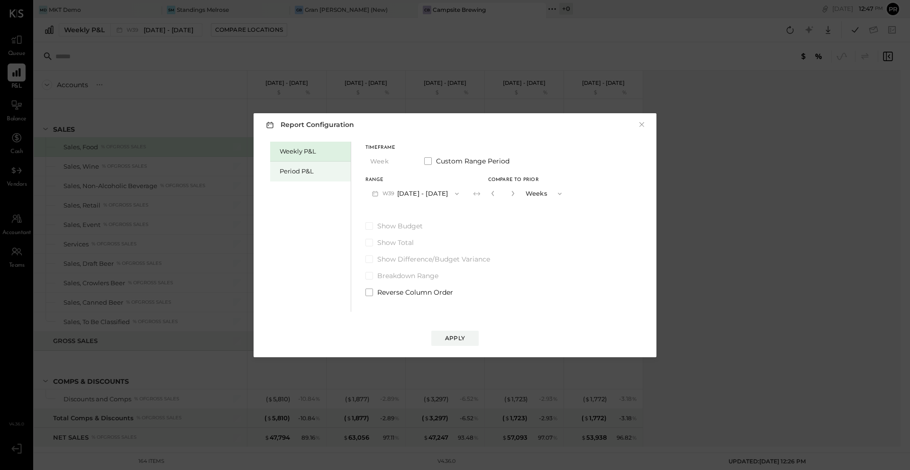
click at [311, 173] on div "Period P&L" at bounding box center [313, 171] width 66 height 9
click at [458, 194] on icon "button" at bounding box center [454, 194] width 8 height 8
click at [508, 197] on div "Compare" at bounding box center [492, 195] width 31 height 8
click at [561, 195] on icon "button" at bounding box center [557, 194] width 8 height 8
click at [565, 195] on div "Periods" at bounding box center [541, 193] width 46 height 17
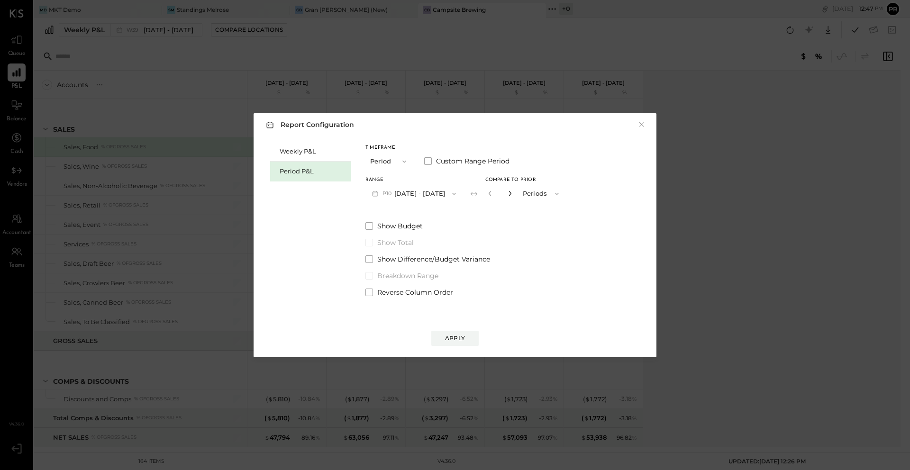
click at [513, 194] on icon "button" at bounding box center [510, 193] width 6 height 6
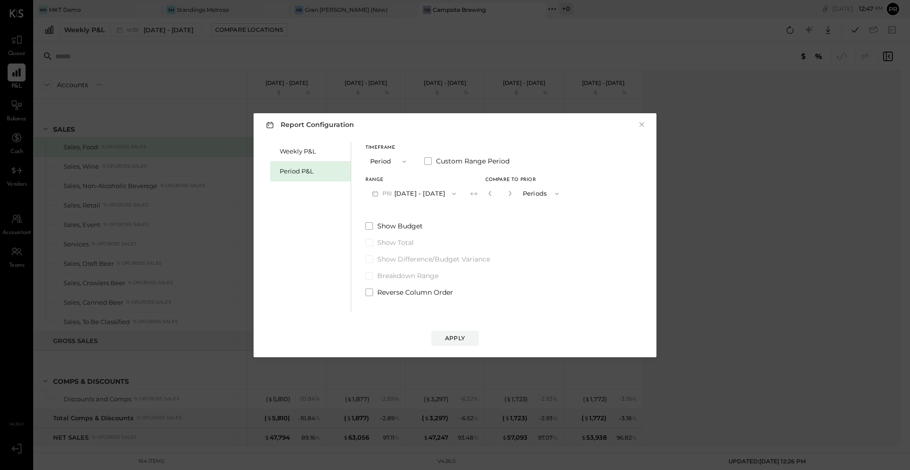
click at [494, 198] on button "button" at bounding box center [490, 193] width 8 height 10
type input "*"
click at [458, 331] on button "Apply" at bounding box center [454, 338] width 47 height 15
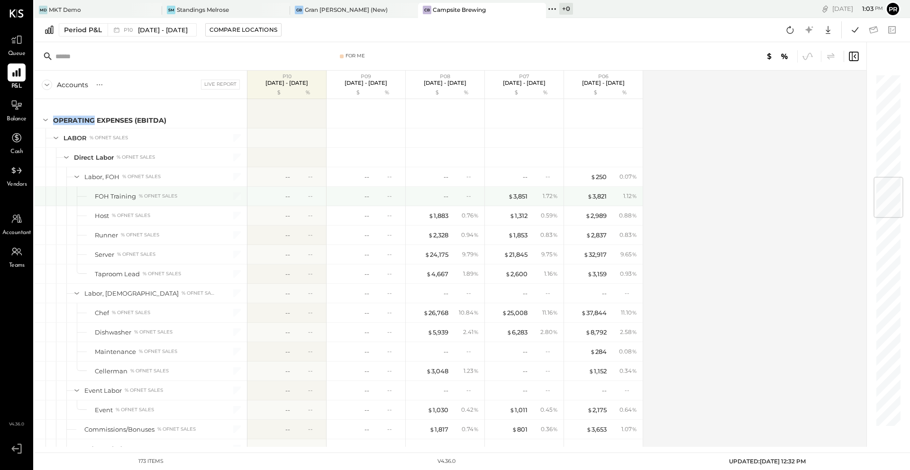
scroll to position [863, 0]
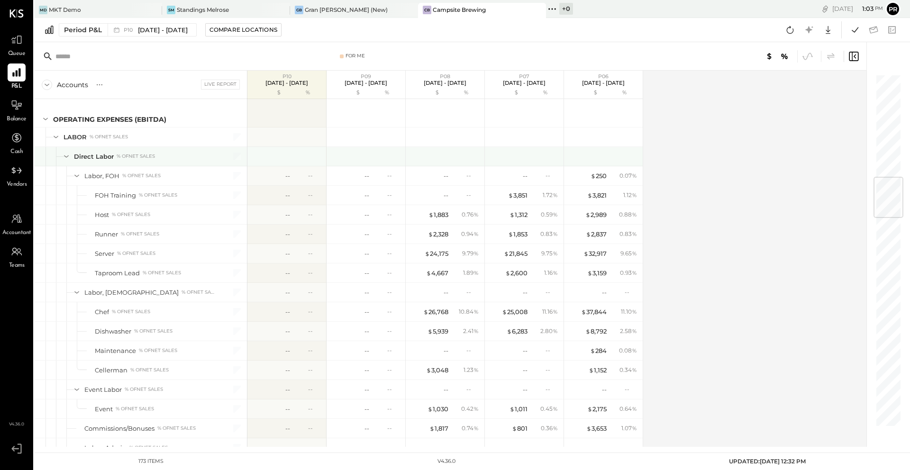
click at [64, 157] on icon at bounding box center [66, 156] width 10 height 10
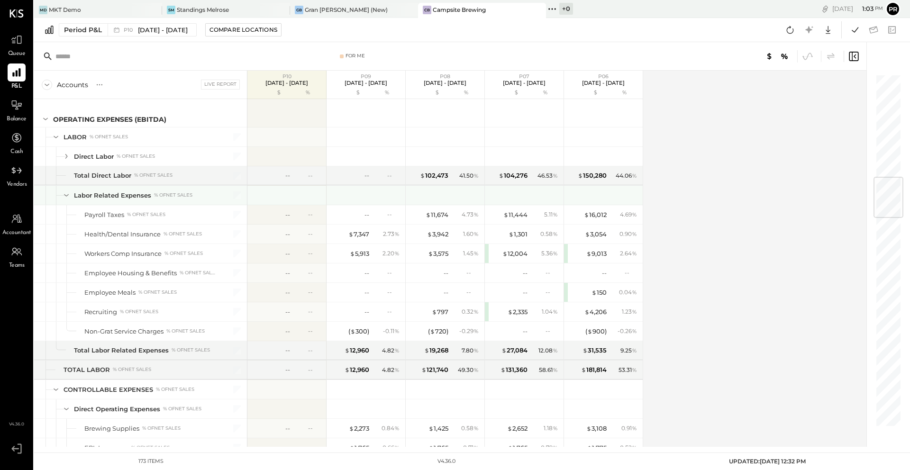
click at [68, 194] on icon at bounding box center [66, 195] width 10 height 10
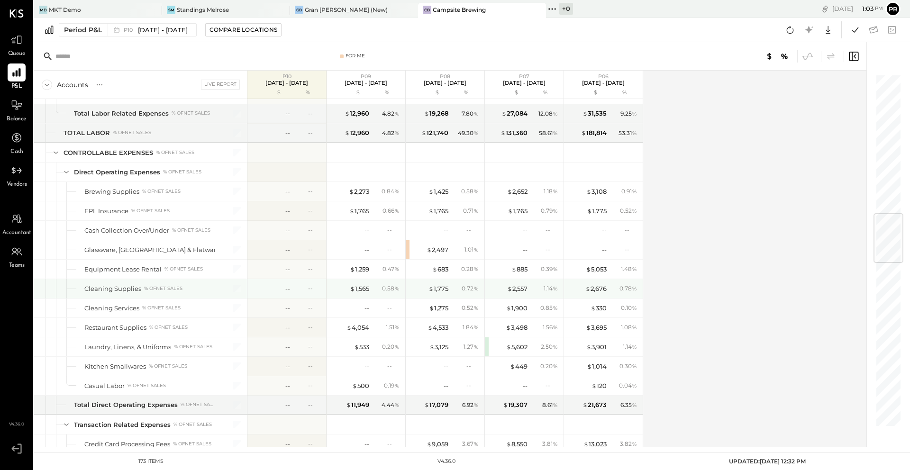
scroll to position [994, 0]
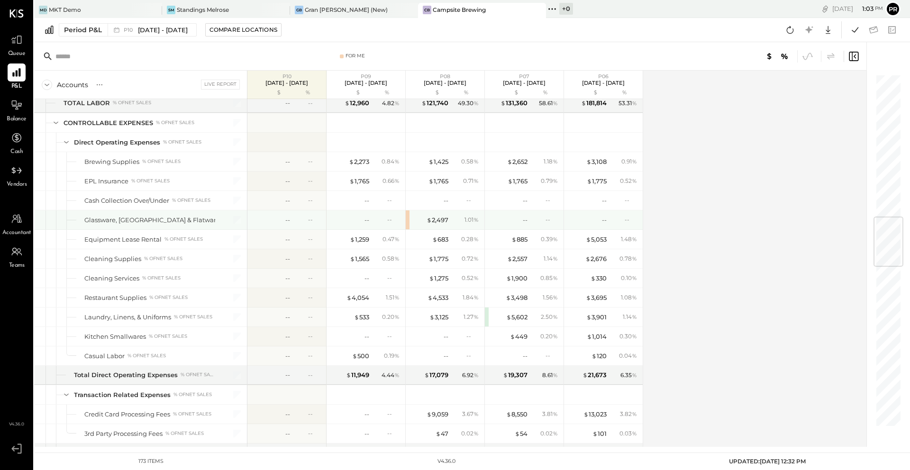
click at [407, 219] on div "$ 2,497 1.01 %" at bounding box center [445, 219] width 79 height 19
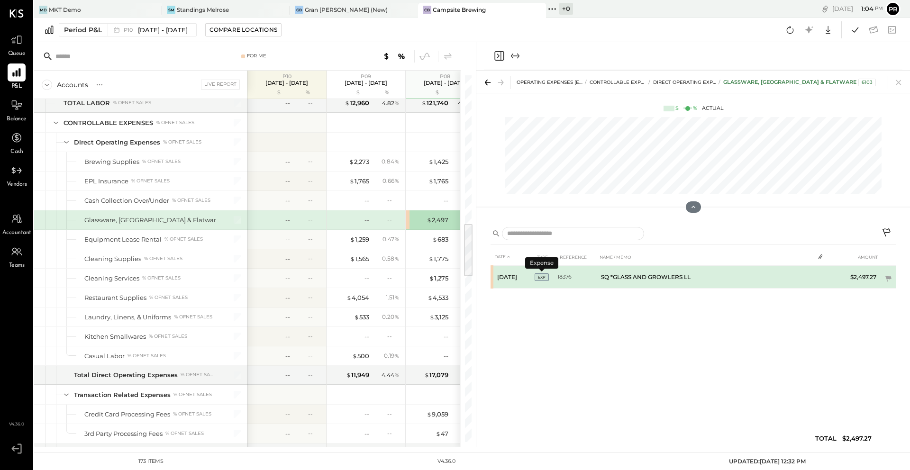
click at [540, 277] on span "EXP" at bounding box center [542, 277] width 14 height 8
click at [519, 274] on td "Aug 8, 25" at bounding box center [513, 277] width 43 height 23
click at [868, 278] on td "$2,497.27" at bounding box center [861, 277] width 36 height 23
copy td "2,497.27"
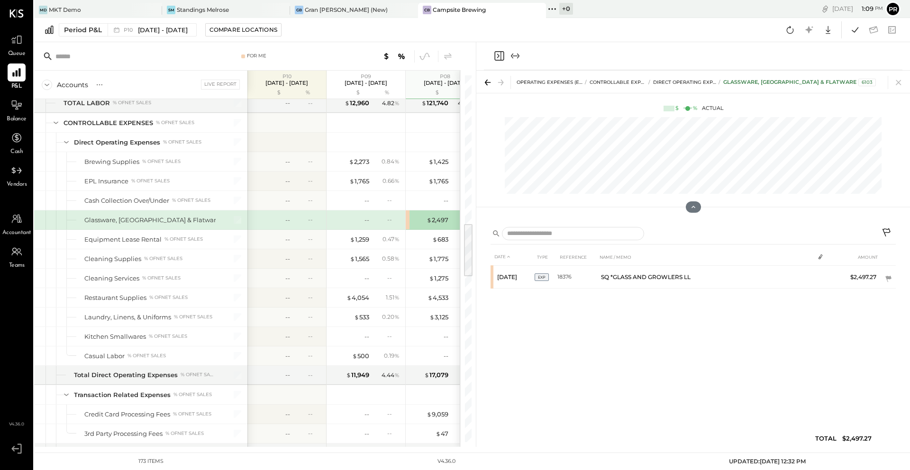
click at [142, 221] on div "Glassware, China & Flatware" at bounding box center [152, 220] width 136 height 9
click at [83, 220] on div "Glassware, China & Flatware % of NET SALES" at bounding box center [140, 219] width 213 height 19
copy div "Glassware"
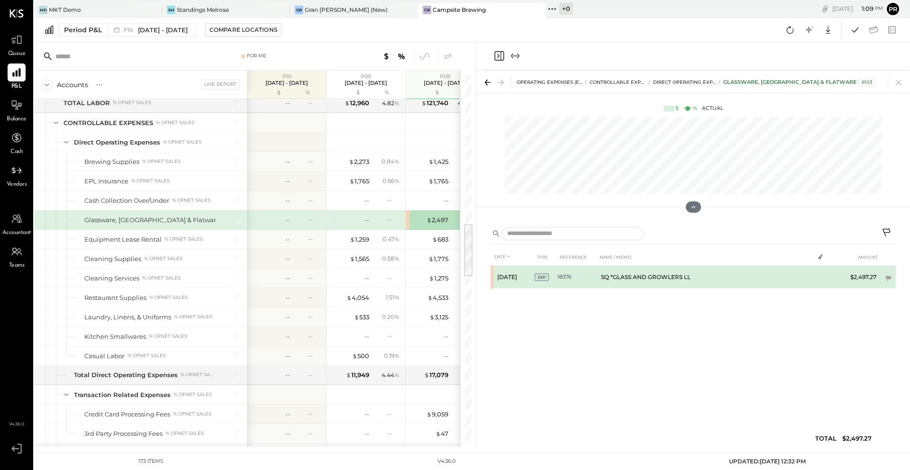
click at [627, 276] on td "SQ *GLASS AND GROWLERS LL" at bounding box center [705, 277] width 217 height 23
copy td "SQ *GLASS AND GROWLERS LL"
click at [649, 277] on td "SQ *GLASS AND GROWLERS LL" at bounding box center [705, 277] width 217 height 23
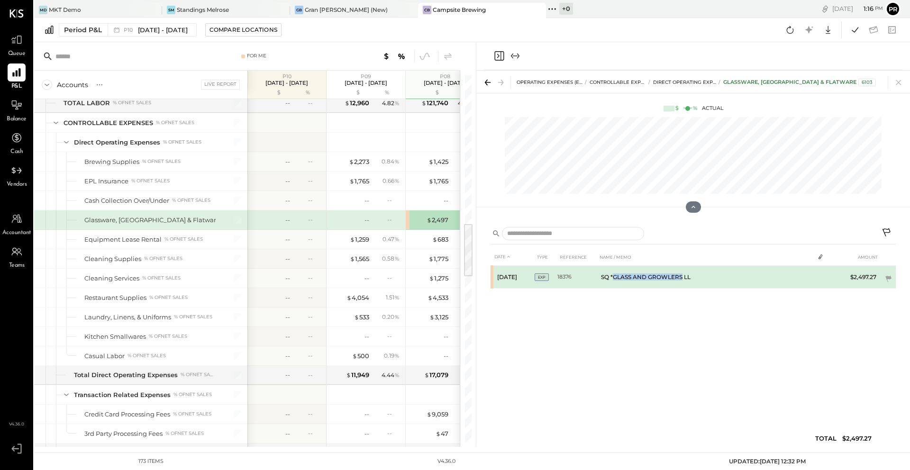
drag, startPoint x: 613, startPoint y: 277, endPoint x: 683, endPoint y: 279, distance: 70.1
click at [683, 279] on td "SQ *GLASS AND GROWLERS LL" at bounding box center [705, 277] width 217 height 23
copy td "GLASS AND GROWLERS"
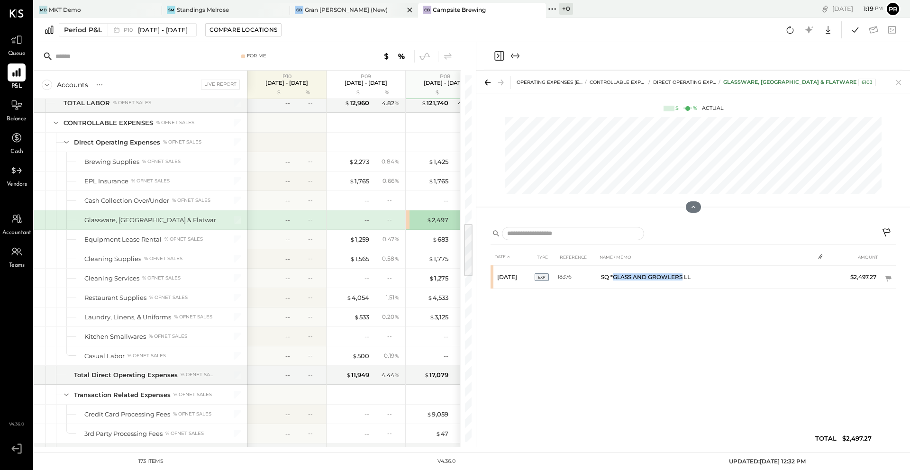
scroll to position [994, 0]
click at [188, 31] on span "Sep 29 - Oct 26, 2025" at bounding box center [163, 30] width 50 height 9
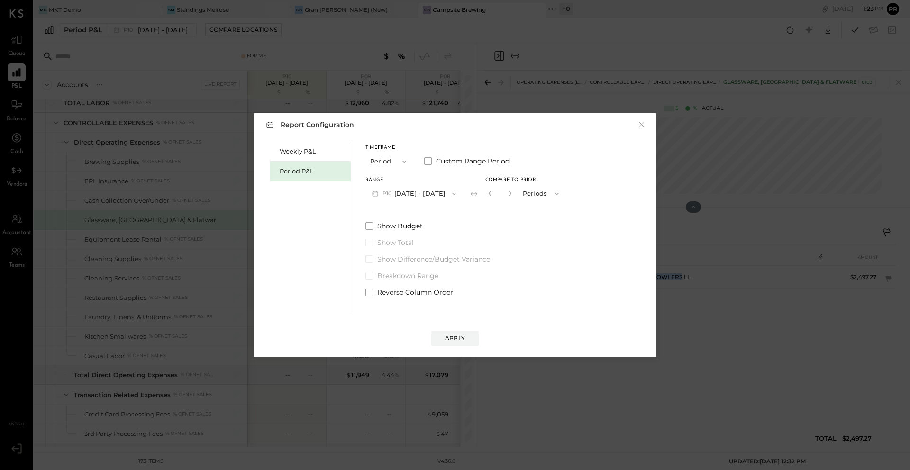
click at [458, 192] on icon "button" at bounding box center [454, 194] width 8 height 8
click at [422, 171] on div "Timeframe Period Custom Range Period Range P10 Sep 29 - Oct 26, 2025 P10 Sep 29…" at bounding box center [465, 173] width 200 height 57
click at [642, 125] on button "×" at bounding box center [641, 124] width 9 height 9
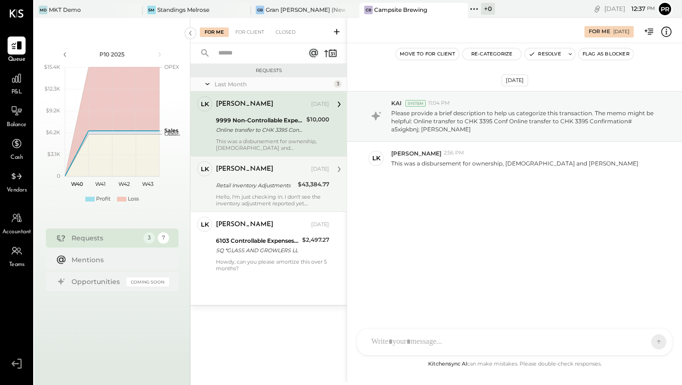
click at [267, 185] on div "Retail Inventory Adjustments" at bounding box center [255, 185] width 79 height 9
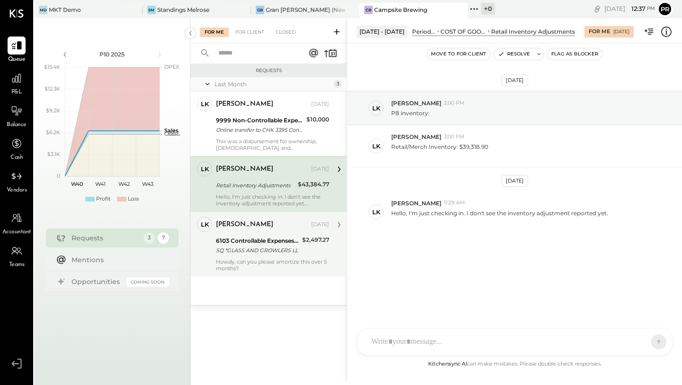
click at [274, 245] on div "SQ *GLASS AND GROWLERS LL" at bounding box center [257, 249] width 83 height 9
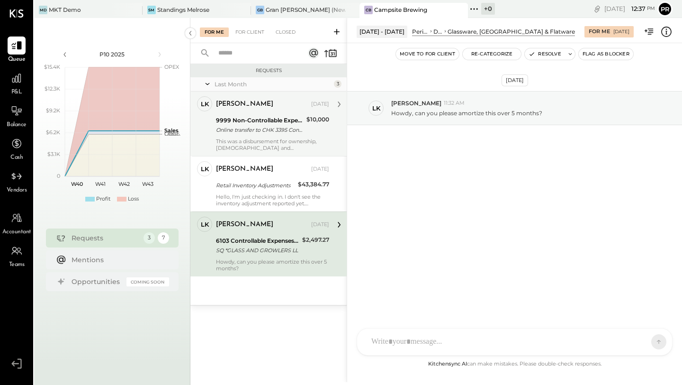
click at [272, 118] on div "9999 Non-Controllable Expenses:Other Income and Expenses:To Be Classified P&L" at bounding box center [260, 120] width 88 height 9
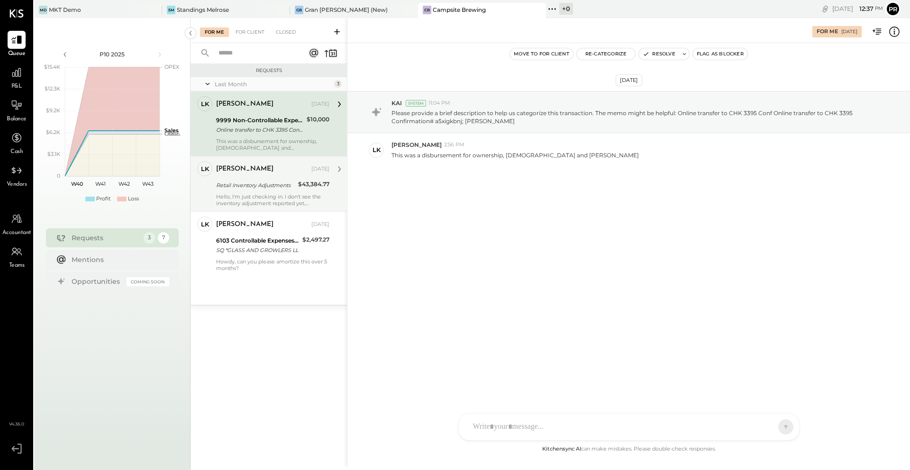
click at [274, 185] on div "Retail Inventory Adjustments" at bounding box center [255, 185] width 79 height 9
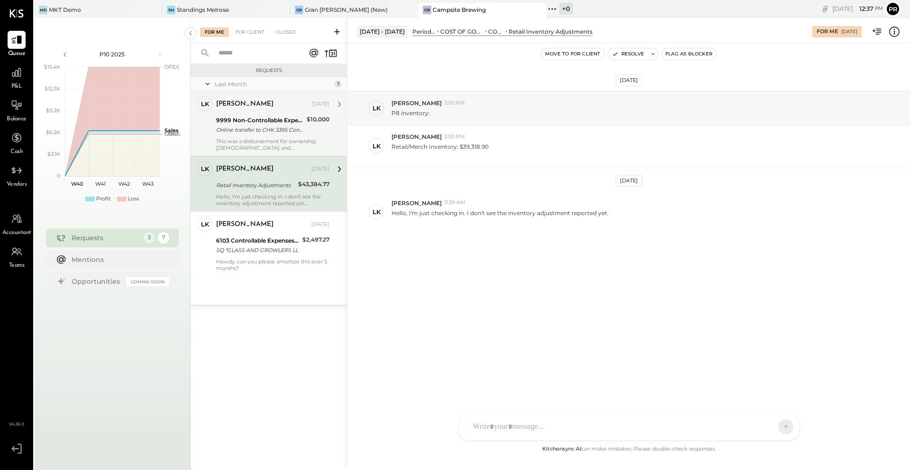
click at [281, 137] on div "[PERSON_NAME] [DATE] 9999 Non-Controllable Expenses:Other Income and Expenses:T…" at bounding box center [272, 123] width 113 height 55
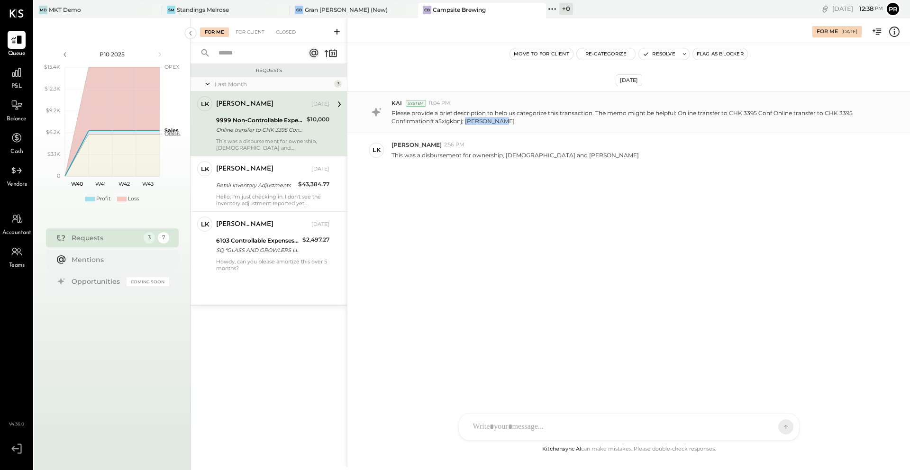
drag, startPoint x: 466, startPoint y: 122, endPoint x: 507, endPoint y: 126, distance: 40.5
click at [507, 126] on div "KAI System 11:04 PM Please provide a brief description to help us categorize th…" at bounding box center [628, 112] width 562 height 42
copy p "[PERSON_NAME]"
click at [425, 218] on div "[DATE] KAI System 11:04 PM Please provide a brief description to help us catego…" at bounding box center [628, 152] width 562 height 171
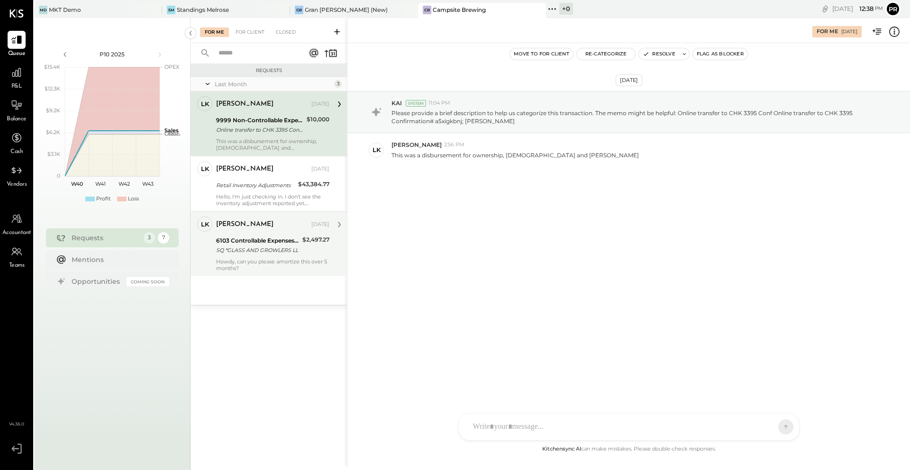
click at [244, 256] on div "[PERSON_NAME] [DATE] 6103 Controllable Expenses:Direct Operating Expenses:Glass…" at bounding box center [272, 244] width 113 height 55
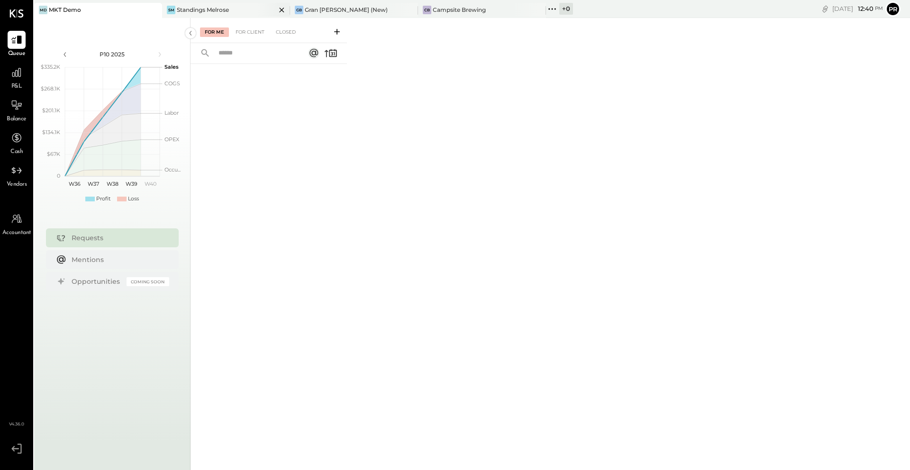
click at [213, 12] on div "Standings Melrose" at bounding box center [203, 10] width 52 height 8
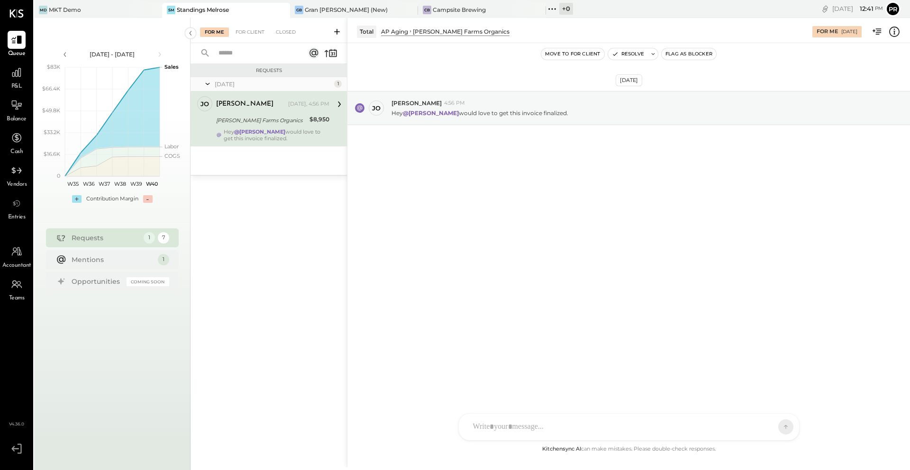
click at [298, 243] on div "Requests [DATE] 1 [PERSON_NAME] [PERSON_NAME] Owner [PERSON_NAME] [DATE], 4:56 …" at bounding box center [268, 253] width 156 height 379
click at [285, 112] on div "[PERSON_NAME] [DATE], 4:56 PM [PERSON_NAME] Farms Organics $8,950 Hey @[PERSON_…" at bounding box center [272, 118] width 113 height 45
click at [400, 34] on div "AP Aging" at bounding box center [394, 31] width 27 height 8
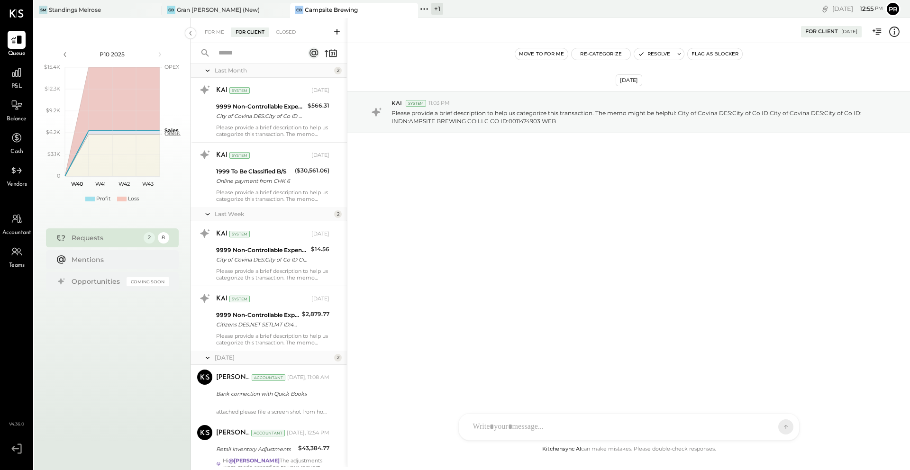
scroll to position [240, 0]
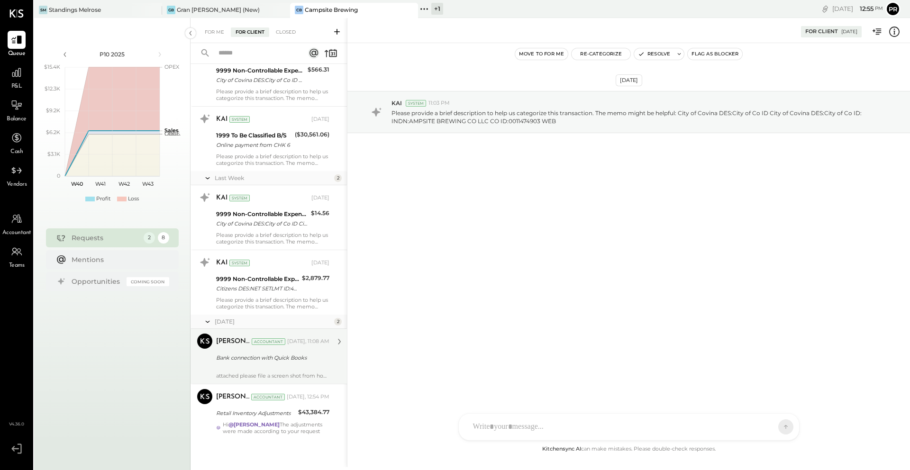
click at [263, 360] on div "Bank connection with Quick Books" at bounding box center [271, 357] width 110 height 9
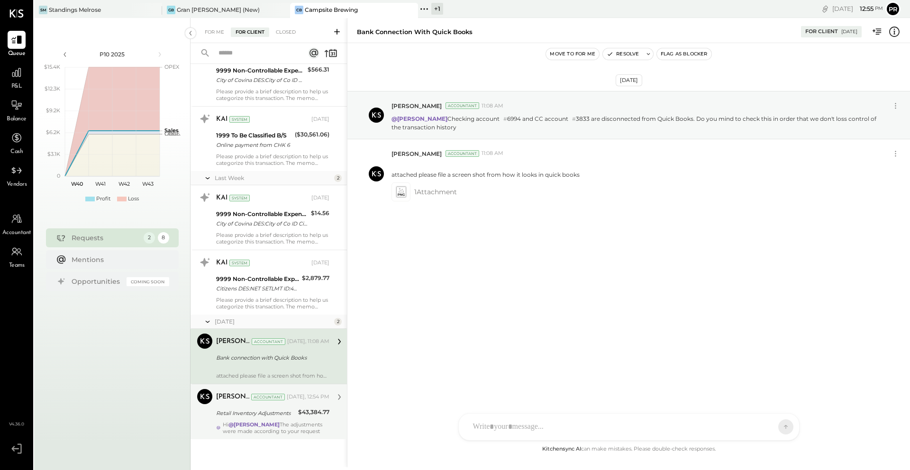
click at [274, 417] on div "Retail Inventory Adjustments" at bounding box center [255, 412] width 79 height 9
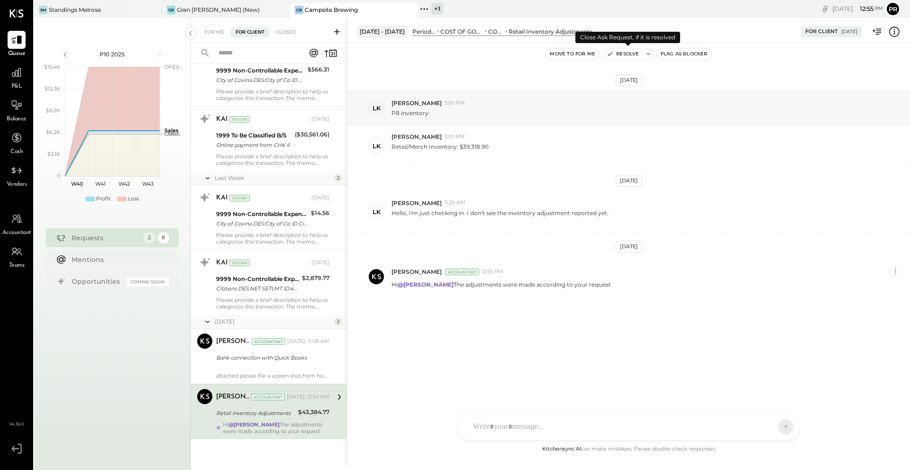
click at [631, 54] on button "Resolve" at bounding box center [623, 53] width 40 height 11
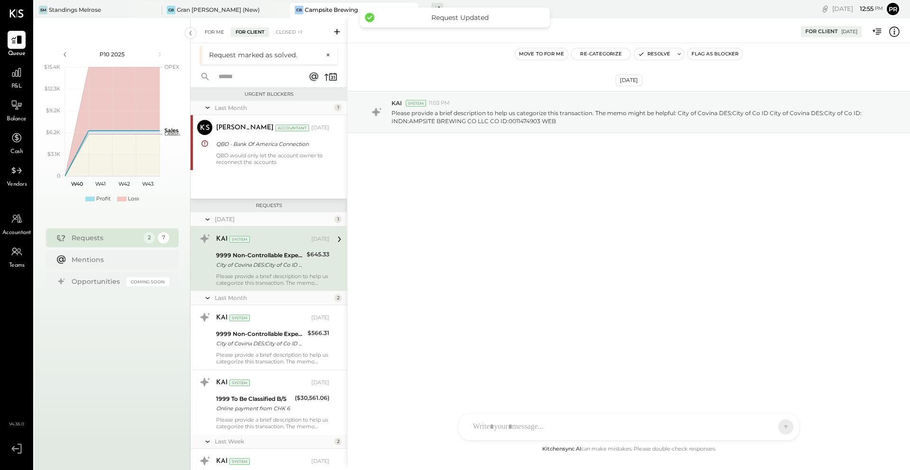
click at [217, 27] on div "For Me" at bounding box center [214, 31] width 29 height 9
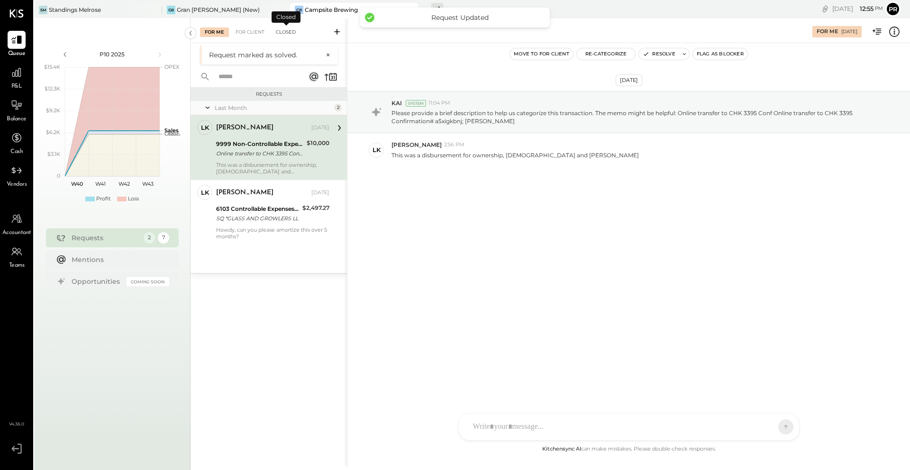
click at [290, 35] on div "Closed" at bounding box center [285, 31] width 29 height 9
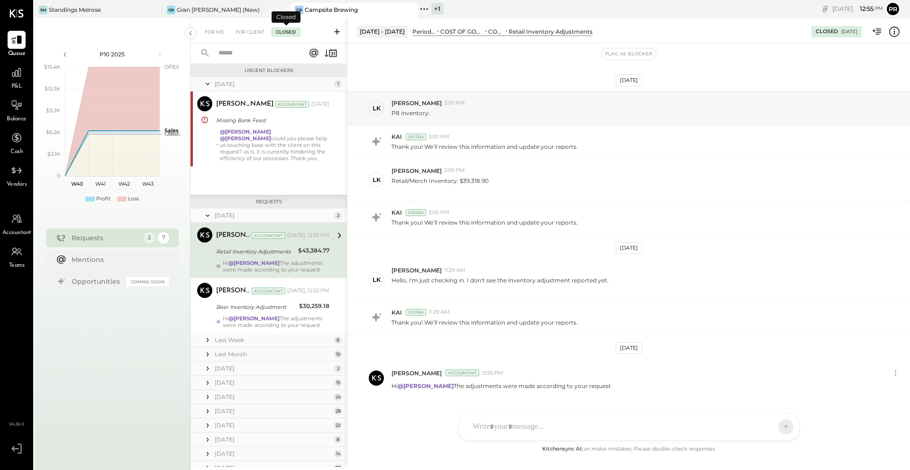
scroll to position [25, 0]
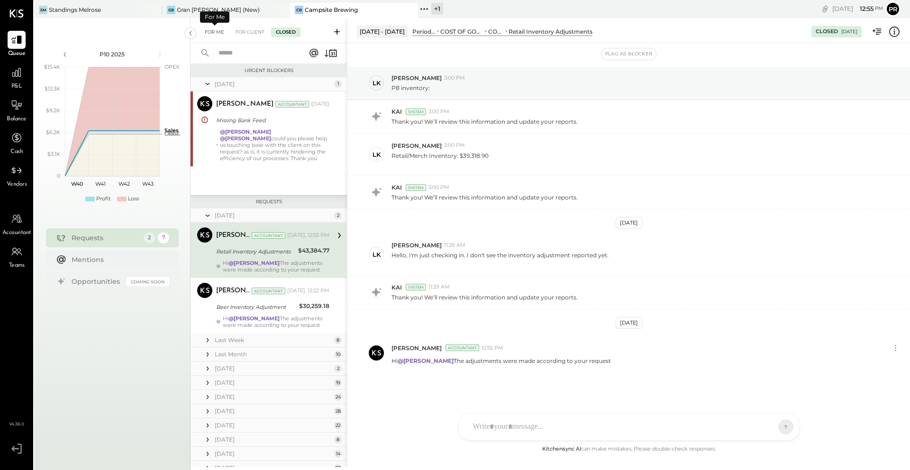
click at [209, 28] on div "For Me" at bounding box center [214, 31] width 29 height 9
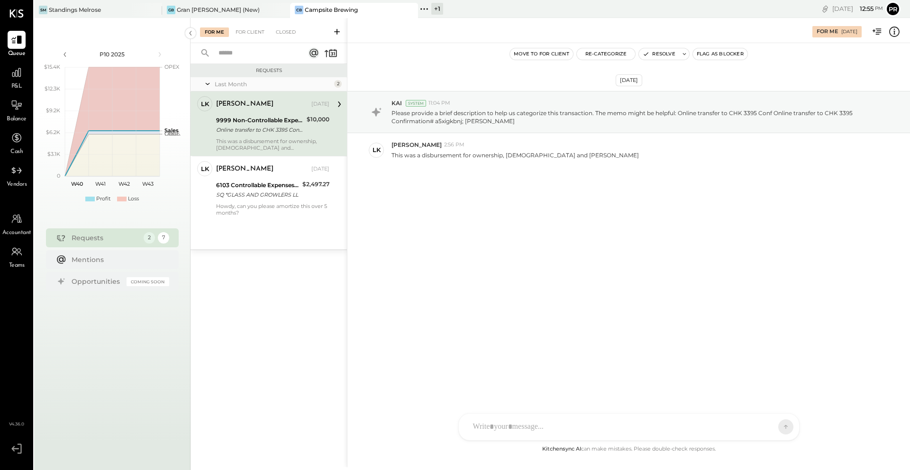
click at [252, 142] on div "This was a disbursement for ownership, Christian and Kate" at bounding box center [272, 144] width 113 height 13
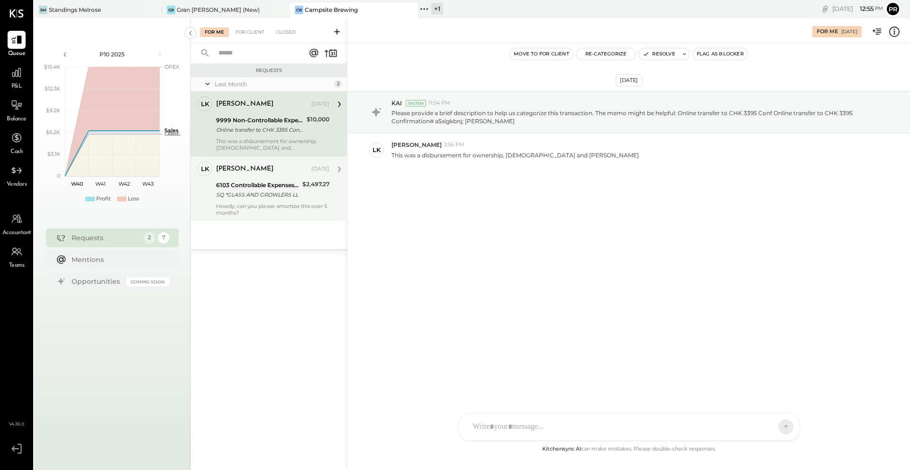
click at [299, 199] on div "SQ *GLASS AND GROWLERS LL" at bounding box center [257, 194] width 83 height 9
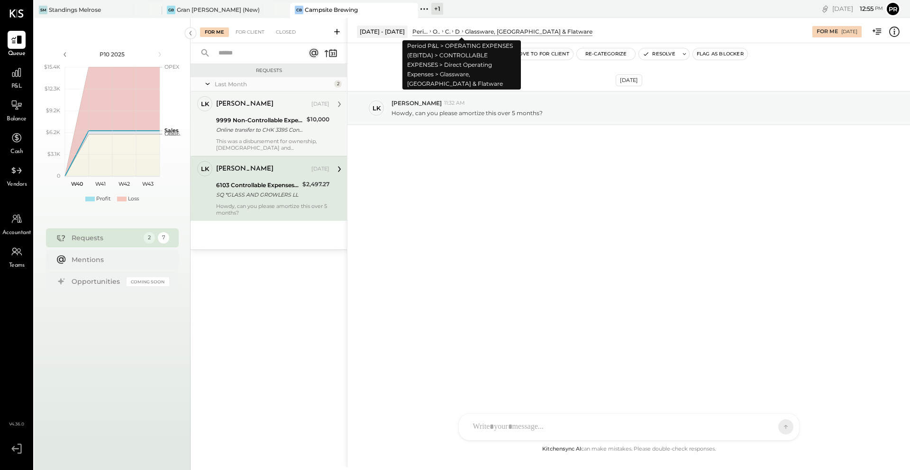
click at [440, 31] on div "OPERATING EXPENSES (EBITDA)" at bounding box center [437, 31] width 8 height 8
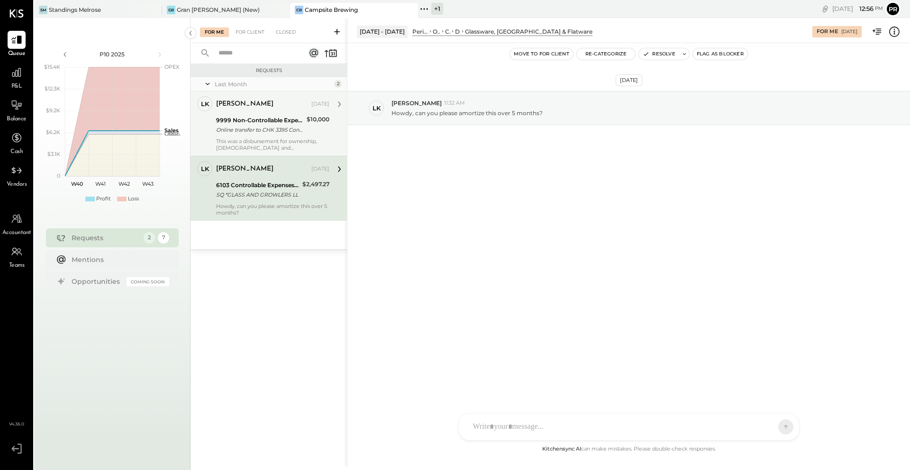
click at [258, 126] on div "Online transfer to CHK 3395 Conf Online transfer to CHK 3395 Confirmation# a5xi…" at bounding box center [260, 129] width 88 height 9
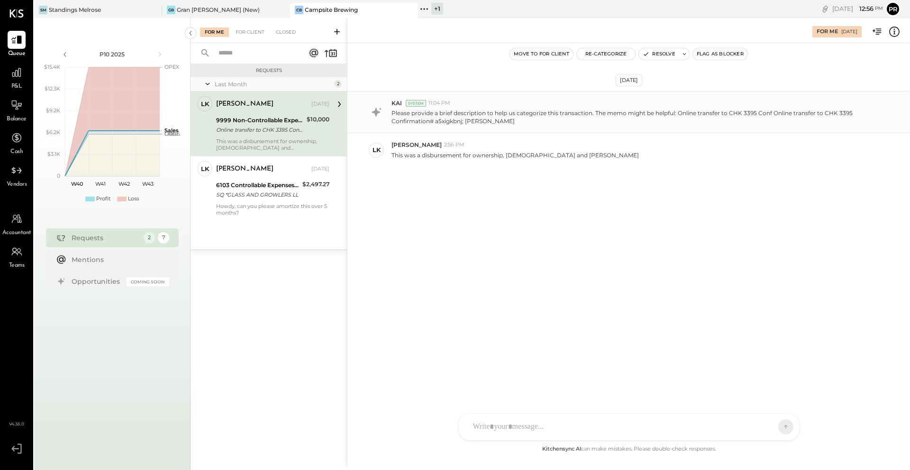
click at [473, 121] on p "Please provide a brief description to help us categorize this transaction. The …" at bounding box center [633, 117] width 485 height 16
copy p "HARTENSTEIN"
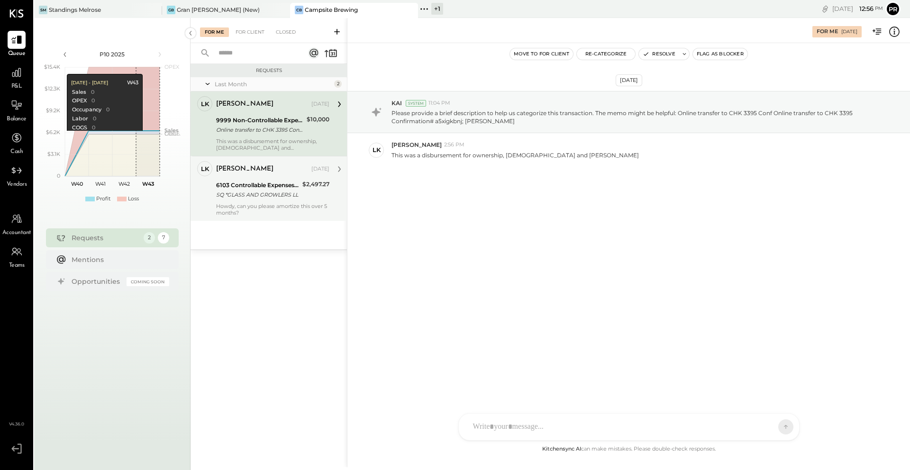
click at [311, 172] on div "Sep 24, 2025" at bounding box center [320, 169] width 18 height 8
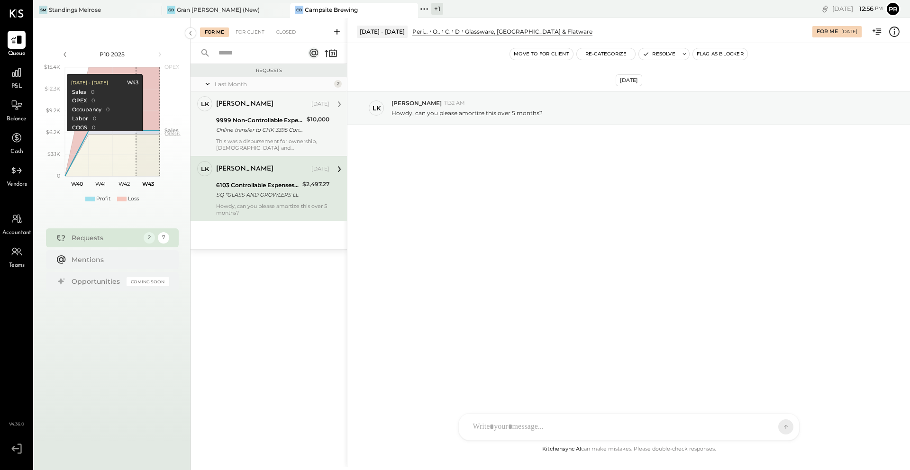
click at [281, 117] on div "9999 Non-Controllable Expenses:Other Income and Expenses:To Be Classified P&L" at bounding box center [260, 120] width 88 height 9
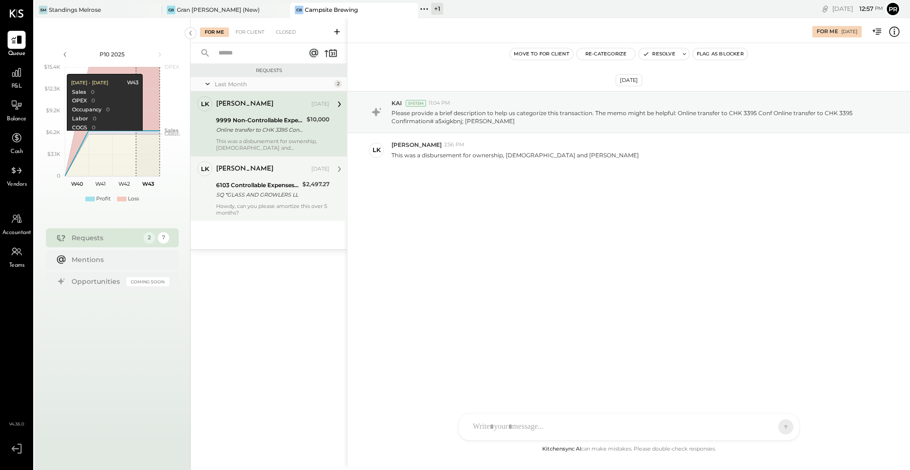
click at [271, 192] on div "SQ *GLASS AND GROWLERS LL" at bounding box center [257, 194] width 83 height 9
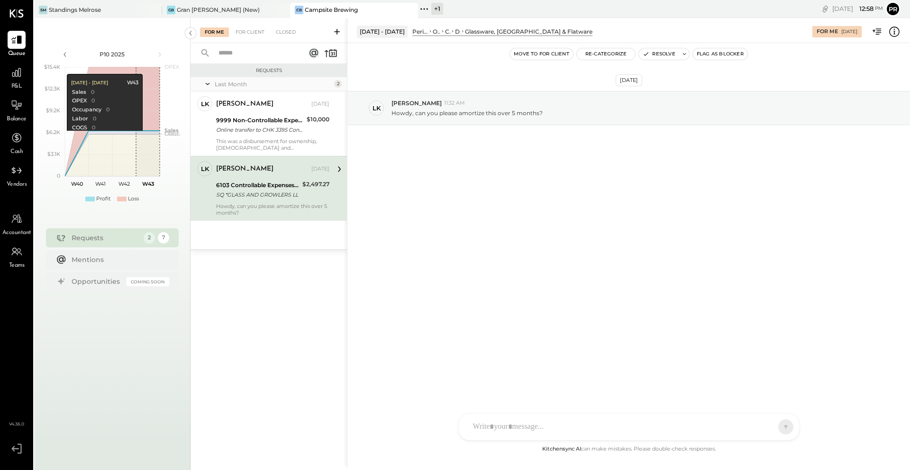
click at [271, 192] on div "SQ *GLASS AND GROWLERS LL" at bounding box center [257, 194] width 83 height 9
click at [440, 32] on div "OPERATING EXPENSES (EBITDA)" at bounding box center [437, 31] width 8 height 8
click at [445, 33] on icon at bounding box center [442, 31] width 5 height 9
click at [428, 31] on div "Period P&L" at bounding box center [420, 31] width 16 height 8
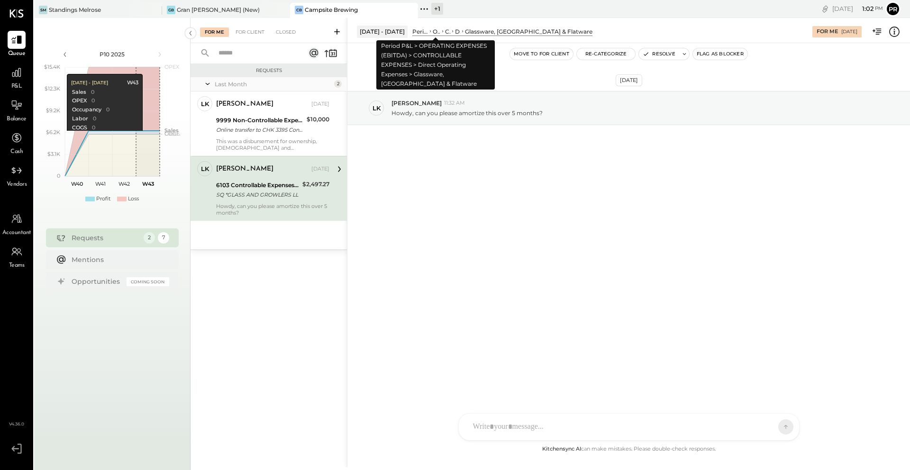
click at [428, 30] on div "Period P&L" at bounding box center [420, 31] width 16 height 8
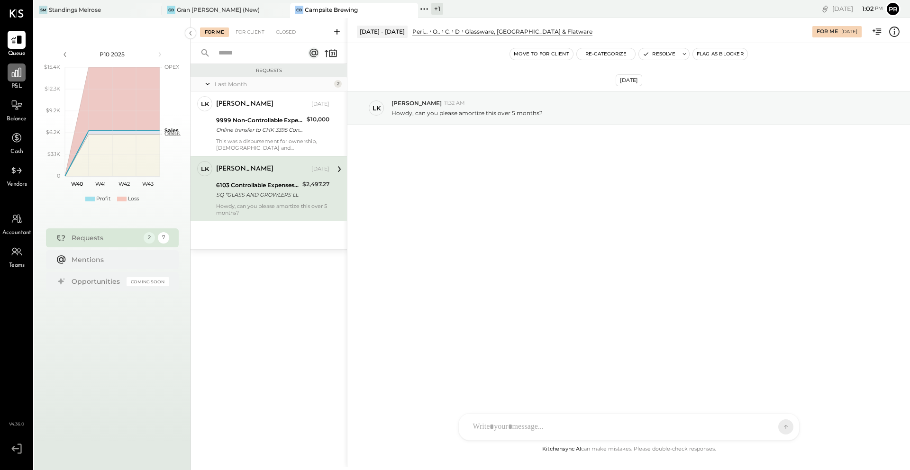
click at [17, 79] on div at bounding box center [17, 72] width 18 height 18
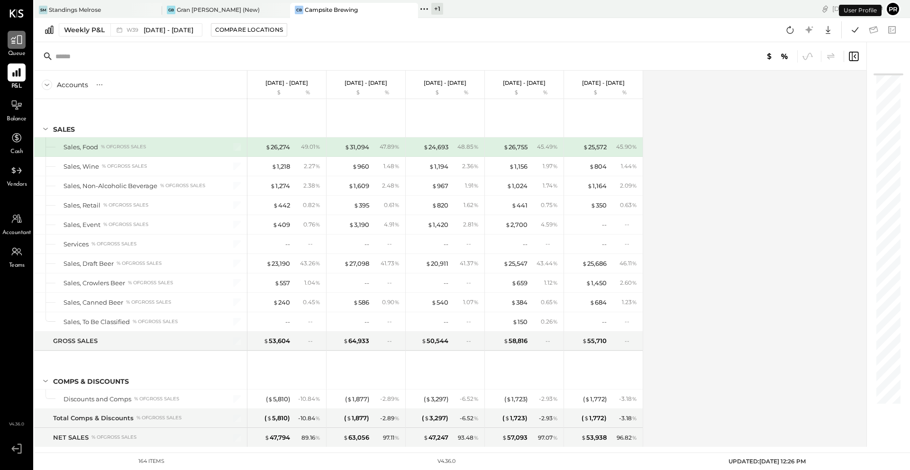
click at [18, 46] on div at bounding box center [17, 40] width 18 height 18
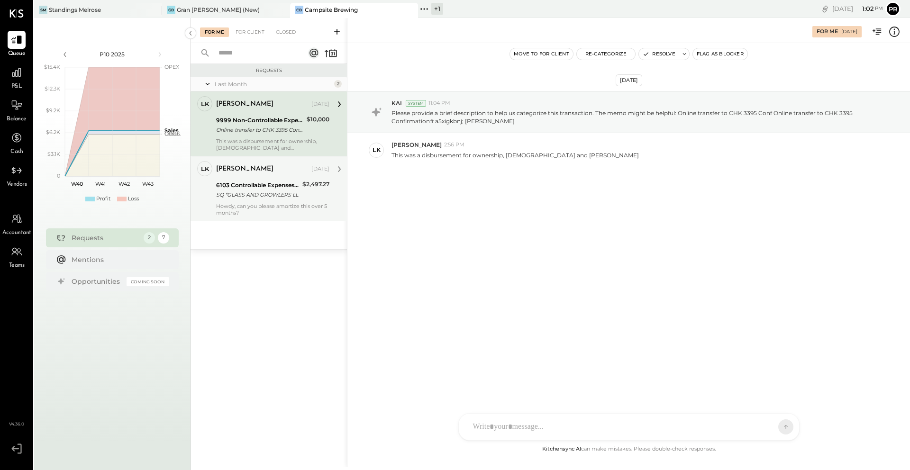
click at [275, 189] on div "6103 Controllable Expenses:Direct Operating Expenses:Glassware, China & Flatware" at bounding box center [257, 185] width 83 height 9
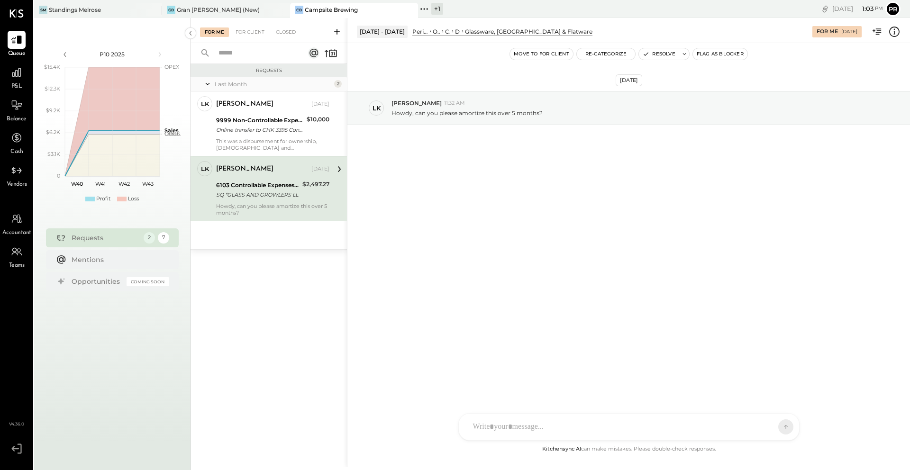
click at [431, 31] on icon at bounding box center [430, 31] width 1 height 2
click at [503, 427] on div at bounding box center [620, 427] width 304 height 21
click at [497, 425] on icon at bounding box center [495, 427] width 10 height 10
click at [258, 30] on div "For Client" at bounding box center [250, 31] width 38 height 9
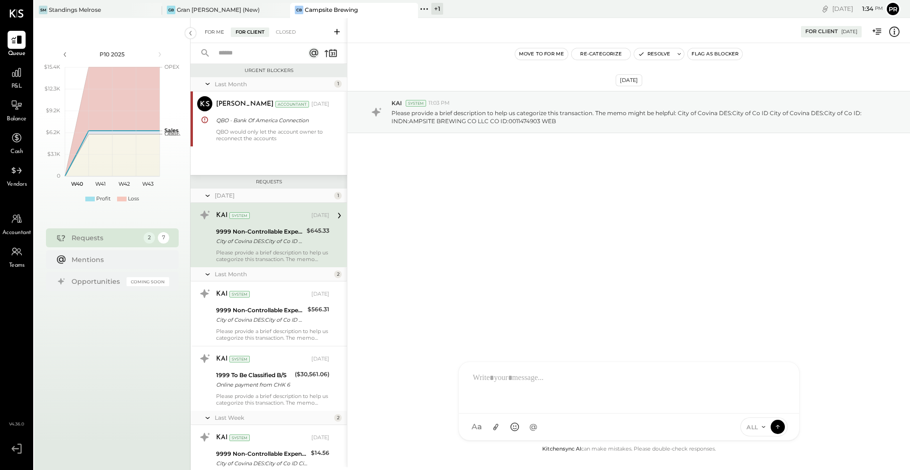
click at [221, 32] on div "For Me" at bounding box center [214, 31] width 29 height 9
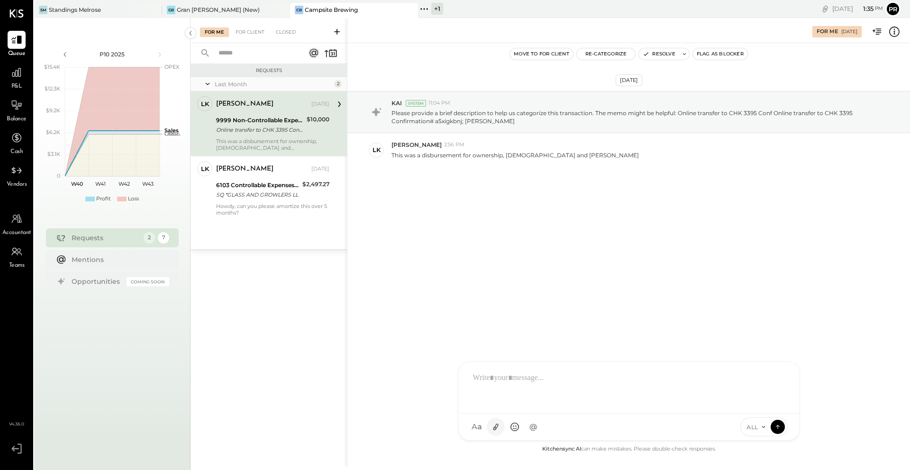
click at [497, 426] on icon at bounding box center [495, 427] width 5 height 7
click at [532, 346] on div at bounding box center [628, 351] width 321 height 38
click at [685, 343] on div "**********" at bounding box center [628, 351] width 321 height 38
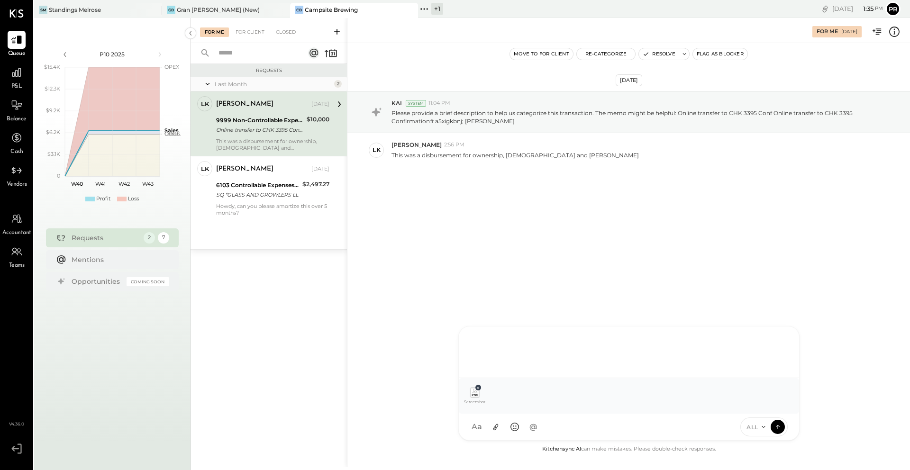
click at [478, 386] on icon at bounding box center [478, 388] width 4 height 4
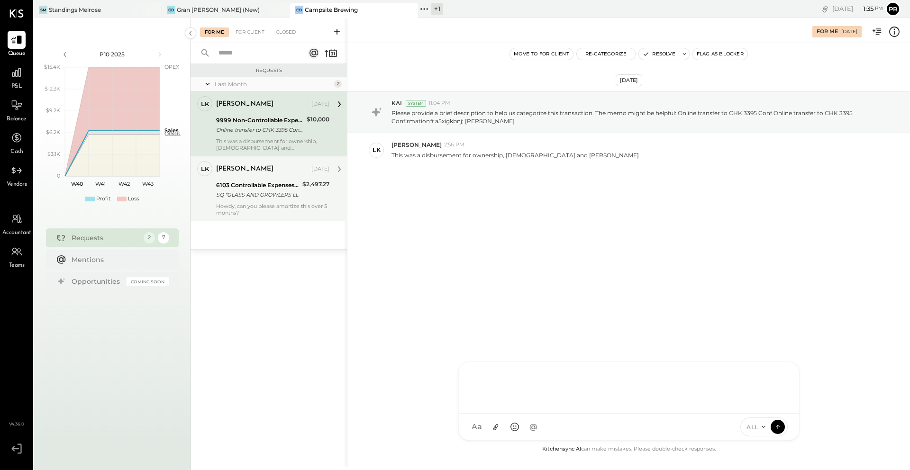
click at [272, 195] on div "SQ *GLASS AND GROWLERS LL" at bounding box center [257, 194] width 83 height 9
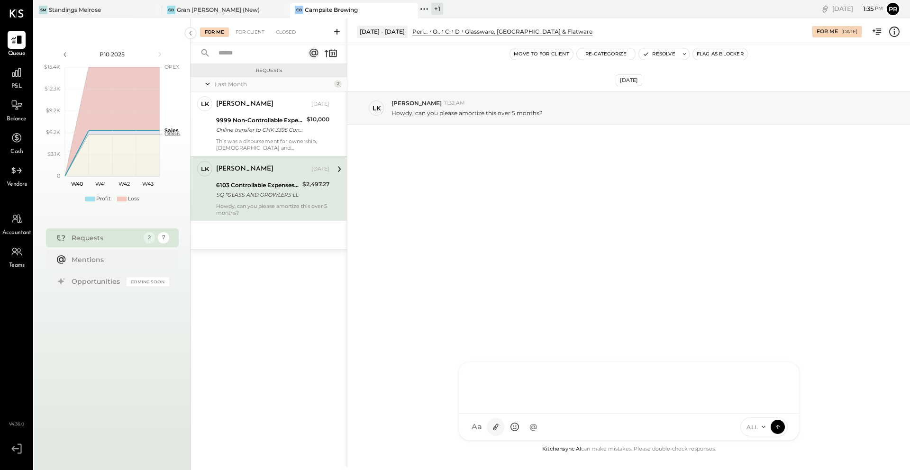
click at [494, 426] on icon at bounding box center [495, 427] width 5 height 7
click at [518, 354] on div at bounding box center [628, 353] width 321 height 38
click at [780, 429] on icon at bounding box center [777, 426] width 9 height 9
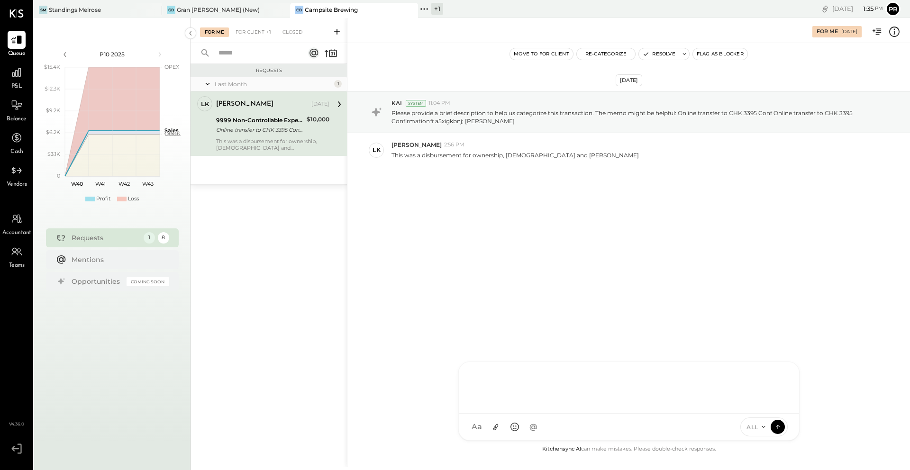
click at [251, 22] on div "For Me For Client +1 Closed" at bounding box center [268, 30] width 156 height 25
click at [251, 28] on div "For Client +1" at bounding box center [253, 31] width 45 height 9
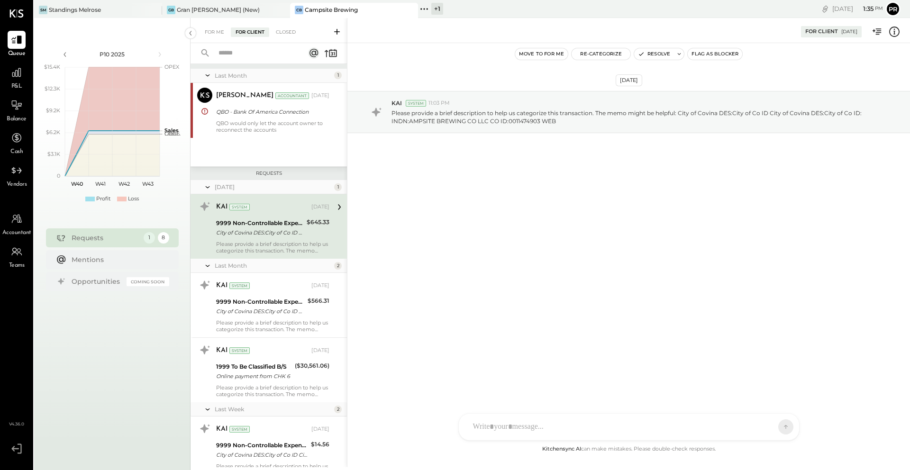
scroll to position [243, 0]
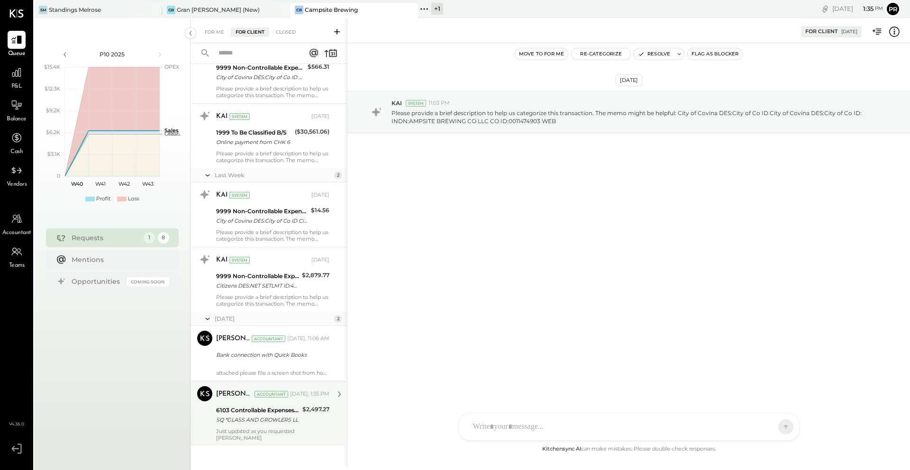
click at [265, 413] on div "6103 Controllable Expenses:Direct Operating Expenses:Glassware, China & Flatware" at bounding box center [257, 410] width 83 height 9
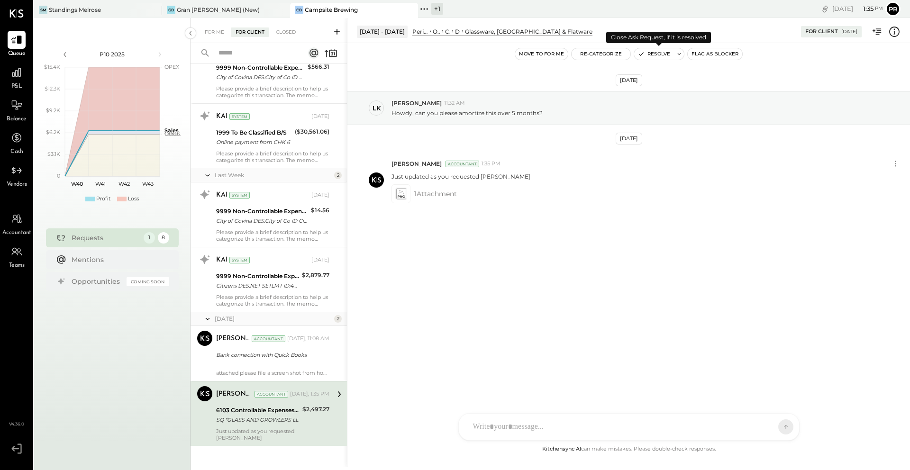
click at [660, 53] on button "Resolve" at bounding box center [654, 53] width 40 height 11
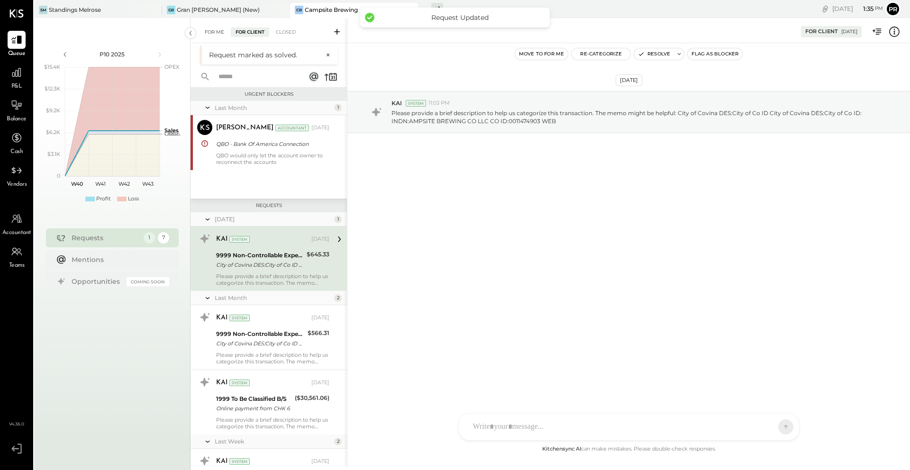
click at [220, 29] on div "For Me" at bounding box center [214, 31] width 29 height 9
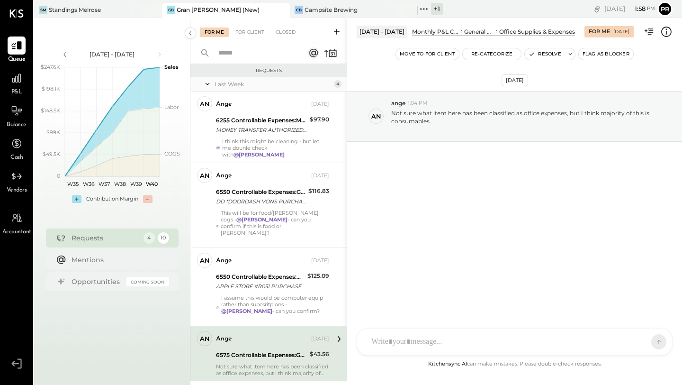
scroll to position [17, 0]
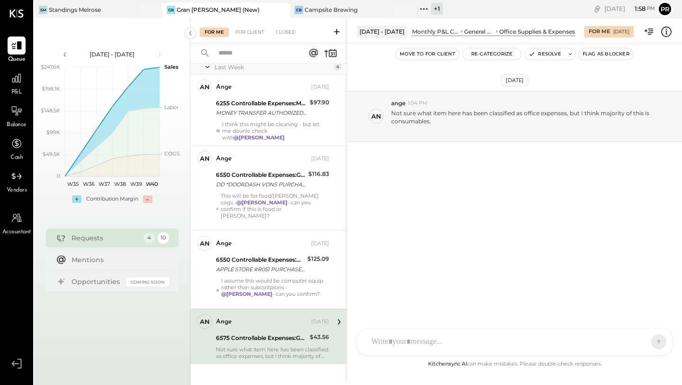
click at [440, 194] on div "[DATE] an [DEMOGRAPHIC_DATA] 1:04 PM Not sure what item here has been classifie…" at bounding box center [514, 140] width 335 height 146
